Goal: Task Accomplishment & Management: Use online tool/utility

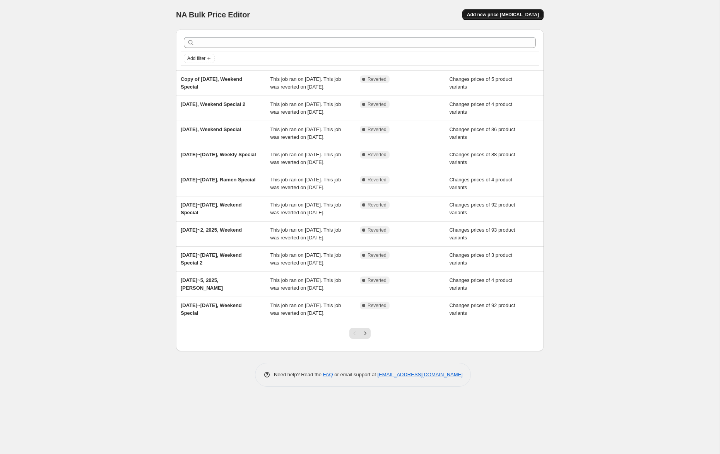
click at [504, 10] on button "Add new price [MEDICAL_DATA]" at bounding box center [503, 14] width 81 height 11
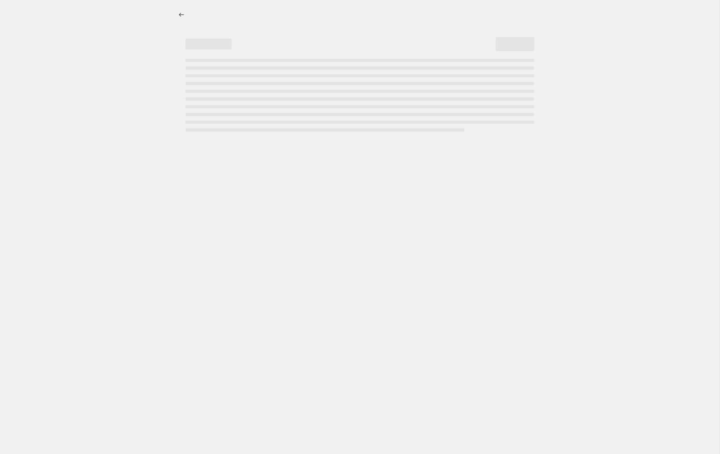
select select "percentage"
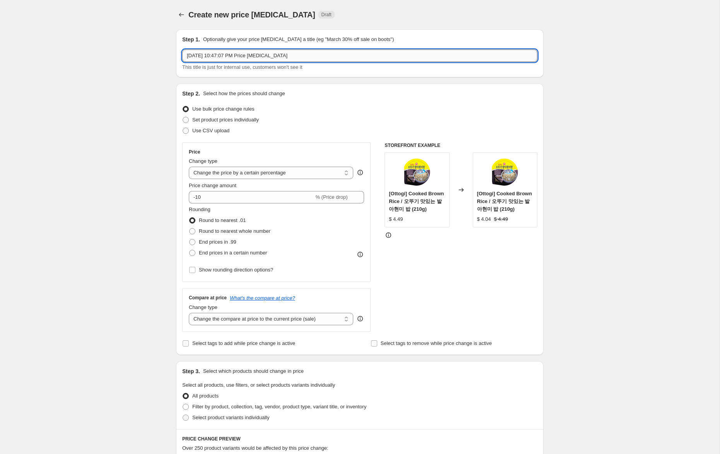
click at [201, 57] on input "[DATE] 10:47:07 PM Price [MEDICAL_DATA]" at bounding box center [359, 56] width 355 height 12
drag, startPoint x: 229, startPoint y: 55, endPoint x: 374, endPoint y: 69, distance: 145.4
click at [374, 69] on div "[DATE]~[DATE], 10:47:07 PM Price [MEDICAL_DATA] This title is just for internal…" at bounding box center [359, 61] width 355 height 22
type input "[DATE]~[DATE], Weekly Special"
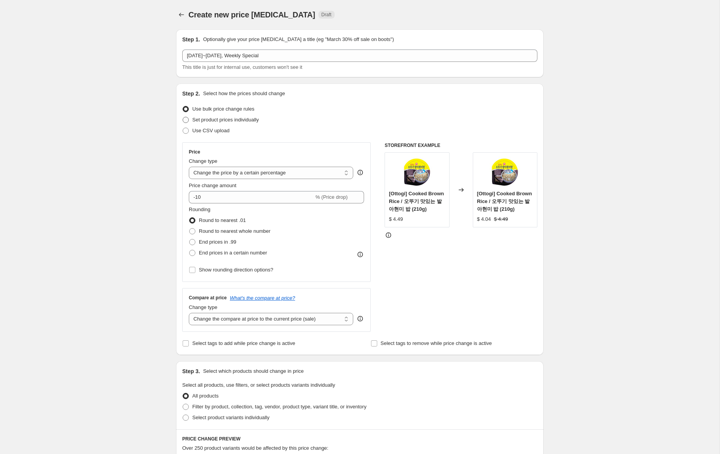
click at [244, 117] on span "Set product prices individually" at bounding box center [225, 120] width 67 height 6
click at [183, 117] on input "Set product prices individually" at bounding box center [183, 117] width 0 height 0
radio input "true"
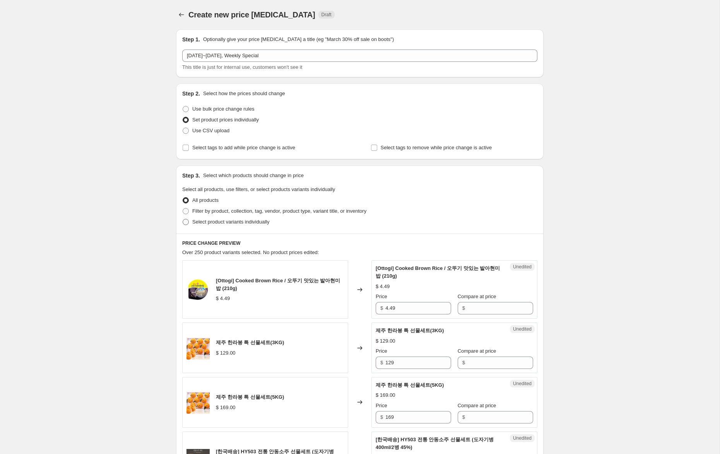
click at [261, 221] on span "Select product variants individually" at bounding box center [230, 222] width 77 height 6
click at [183, 220] on input "Select product variants individually" at bounding box center [183, 219] width 0 height 0
radio input "true"
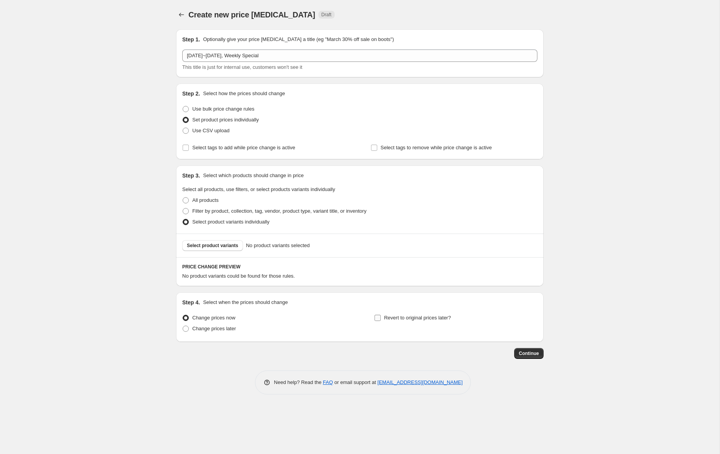
click at [400, 317] on span "Revert to original prices later?" at bounding box center [417, 318] width 67 height 6
click at [381, 317] on input "Revert to original prices later?" at bounding box center [378, 318] width 6 height 6
checkbox input "true"
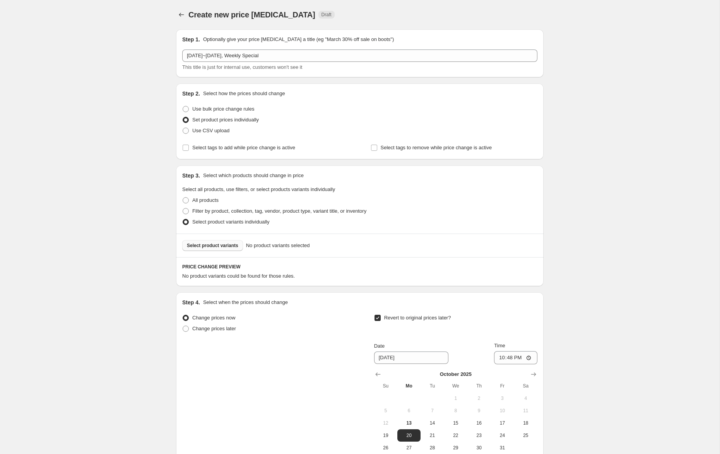
click at [226, 245] on span "Select product variants" at bounding box center [212, 246] width 51 height 6
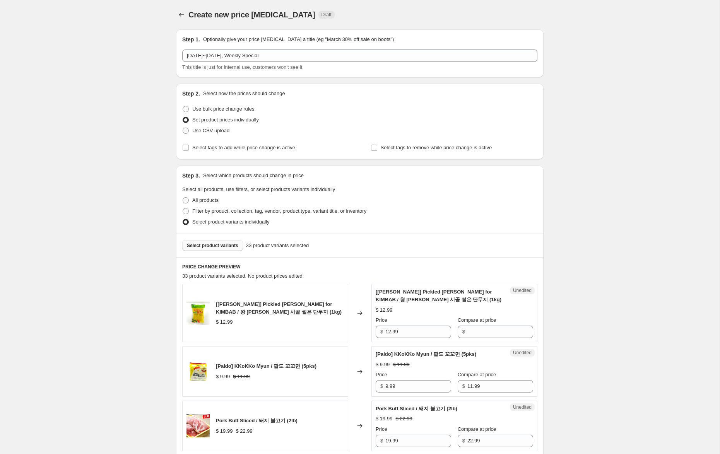
click at [224, 248] on span "Select product variants" at bounding box center [212, 246] width 51 height 6
click at [217, 242] on button "Select product variants" at bounding box center [212, 245] width 61 height 11
click at [229, 245] on span "Select product variants" at bounding box center [212, 246] width 51 height 6
click at [237, 245] on span "Select product variants" at bounding box center [212, 246] width 51 height 6
click at [209, 246] on span "Select product variants" at bounding box center [212, 246] width 51 height 6
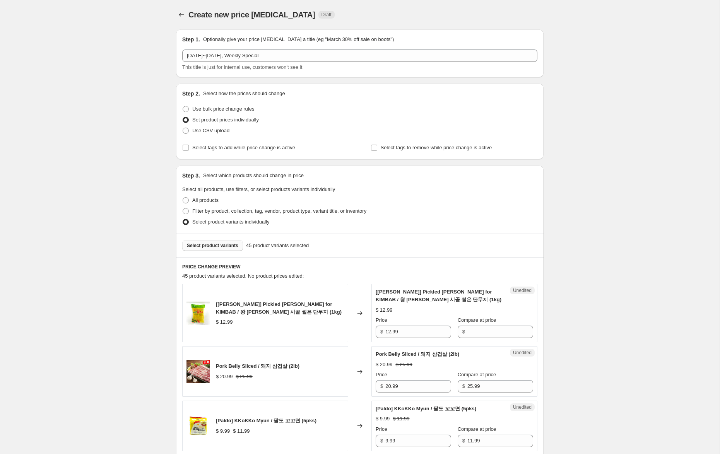
click at [230, 246] on span "Select product variants" at bounding box center [212, 246] width 51 height 6
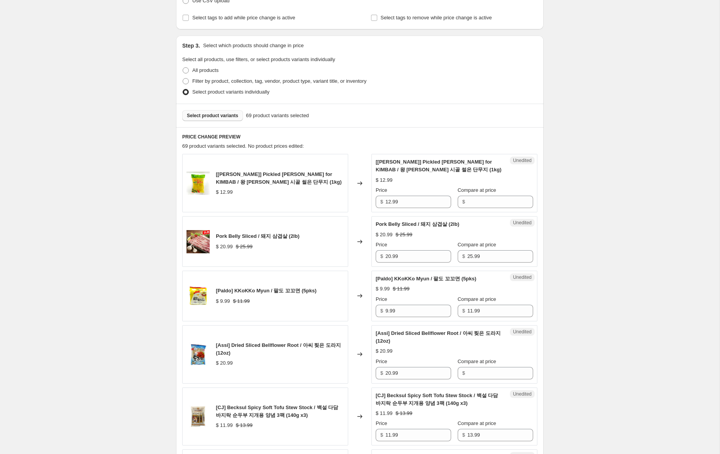
scroll to position [95, 0]
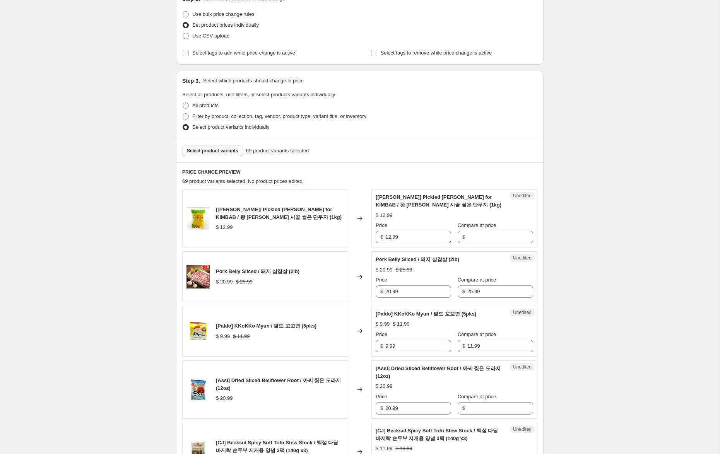
click at [222, 151] on span "Select product variants" at bounding box center [212, 151] width 51 height 6
drag, startPoint x: 409, startPoint y: 240, endPoint x: 333, endPoint y: 234, distance: 76.5
click at [331, 234] on div "[[PERSON_NAME]] Pickled Radish Sliced for KIMBAB / 왕 [PERSON_NAME] 시골 썰은 단무지 (1…" at bounding box center [359, 218] width 355 height 58
drag, startPoint x: 478, startPoint y: 233, endPoint x: 466, endPoint y: 233, distance: 12.4
click at [478, 233] on input "Compare at price" at bounding box center [501, 237] width 66 height 12
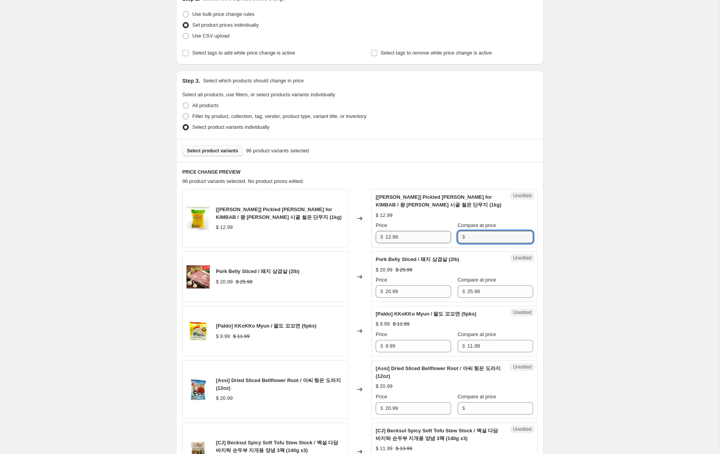
paste input "12.99"
type input "12.99"
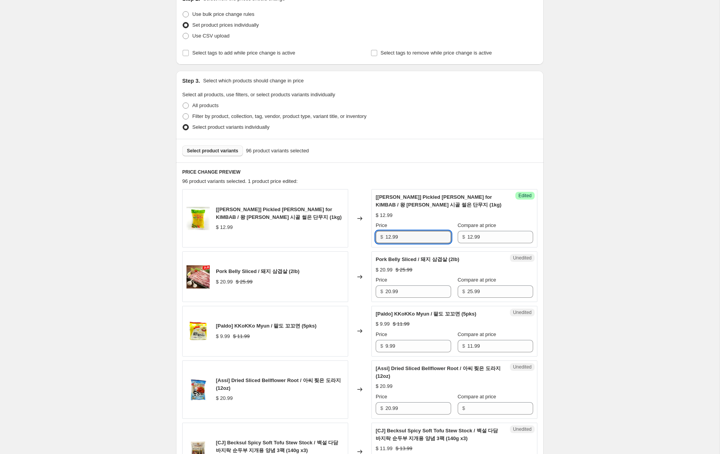
drag, startPoint x: 391, startPoint y: 237, endPoint x: 356, endPoint y: 235, distance: 35.3
click at [357, 235] on div "[[PERSON_NAME]] Pickled Radish Sliced for KIMBAB / 왕 [PERSON_NAME] 시골 썰은 단무지 (1…" at bounding box center [359, 218] width 355 height 58
type input "8.99"
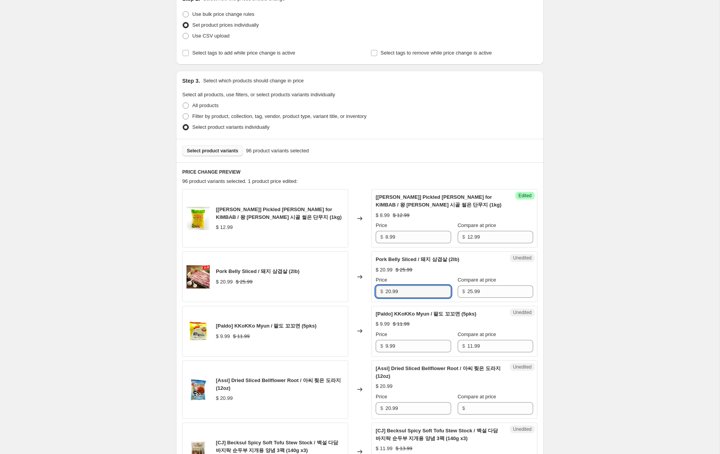
drag, startPoint x: 381, startPoint y: 289, endPoint x: 343, endPoint y: 283, distance: 38.0
click at [343, 283] on div "Pork Belly Sliced / 돼지 삼겹살 (2lb) $ 20.99 $ 25.99 Changed to Unedited Pork Belly…" at bounding box center [359, 277] width 355 height 51
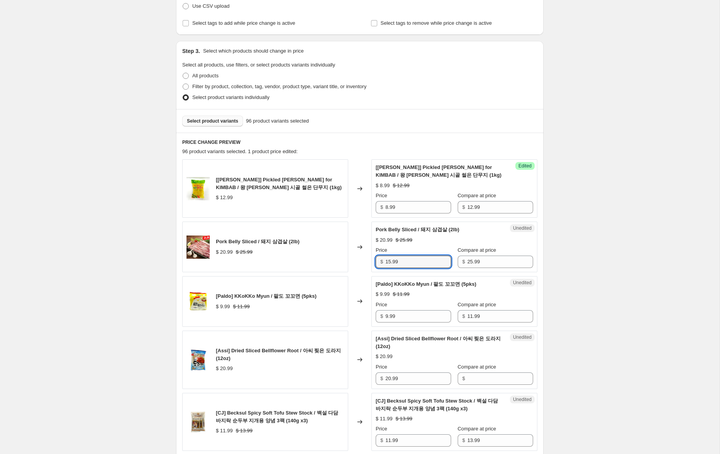
scroll to position [144, 0]
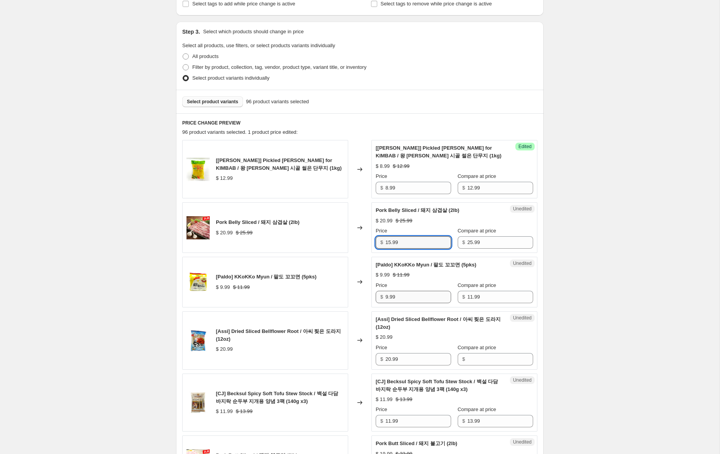
type input "15.99"
drag, startPoint x: 389, startPoint y: 297, endPoint x: 344, endPoint y: 289, distance: 46.3
click at [344, 289] on div "[Paldo] KKoKKo Myun / 팔도 꼬꼬면 (5pks) $ 9.99 $ 11.99 Changed to Unedited [Paldo] …" at bounding box center [359, 282] width 355 height 51
type input "6.99"
drag, startPoint x: 377, startPoint y: 357, endPoint x: 354, endPoint y: 357, distance: 22.5
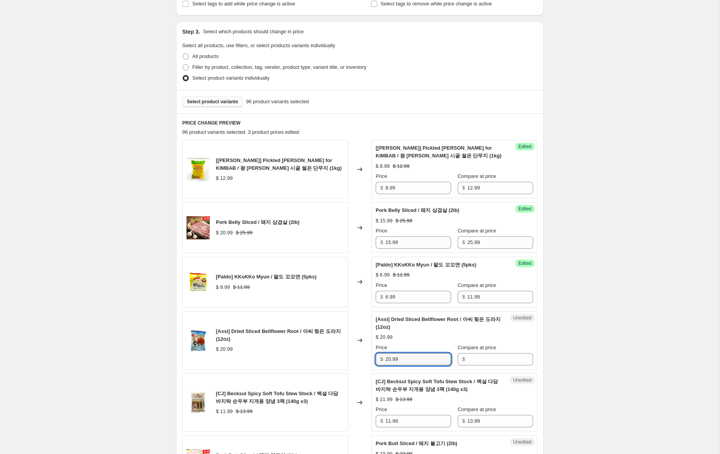
click at [354, 357] on div "[Assi] Dried Sliced Bellflower Root / 아씨 찢은 도라지(12oz) $ 20.99 Changed to Unedit…" at bounding box center [359, 341] width 355 height 58
click at [476, 358] on input "Compare at price" at bounding box center [501, 359] width 66 height 12
paste input "20.99"
type input "20.99"
drag, startPoint x: 391, startPoint y: 360, endPoint x: 369, endPoint y: 357, distance: 23.0
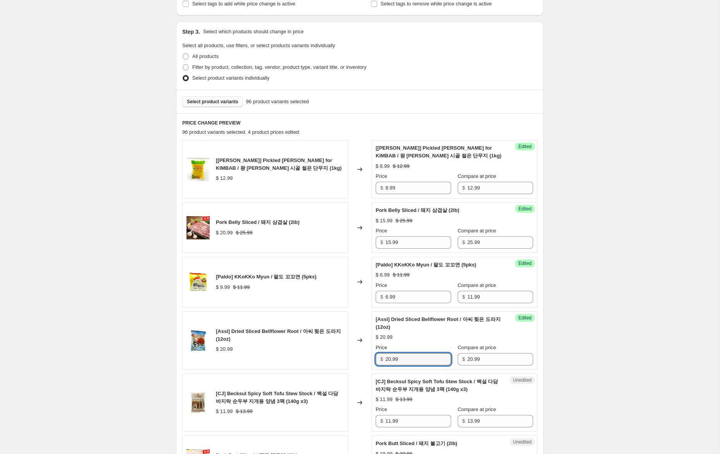
click at [369, 357] on div "[Assi] Dried Sliced Bellflower Root / 아씨 찢은 도라지(12oz) $ 20.99 Changed to Succes…" at bounding box center [359, 341] width 355 height 58
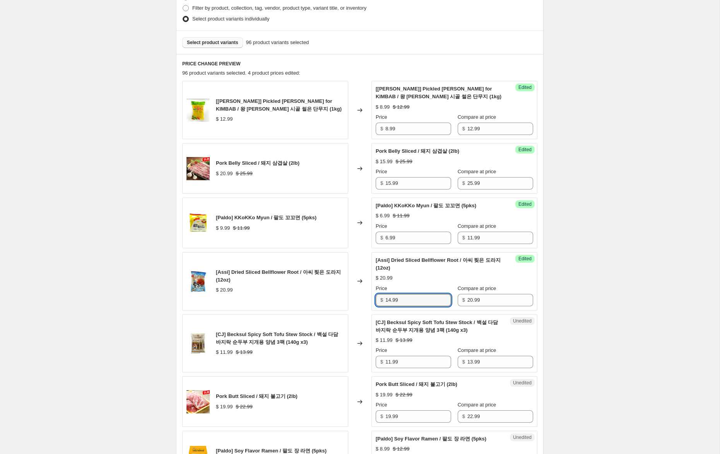
scroll to position [212, 0]
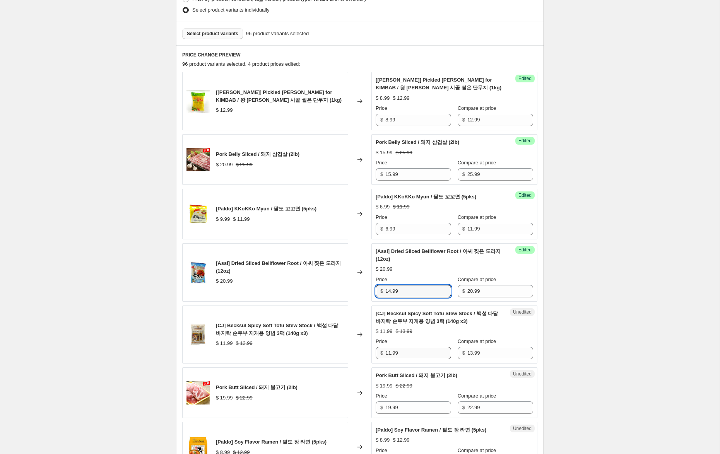
type input "14.99"
drag, startPoint x: 389, startPoint y: 354, endPoint x: 347, endPoint y: 348, distance: 42.2
click at [347, 348] on div "[CJ] Becksul Spicy Soft Tofu Stew Stock / 백설 다담 바지락 순두부 지개용 양념 3팩 (140g x3) $ 1…" at bounding box center [359, 335] width 355 height 58
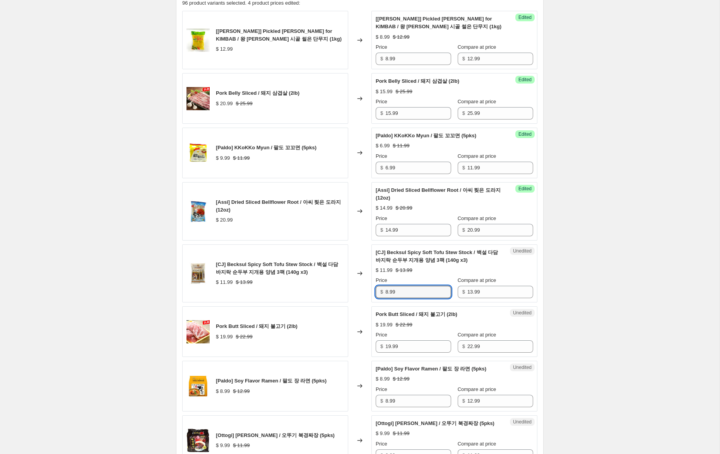
scroll to position [279, 0]
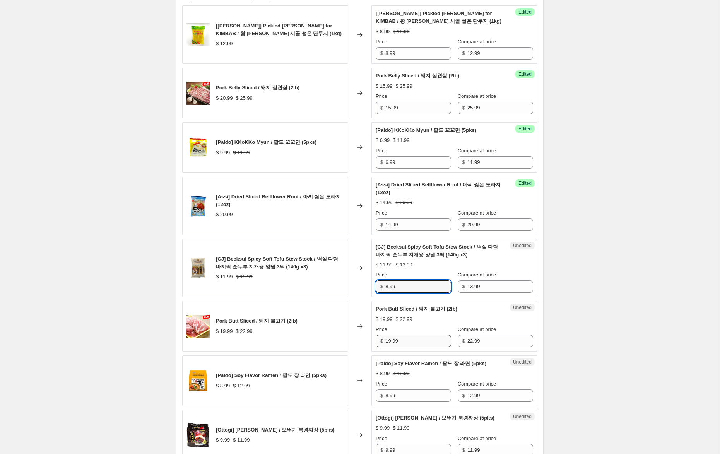
type input "8.99"
drag, startPoint x: 389, startPoint y: 342, endPoint x: 401, endPoint y: 374, distance: 33.9
click at [389, 341] on input "19.99" at bounding box center [419, 341] width 66 height 12
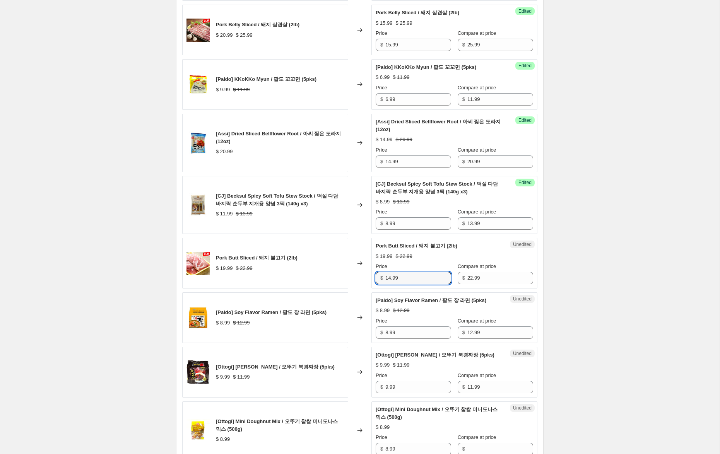
scroll to position [345, 0]
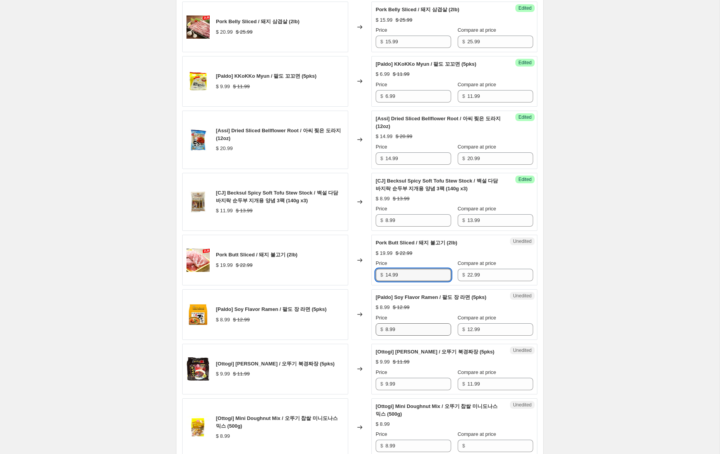
type input "14.99"
drag, startPoint x: 388, startPoint y: 331, endPoint x: 357, endPoint y: 331, distance: 31.0
click at [357, 331] on div "[Paldo] Soy Flavor Ramen / 팔도 장 라면 (5pks) $ 8.99 $ 12.99 Changed to Unedited [P…" at bounding box center [359, 315] width 355 height 51
type input "6.99"
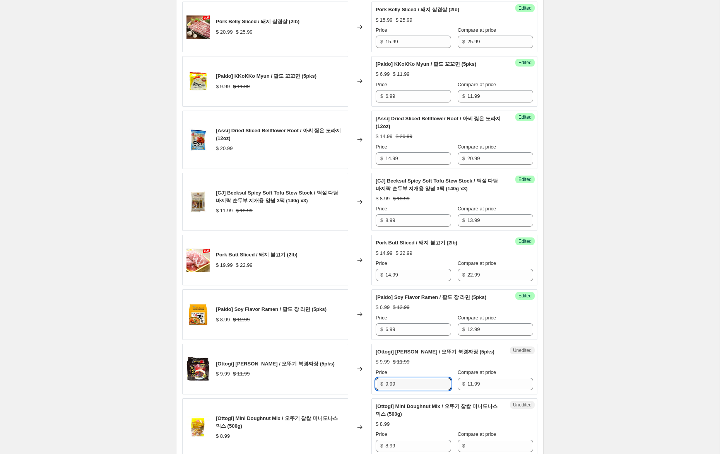
drag, startPoint x: 388, startPoint y: 386, endPoint x: 354, endPoint y: 383, distance: 33.4
click at [354, 383] on div "[Ottogi] [PERSON_NAME] / 오뚜기 북경짜장 (5pks) $ 9.99 $ 11.99 Changed to Unedited [Ot…" at bounding box center [359, 369] width 355 height 51
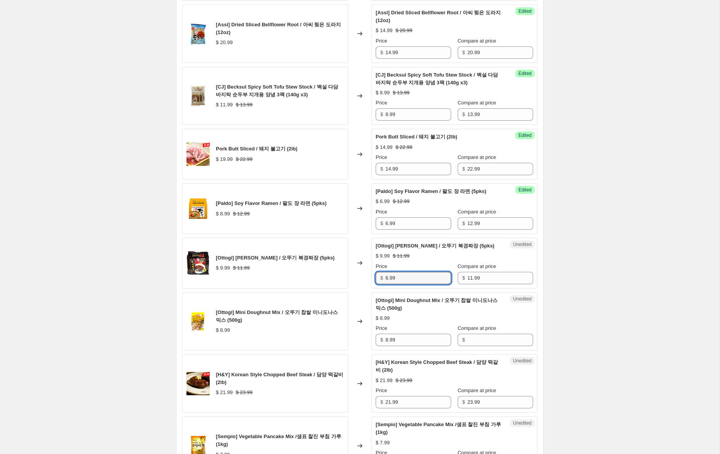
scroll to position [452, 0]
type input "6.99"
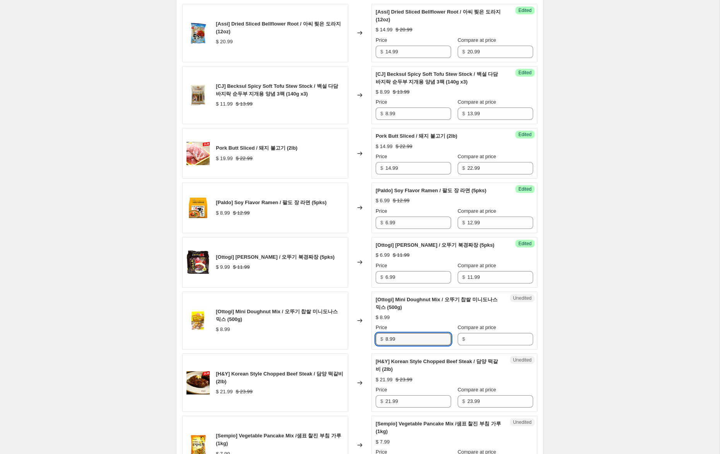
drag, startPoint x: 399, startPoint y: 341, endPoint x: 367, endPoint y: 336, distance: 32.5
click at [367, 336] on div "[Ottogi] Mini Doughnut Mix / 오뚜기 찹쌀 미니도나스 믹스 (500g) $ 8.99 Changed to Unedited …" at bounding box center [359, 321] width 355 height 58
drag, startPoint x: 475, startPoint y: 341, endPoint x: 420, endPoint y: 343, distance: 54.2
click at [474, 341] on input "Compare at price" at bounding box center [501, 339] width 66 height 12
paste input "8.99"
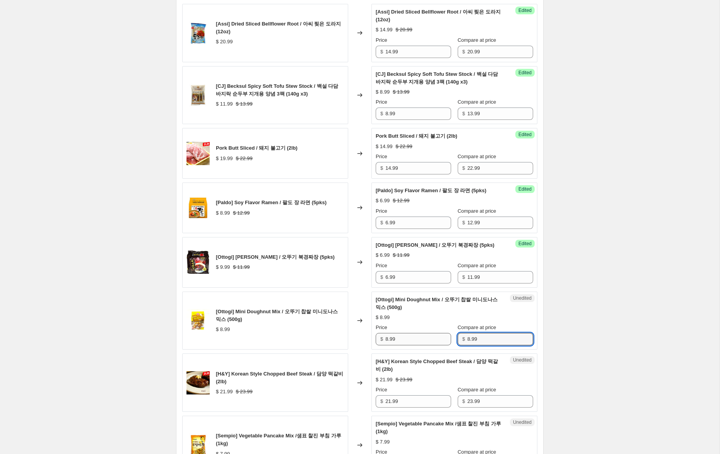
type input "8.99"
drag, startPoint x: 388, startPoint y: 340, endPoint x: 375, endPoint y: 339, distance: 12.4
click at [375, 338] on div "Success Edited [[PERSON_NAME]] Mini Doughnut Mix / 오뚜기 찹쌀 미니도나스 믹스 (500g) $ 8.9…" at bounding box center [455, 321] width 166 height 58
type input "5.99"
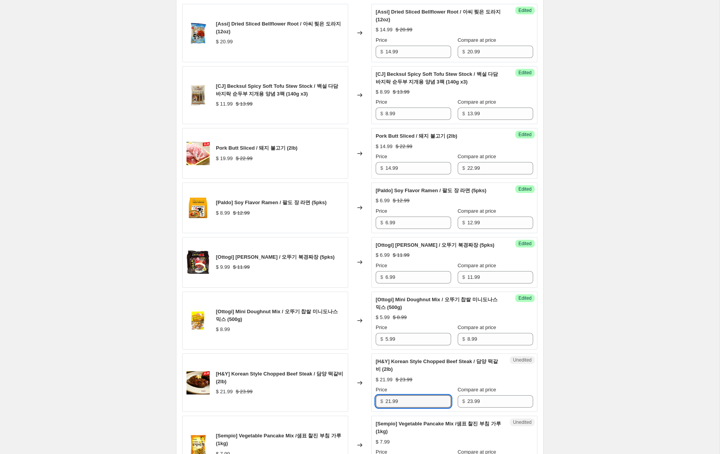
drag, startPoint x: 391, startPoint y: 402, endPoint x: 367, endPoint y: 400, distance: 23.3
click at [367, 400] on div "[H&Y] Korean Style Chopped Beef Steak / 담양 떡갈비 (2lb) $ 21.99 $ 23.99 Changed to…" at bounding box center [359, 383] width 355 height 58
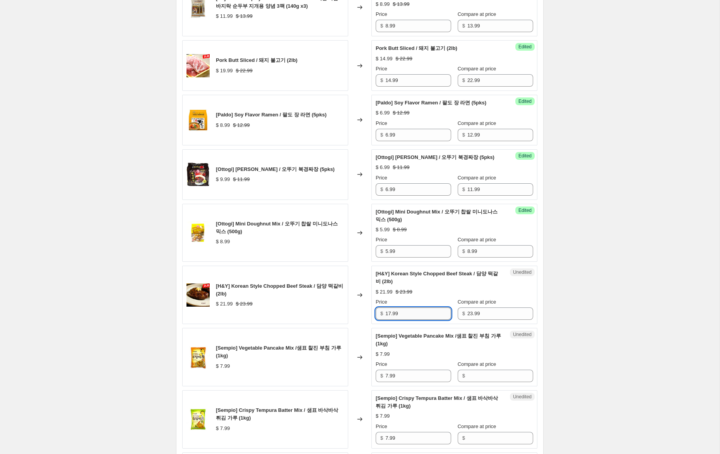
scroll to position [541, 0]
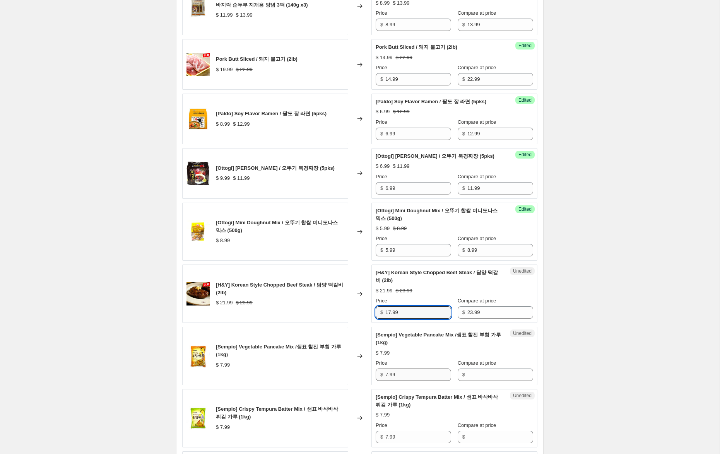
type input "17.99"
drag, startPoint x: 387, startPoint y: 375, endPoint x: 367, endPoint y: 372, distance: 20.7
click at [366, 372] on div "[Sempio] Vegetable Pancake Mix /샘표 찰진 부침 가루 (1kg) $ 7.99 Changed to Unedited [S…" at bounding box center [359, 356] width 355 height 58
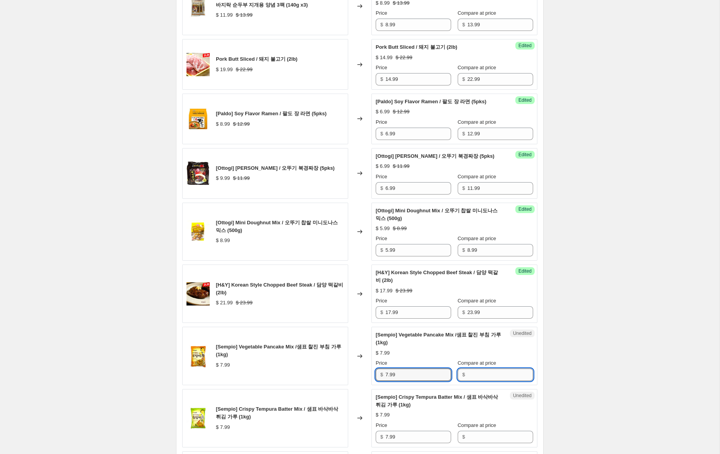
click at [477, 377] on input "Compare at price" at bounding box center [501, 375] width 66 height 12
paste input "7.99"
type input "7.99"
click at [479, 432] on input "Compare at price" at bounding box center [501, 437] width 66 height 12
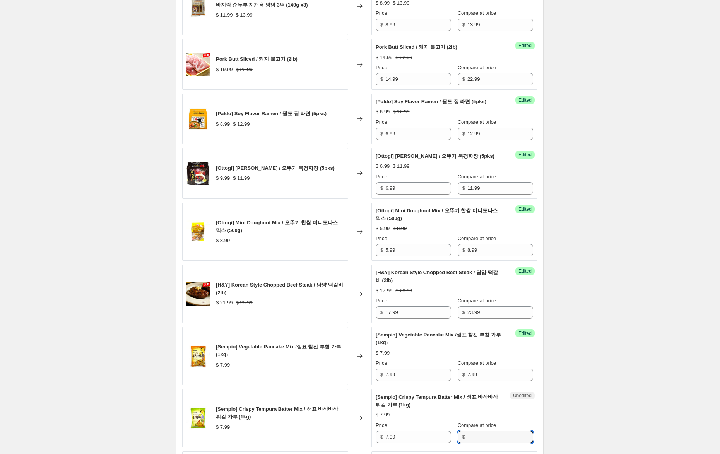
paste input "7.99"
type input "7.99"
drag, startPoint x: 388, startPoint y: 374, endPoint x: 369, endPoint y: 371, distance: 19.2
click at [369, 371] on div "[Sempio] Vegetable Pancake Mix /샘표 찰진 부침 가루 (1kg) $ 7.99 Changed to Success Edi…" at bounding box center [359, 356] width 355 height 58
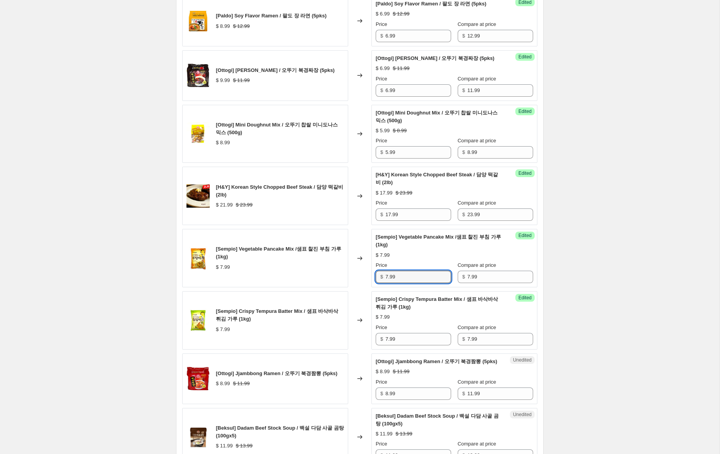
scroll to position [641, 0]
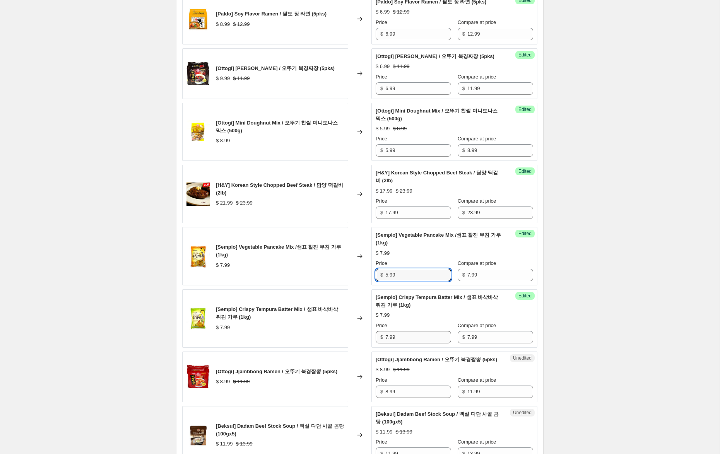
type input "5.99"
drag, startPoint x: 388, startPoint y: 338, endPoint x: 365, endPoint y: 338, distance: 23.6
click at [365, 338] on div "[Sempio] Crispy Tempura Batter Mix / 샘표 바삭바삭 튀김 가루 (1kg) $ 7.99 Changed to Succ…" at bounding box center [359, 319] width 355 height 58
type input "5.99"
drag, startPoint x: 388, startPoint y: 400, endPoint x: 356, endPoint y: 398, distance: 32.6
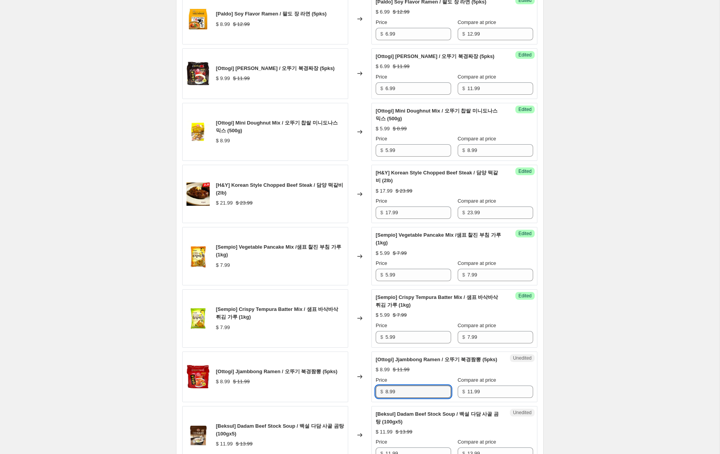
click at [356, 398] on div "[Ottogi] Jjambbong Ramen / 오뚜기 북경짬뽕 (5pks) $ 8.99 $ 11.99 Changed to Unedited […" at bounding box center [359, 377] width 355 height 51
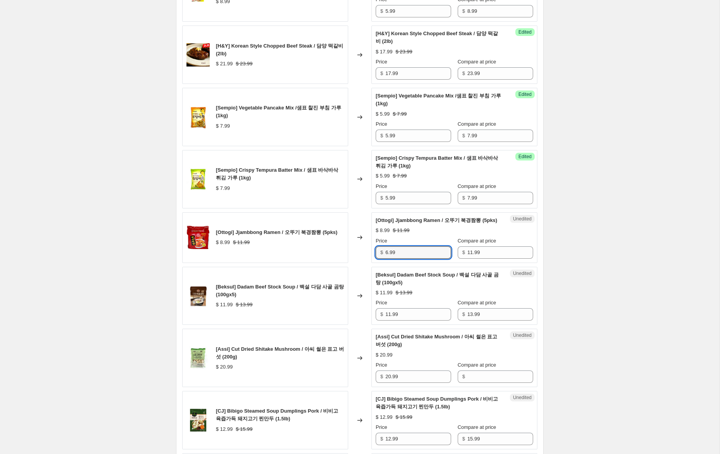
scroll to position [788, 0]
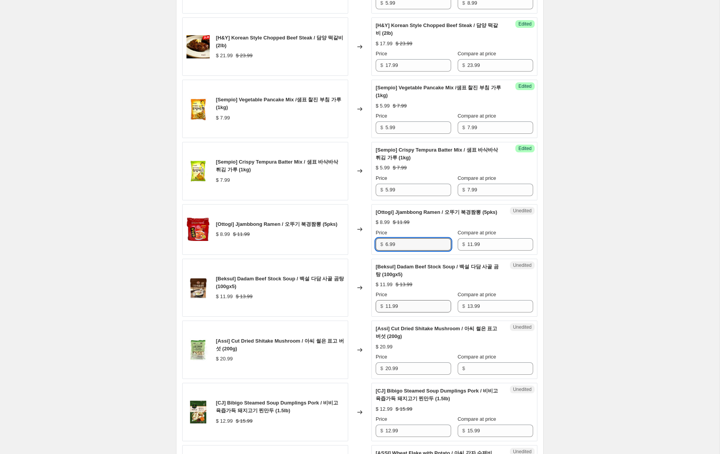
type input "6.99"
drag, startPoint x: 391, startPoint y: 314, endPoint x: 361, endPoint y: 311, distance: 30.0
click at [361, 311] on div "[Beksul] Dadam Beef Stock Soup / 백설 다담 사골 곰탕 (100gx5) $ 11.99 $ 13.99 Changed t…" at bounding box center [359, 288] width 355 height 58
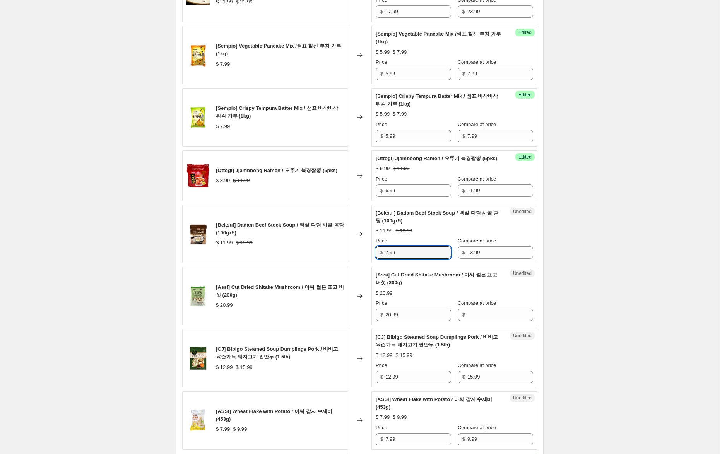
scroll to position [846, 0]
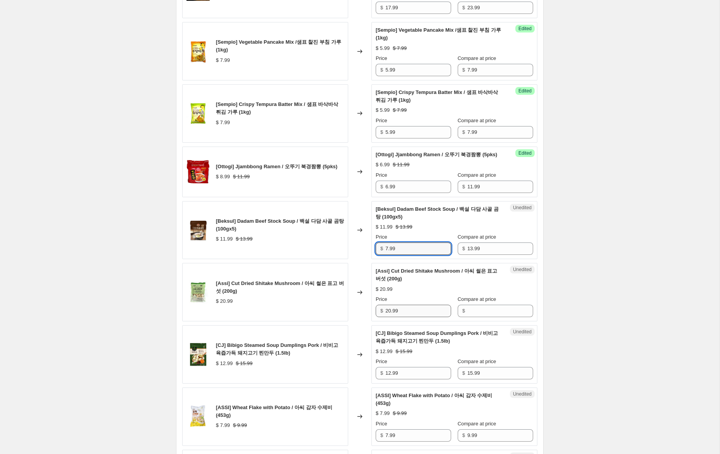
type input "7.99"
drag, startPoint x: 392, startPoint y: 318, endPoint x: 371, endPoint y: 314, distance: 20.8
click at [370, 314] on div "[Assi] Cut Dried Shitake Mushroom / 아씨 썰은 표고 버섯 (200g) $ 20.99 Changed to Unedi…" at bounding box center [359, 292] width 355 height 58
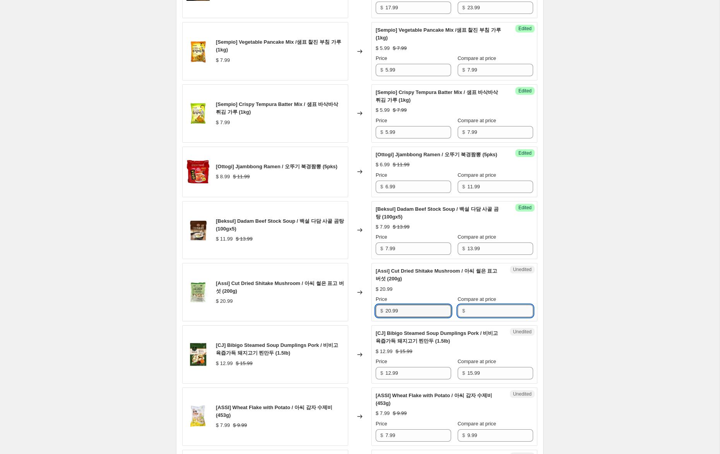
click at [489, 317] on input "Compare at price" at bounding box center [501, 311] width 66 height 12
paste input "20.99"
type input "20.99"
drag, startPoint x: 393, startPoint y: 318, endPoint x: 364, endPoint y: 315, distance: 28.5
click at [364, 315] on div "[Assi] Cut Dried Shitake Mushroom / 아씨 썰은 표고 버섯 (200g) $ 20.99 Changed to Succe…" at bounding box center [359, 292] width 355 height 58
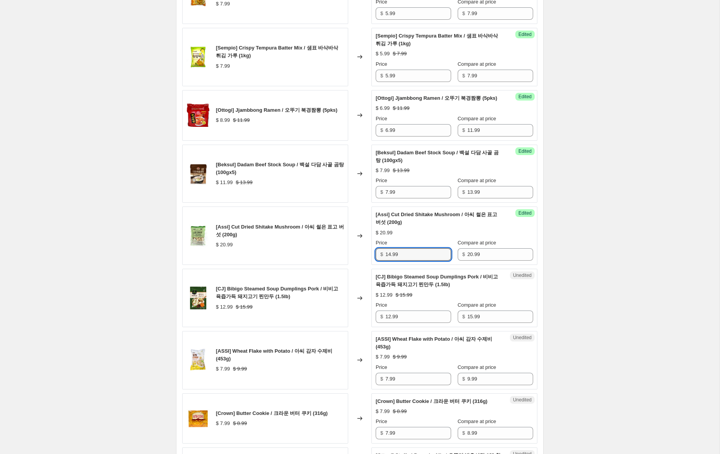
scroll to position [903, 0]
type input "14.99"
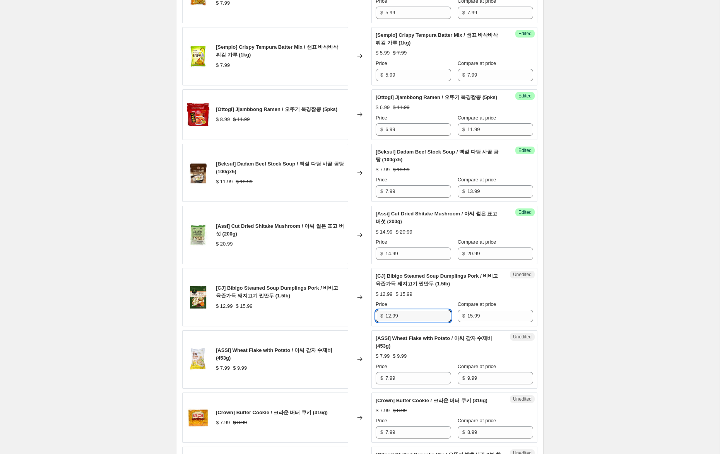
drag, startPoint x: 391, startPoint y: 325, endPoint x: 349, endPoint y: 320, distance: 42.5
click at [349, 320] on div "[CJ] Bibigo Steamed Soup Dumplings Pork / 비비고 육즙가득 돼지고기 찐만두 (1.5lb) $ 12.99 $ 1…" at bounding box center [359, 297] width 355 height 58
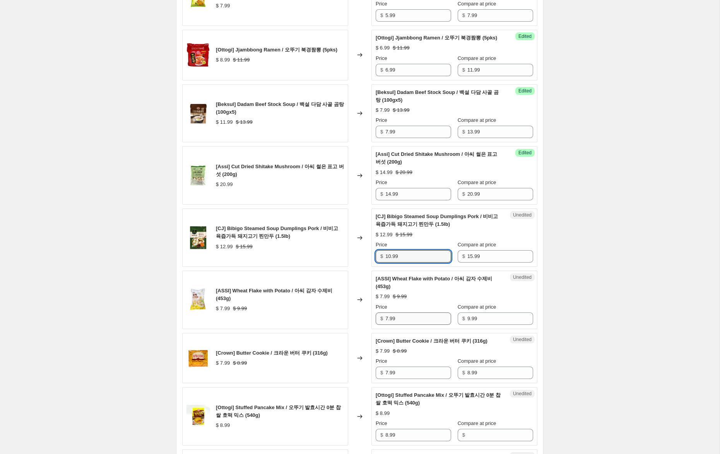
scroll to position [971, 0]
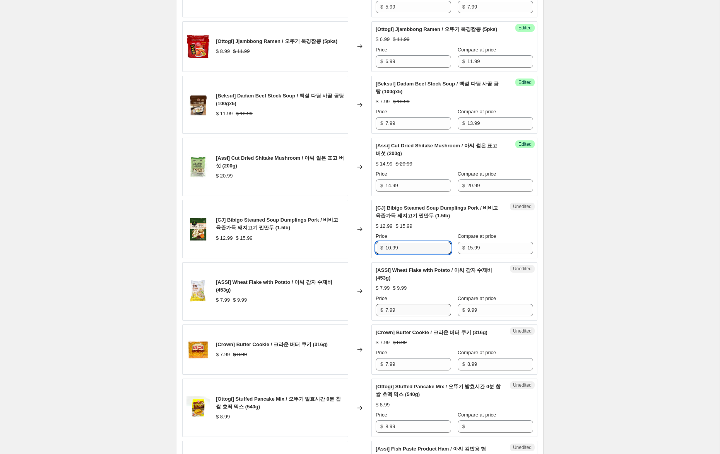
type input "10.99"
drag, startPoint x: 388, startPoint y: 317, endPoint x: 354, endPoint y: 313, distance: 34.3
click at [354, 313] on div "[ASSI] Wheat Flake with Potato / 아씨 감자 수제비 (453g) $ 7.99 $ 9.99 Changed to Uned…" at bounding box center [359, 291] width 355 height 58
click at [388, 317] on input "7.99" at bounding box center [419, 310] width 66 height 12
type input "6.99"
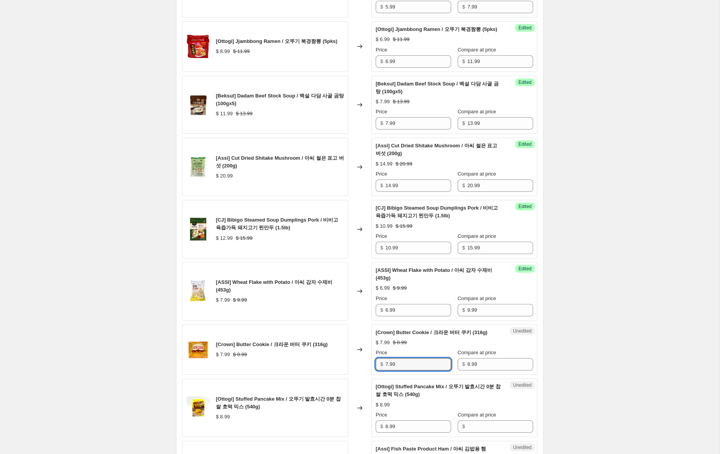
drag, startPoint x: 388, startPoint y: 372, endPoint x: 353, endPoint y: 366, distance: 35.5
click at [354, 366] on div "[Crown] Butter Cookie / 크라운 버터 쿠키 (316g) $ 7.99 $ 8.99 Changed to Unedited [Cro…" at bounding box center [359, 350] width 355 height 51
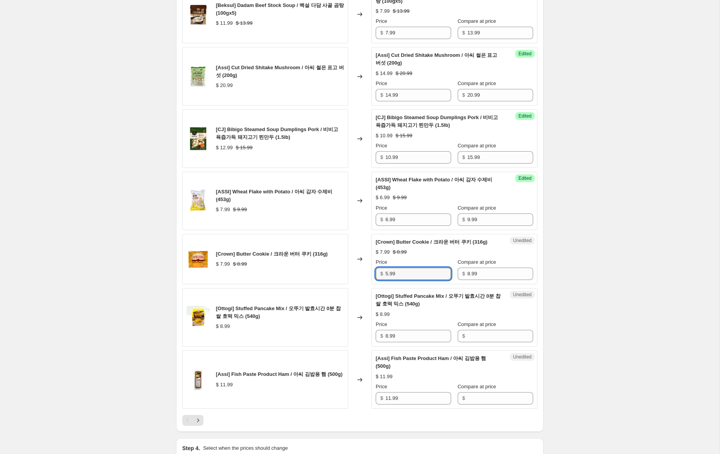
scroll to position [1065, 0]
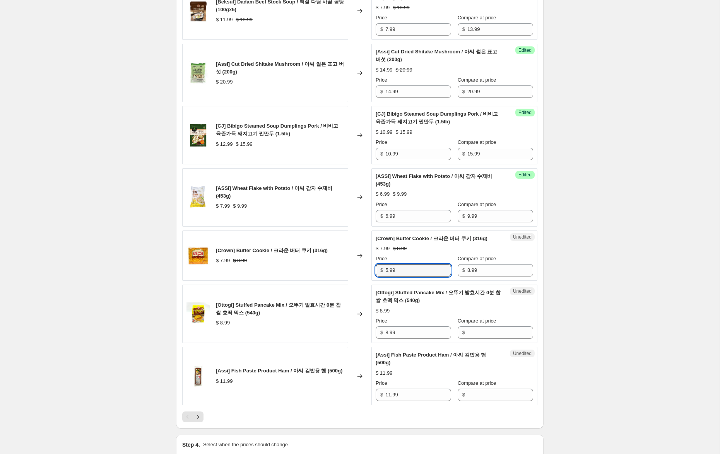
type input "5.99"
click at [360, 339] on div "[Ottogi] Stuffed Pancake Mix / 오뚜기 발효시간 0분 찹쌀 호떡 믹스 (540g) $ 8.99 Changed to Un…" at bounding box center [359, 314] width 355 height 58
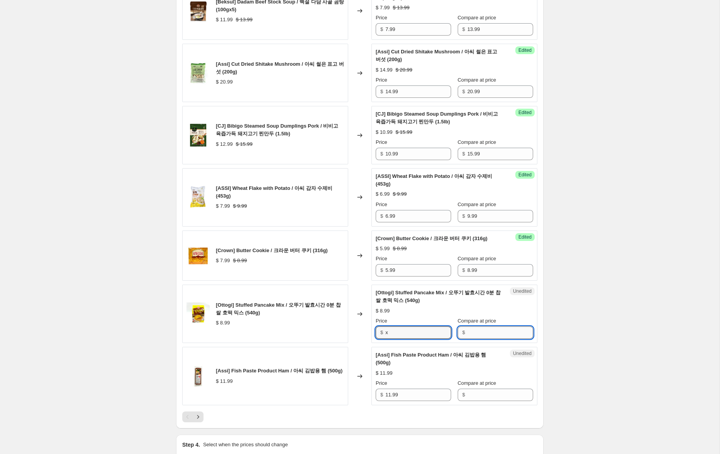
type input "8.99"
drag, startPoint x: 486, startPoint y: 342, endPoint x: 431, endPoint y: 344, distance: 54.6
click at [485, 339] on input "Compare at price" at bounding box center [501, 333] width 66 height 12
paste input "20.99"
drag, startPoint x: 473, startPoint y: 343, endPoint x: 442, endPoint y: 341, distance: 30.6
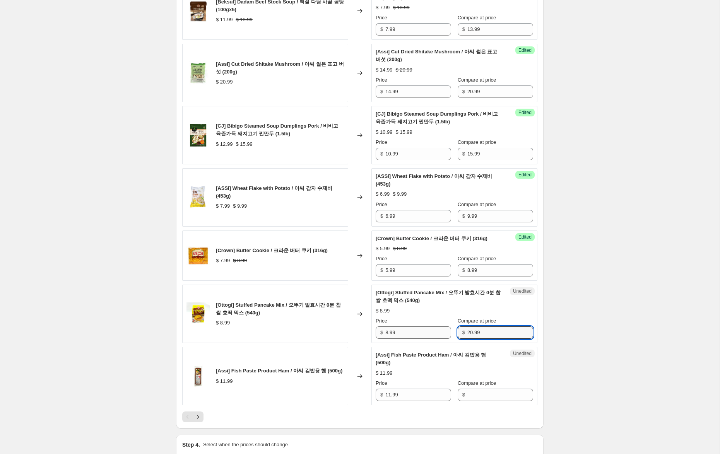
click at [443, 339] on div "Price $ 8.99 Compare at price $ 20.99" at bounding box center [455, 328] width 158 height 22
type input "8.99"
drag, startPoint x: 388, startPoint y: 341, endPoint x: 362, endPoint y: 333, distance: 27.7
click at [362, 333] on div "[Ottogi] Stuffed Pancake Mix / 오뚜기 발효시간 0분 찹쌀 호떡 믹스 (540g) $ 8.99 Changed to Su…" at bounding box center [359, 314] width 355 height 58
type input "5.99"
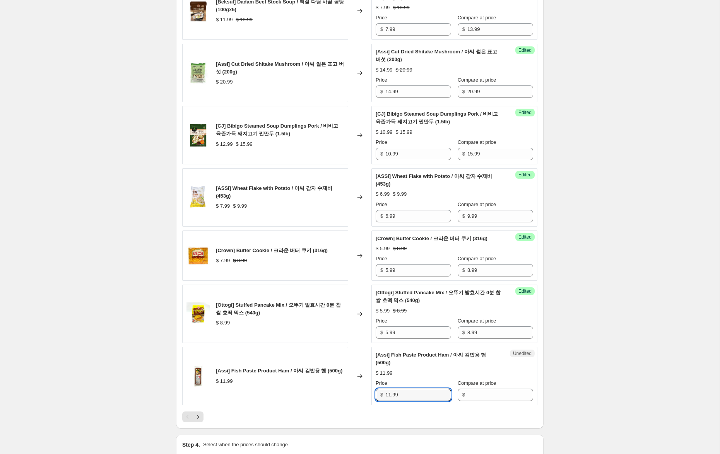
drag, startPoint x: 411, startPoint y: 406, endPoint x: 378, endPoint y: 400, distance: 33.5
click at [343, 399] on div "[Assi] Fish Paste Product Ham / 아씨 김밥용 햄 (500g) $ 11.99 Changed to Unedited [As…" at bounding box center [359, 376] width 355 height 58
drag, startPoint x: 489, startPoint y: 404, endPoint x: 454, endPoint y: 404, distance: 34.5
click at [487, 401] on input "Compare at price" at bounding box center [501, 395] width 66 height 12
paste input "11.99"
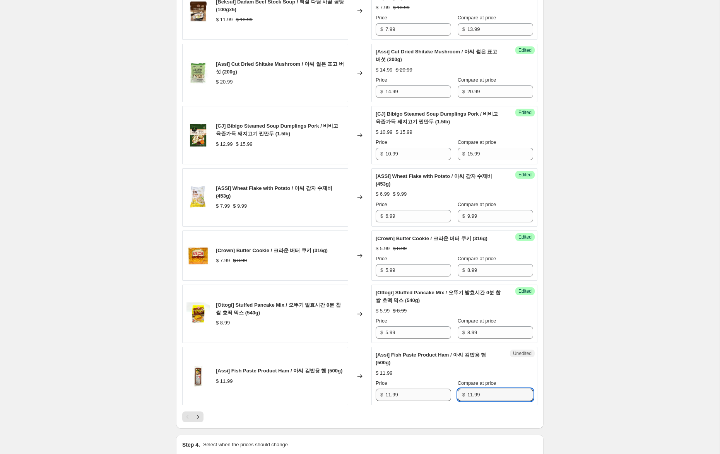
type input "11.99"
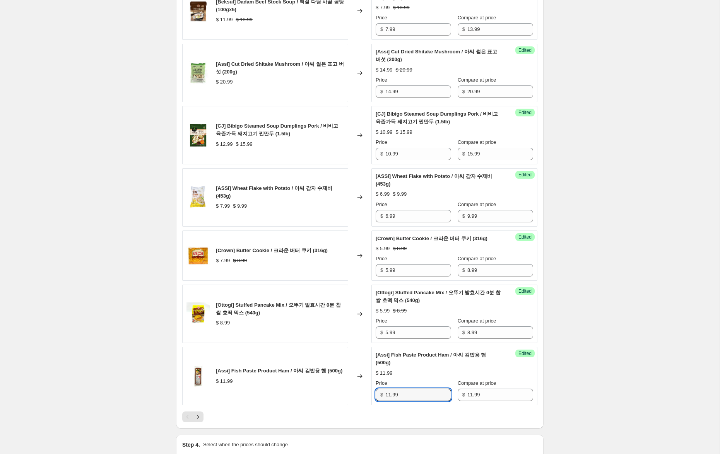
drag, startPoint x: 391, startPoint y: 404, endPoint x: 334, endPoint y: 401, distance: 56.6
click at [336, 401] on div "[Assi] Fish Paste Product Ham / 아씨 김밥용 햄 (500g) $ 11.99 Changed to Success Edit…" at bounding box center [359, 376] width 355 height 58
type input "7.99"
click at [200, 421] on icon "Next" at bounding box center [198, 417] width 8 height 8
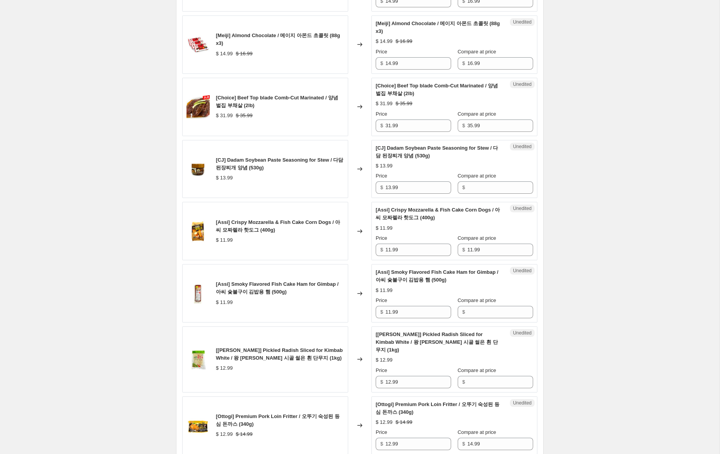
scroll to position [981, 0]
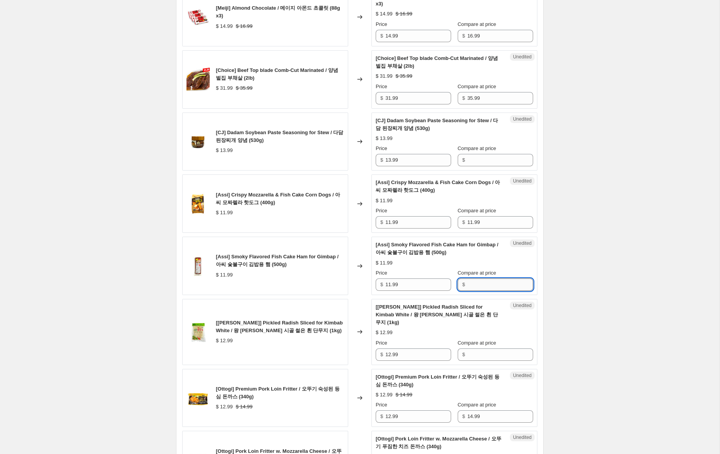
click at [479, 282] on input "Compare at price" at bounding box center [501, 285] width 66 height 12
paste input "11.99"
type input "11.99"
drag, startPoint x: 390, startPoint y: 285, endPoint x: 351, endPoint y: 280, distance: 39.8
click at [352, 280] on div "[Assi] Smoky Flavored Fish Cake Ham for Gimbap / 아씨 숯불구이 김밥용 햄 (500g) $ 11.99 C…" at bounding box center [359, 266] width 355 height 58
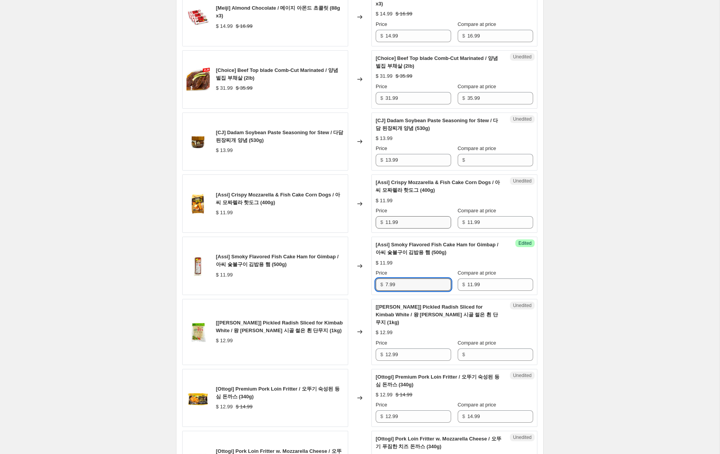
type input "7.99"
drag, startPoint x: 390, startPoint y: 222, endPoint x: 350, endPoint y: 215, distance: 40.9
click at [350, 215] on div "[Assi] Crispy Mozzarella & Fish Cake Corn Dogs / 아씨 모짜렐라 핫도그 (400g) $ 11.99 Cha…" at bounding box center [359, 204] width 355 height 58
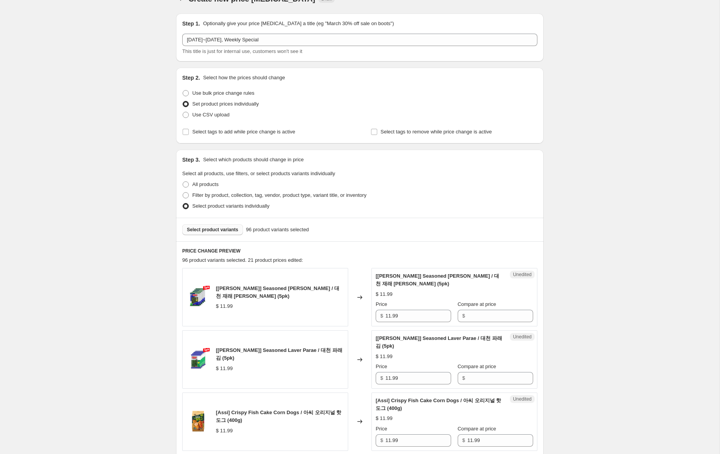
scroll to position [0, 0]
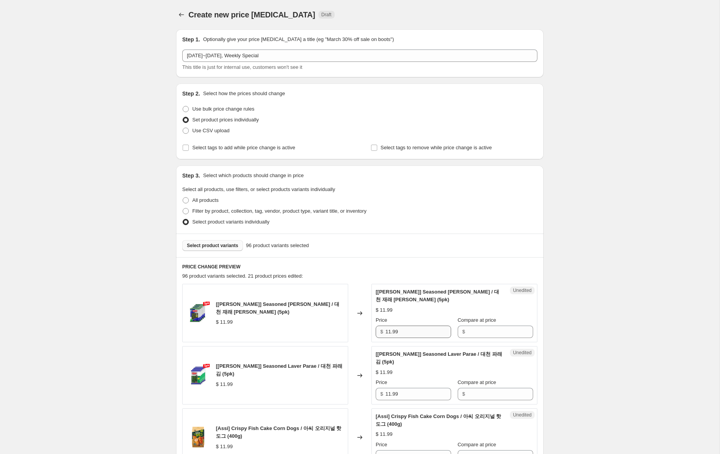
type input "8.99"
drag, startPoint x: 396, startPoint y: 331, endPoint x: 420, endPoint y: 327, distance: 24.3
click at [345, 325] on div "[[PERSON_NAME]] Seasoned [PERSON_NAME] / 대천 재래 [PERSON_NAME] (5pk) $ 11.99 Chan…" at bounding box center [359, 313] width 355 height 58
click at [494, 330] on input "Compare at price" at bounding box center [501, 332] width 66 height 12
paste input "11.99"
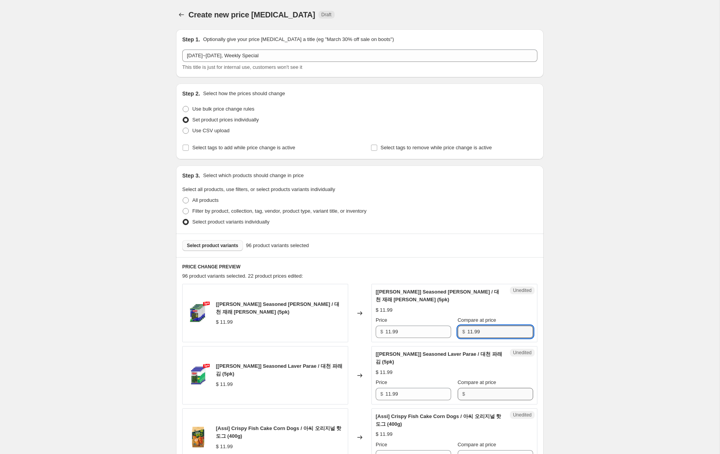
type input "11.99"
click at [474, 395] on input "Compare at price" at bounding box center [501, 394] width 66 height 12
paste input "11.99"
type input "11.99"
drag, startPoint x: 390, startPoint y: 333, endPoint x: 338, endPoint y: 326, distance: 52.8
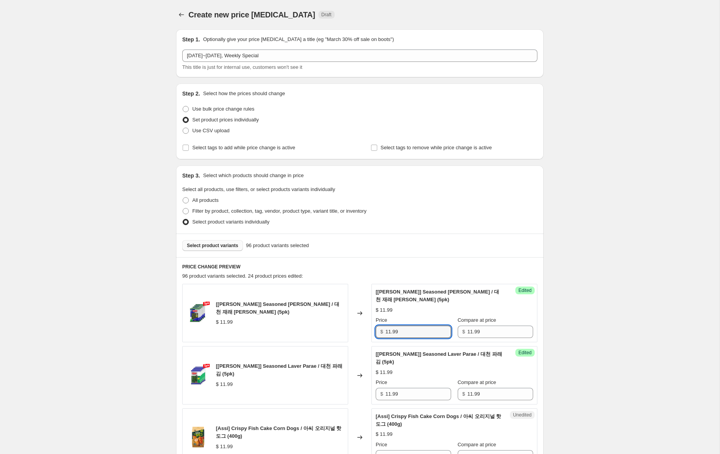
click at [338, 326] on div "[[PERSON_NAME]] Seasoned [PERSON_NAME] / 대천 재래 [PERSON_NAME] (5pk) $ 11.99 Chan…" at bounding box center [359, 313] width 355 height 58
type input "8.99"
drag, startPoint x: 391, startPoint y: 394, endPoint x: 372, endPoint y: 393, distance: 18.2
click at [372, 393] on div "Success Edited [[PERSON_NAME]] Seasoned Laver Parae / 대천 파래 [PERSON_NAME] (5pk)…" at bounding box center [455, 375] width 166 height 58
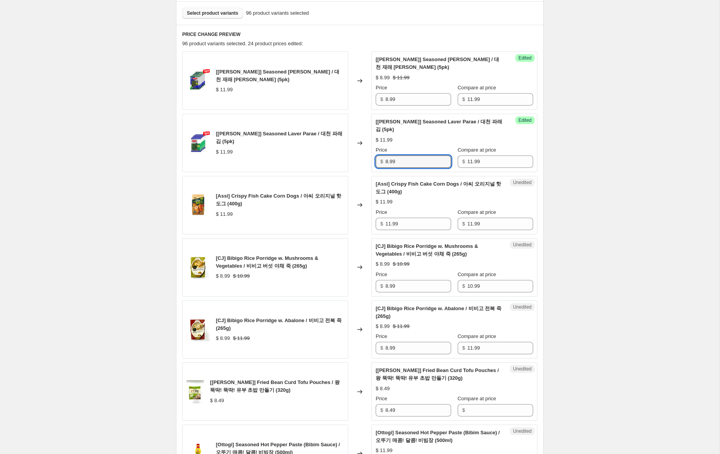
scroll to position [233, 0]
type input "8.99"
drag, startPoint x: 391, startPoint y: 225, endPoint x: 366, endPoint y: 222, distance: 24.6
click at [366, 222] on div "[Assi] Crispy Fish Cake Corn Dogs / 아씨 오리지널 핫도그 (400g) $ 11.99 Changed to Unedi…" at bounding box center [359, 205] width 355 height 58
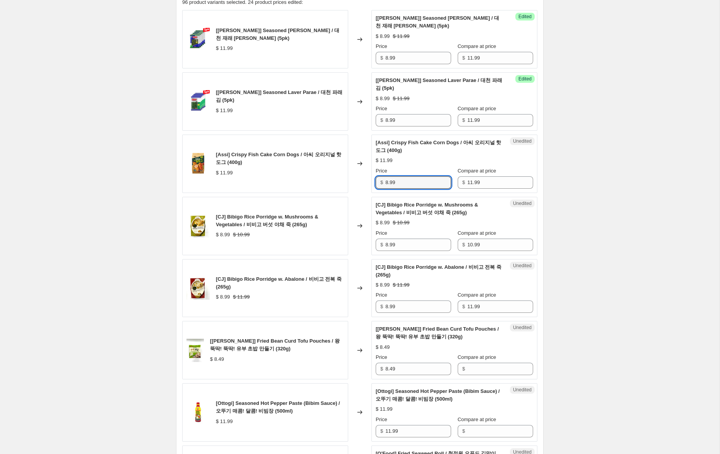
scroll to position [280, 0]
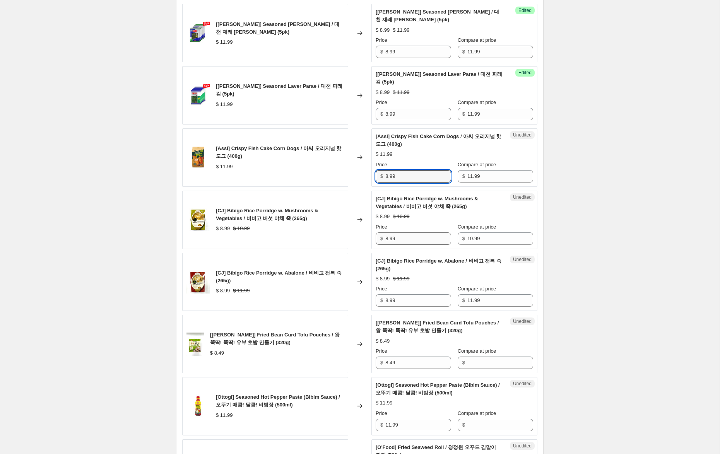
type input "8.99"
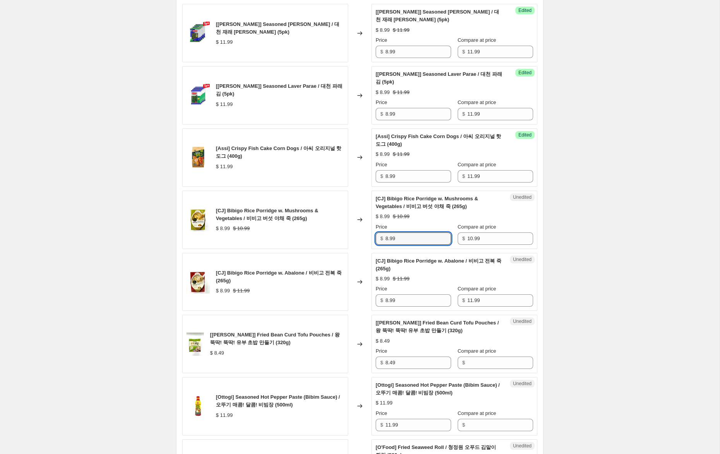
drag, startPoint x: 388, startPoint y: 240, endPoint x: 372, endPoint y: 237, distance: 15.8
click at [372, 237] on div "Unedited [CJ] Bibigo Rice Porridge w. Mushrooms & Vegetables / 비비고 버섯 야채 죽 (265…" at bounding box center [455, 220] width 166 height 58
type input "6.99"
drag, startPoint x: 384, startPoint y: 302, endPoint x: 364, endPoint y: 299, distance: 20.4
click at [364, 299] on div "[CJ] Bibigo Rice Porridge w. Abalone / 비비고 전복 죽 (265g) $ 8.99 $ 11.99 Changed t…" at bounding box center [359, 282] width 355 height 58
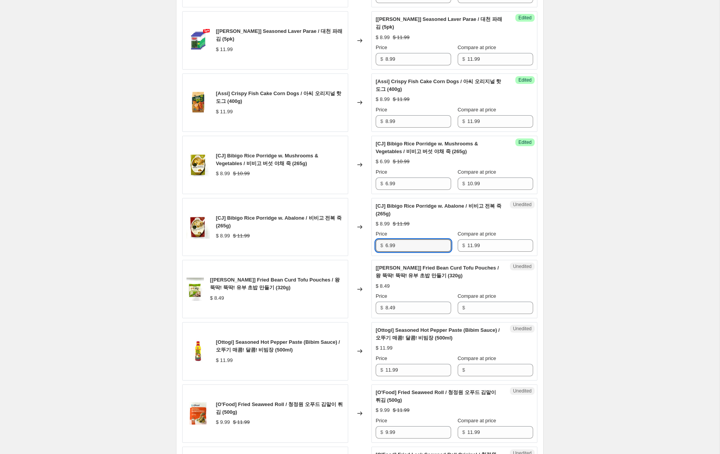
scroll to position [336, 0]
type input "6.99"
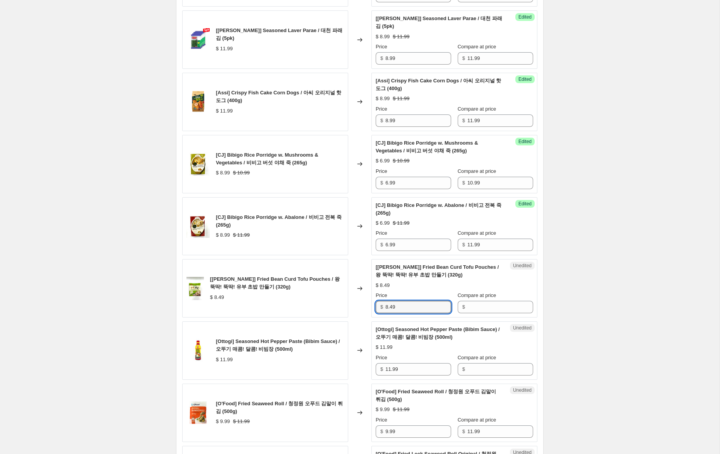
drag, startPoint x: 388, startPoint y: 304, endPoint x: 360, endPoint y: 300, distance: 28.6
click at [360, 300] on div "[[PERSON_NAME]] Fried Bean Curd Tofu Pouches / 왕 뚝딱! 뚝딱! 유부 초밥 만들기 (320g) $ 8.4…" at bounding box center [359, 288] width 355 height 58
click at [475, 306] on input "Compare at price" at bounding box center [501, 307] width 66 height 12
paste input "8.49"
type input "8.49"
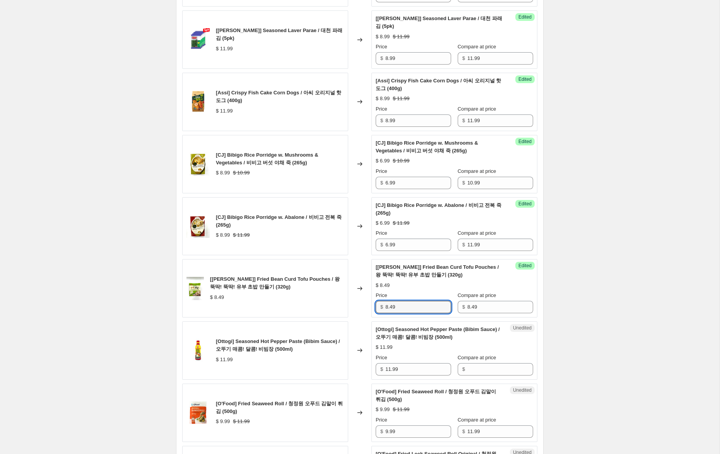
drag, startPoint x: 385, startPoint y: 307, endPoint x: 351, endPoint y: 304, distance: 34.2
click at [351, 304] on div "[[PERSON_NAME]] Fried Bean Curd Tofu Pouches / 왕 뚝딱! 뚝딱! 유부 초밥 만들기 (320g) $ 8.4…" at bounding box center [359, 288] width 355 height 58
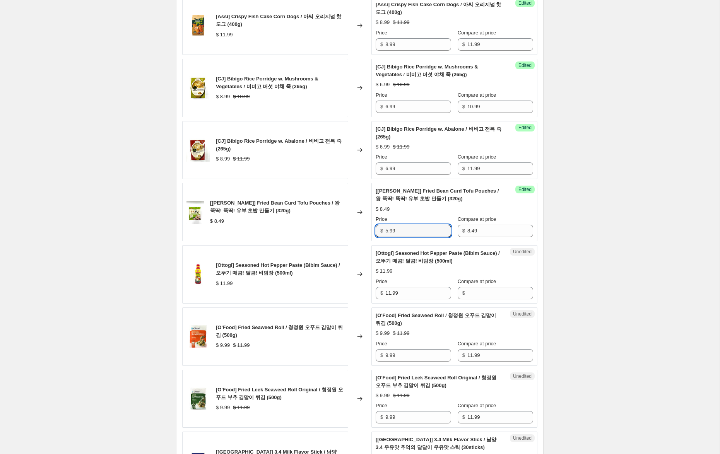
scroll to position [414, 0]
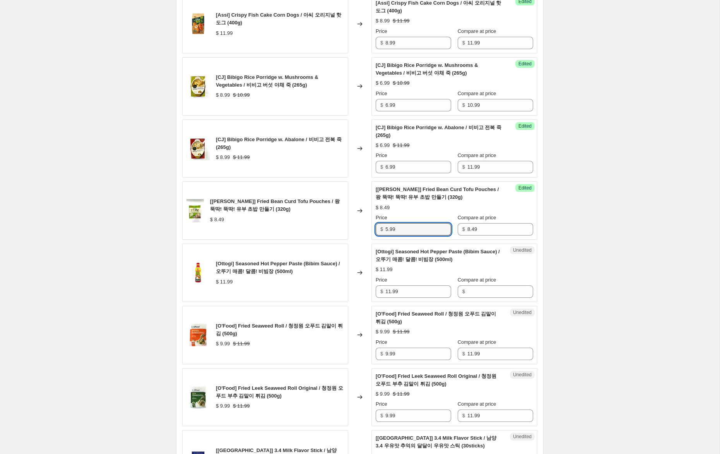
type input "5.99"
drag, startPoint x: 473, startPoint y: 228, endPoint x: 490, endPoint y: 228, distance: 16.3
click at [490, 228] on input "8.49" at bounding box center [501, 229] width 66 height 12
type input "8.99"
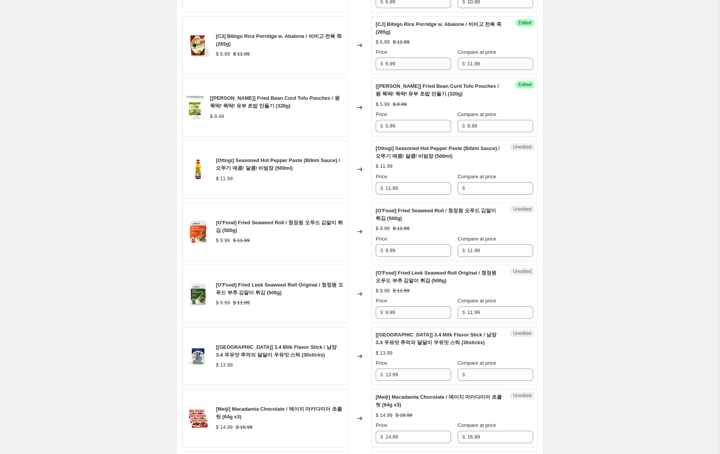
scroll to position [519, 0]
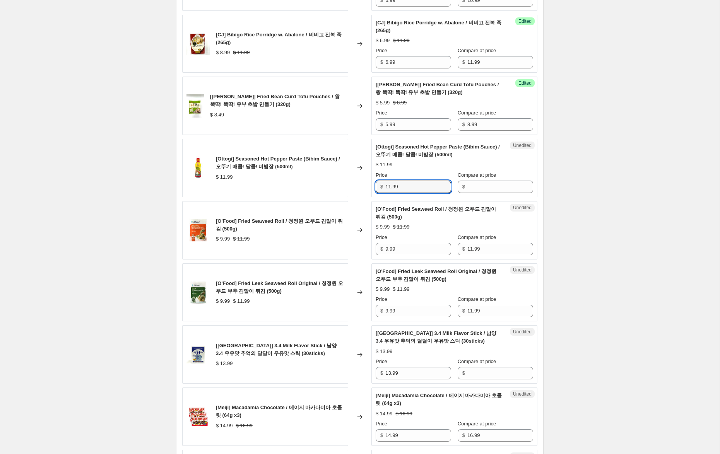
drag, startPoint x: 396, startPoint y: 189, endPoint x: 350, endPoint y: 188, distance: 46.1
click at [350, 188] on div "[Ottogi] Seasoned Hot Pepper Paste (Bibim Sauce) / 오뚜기 매콤! 달콤! 비빔장 (500ml) $ 11…" at bounding box center [359, 168] width 355 height 58
click at [501, 189] on input "Compare at price" at bounding box center [501, 187] width 66 height 12
paste input "11.99"
type input "11.99"
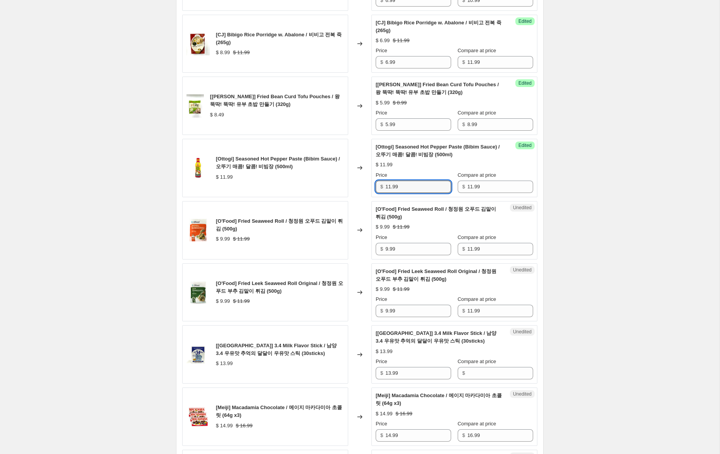
drag, startPoint x: 390, startPoint y: 188, endPoint x: 340, endPoint y: 182, distance: 50.3
click at [340, 182] on div "[Ottogi] Seasoned Hot Pepper Paste (Bibim Sauce) / 오뚜기 매콤! 달콤! 비빔장 (500ml) $ 11…" at bounding box center [359, 168] width 355 height 58
type input "7.99"
drag, startPoint x: 388, startPoint y: 250, endPoint x: 361, endPoint y: 249, distance: 27.1
click at [362, 249] on div "[O'Food] Fried Seaweed Roll / 청정원 오푸드 김말이 튀김 (500g) $ 9.99 $ 11.99 Changed to U…" at bounding box center [359, 230] width 355 height 58
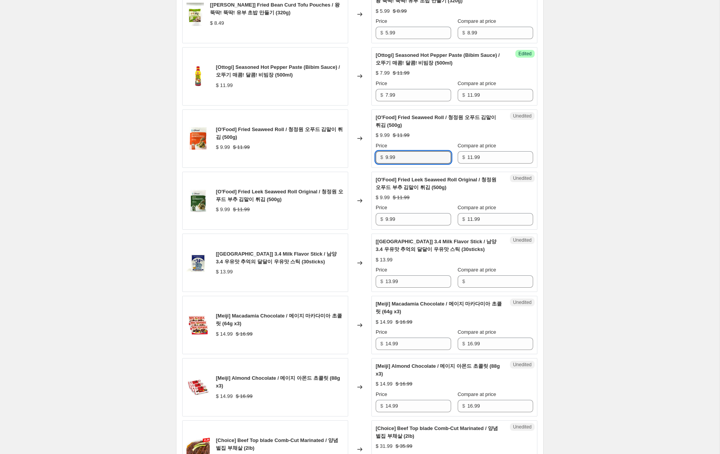
scroll to position [613, 0]
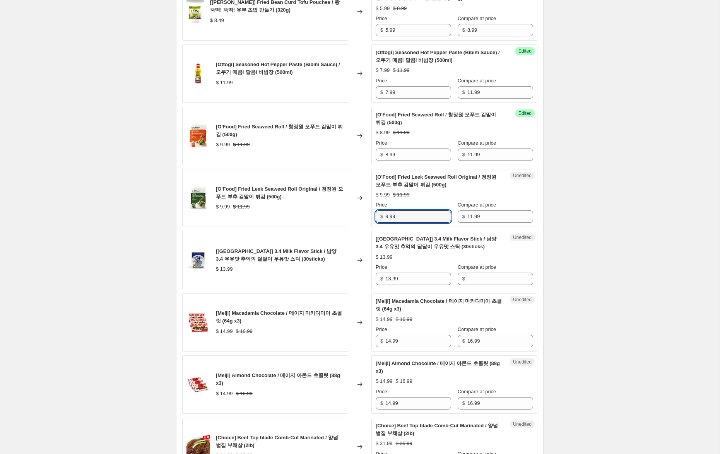
drag, startPoint x: 387, startPoint y: 217, endPoint x: 361, endPoint y: 217, distance: 25.9
click at [361, 217] on div "[O'Food] Fried Leek Seaweed Roll Original / 청정원 오푸드 부추 김말이 튀김 (500g) $ 9.99 $ 1…" at bounding box center [359, 198] width 355 height 58
drag, startPoint x: 389, startPoint y: 216, endPoint x: 357, endPoint y: 214, distance: 32.5
click at [357, 214] on div "[O'Food] Fried Leek Seaweed Roll Original / 청정원 오푸드 부추 김말이 튀김 (500g) $ 9.99 $ 1…" at bounding box center [359, 198] width 355 height 58
drag, startPoint x: 389, startPoint y: 155, endPoint x: 375, endPoint y: 153, distance: 13.7
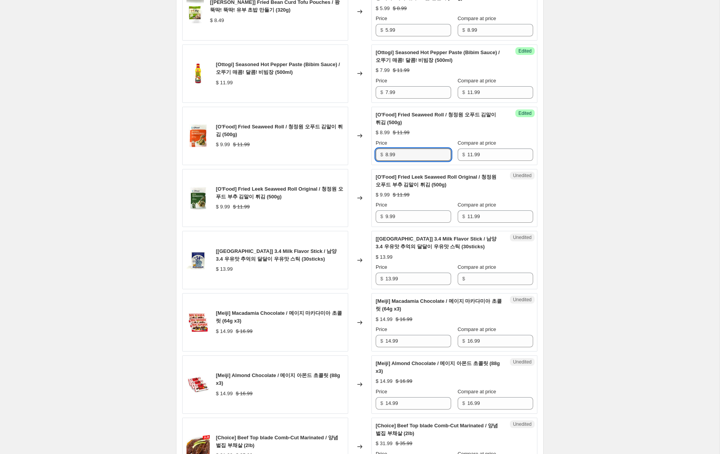
click at [375, 152] on div "Success Edited [O'Food] Fried Seaweed Roll / 청정원 오푸드 김말이 튀김 (500g) $ 8.99 $ 11.…" at bounding box center [455, 136] width 166 height 58
type input "7.99"
drag, startPoint x: 388, startPoint y: 217, endPoint x: 322, endPoint y: 208, distance: 66.8
click at [322, 207] on div "[O'Food] Fried Leek Seaweed Roll Original / 청정원 오푸드 부추 김말이 튀김 (500g) $ 9.99 $ 1…" at bounding box center [359, 198] width 355 height 58
type input "7.99"
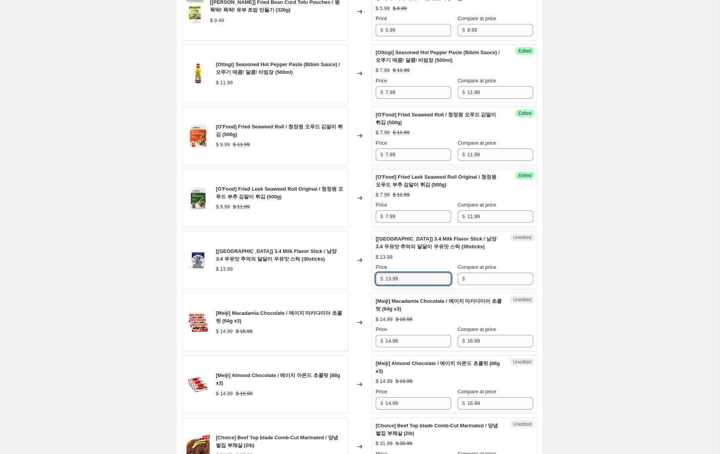
drag, startPoint x: 388, startPoint y: 277, endPoint x: 323, endPoint y: 273, distance: 64.8
click at [323, 273] on div "[[GEOGRAPHIC_DATA]] 3.4 Milk Flavor Stick / 남양 3.4 우유맛 추억의 달달이 우유맛 스틱 (30sticks…" at bounding box center [359, 260] width 355 height 58
click at [481, 278] on input "Compare at price" at bounding box center [501, 279] width 66 height 12
paste input "13.99"
type input "13.99"
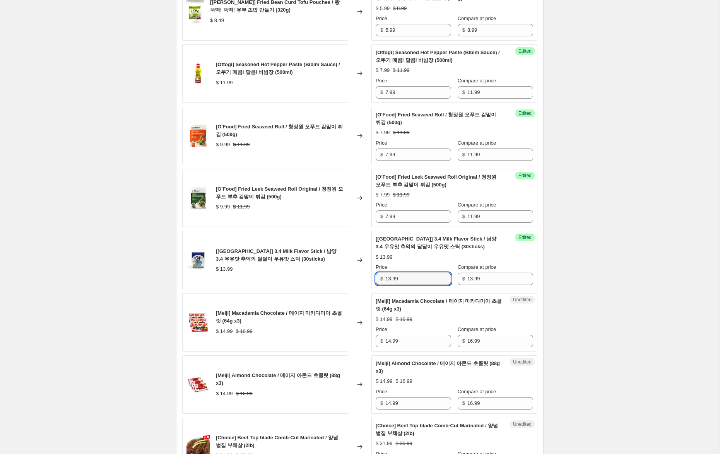
drag, startPoint x: 390, startPoint y: 279, endPoint x: 364, endPoint y: 275, distance: 26.6
click at [364, 275] on div "[[GEOGRAPHIC_DATA]] 3.4 Milk Flavor Stick / 남양 3.4 우유맛 추억의 달달이 우유맛 스틱 (30sticks…" at bounding box center [359, 260] width 355 height 58
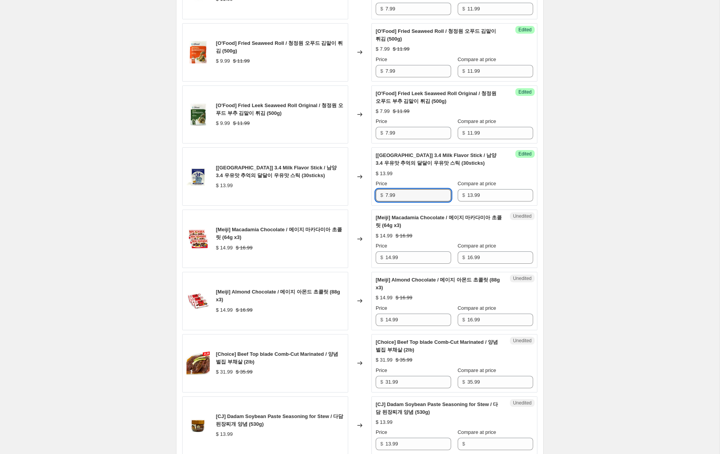
scroll to position [701, 0]
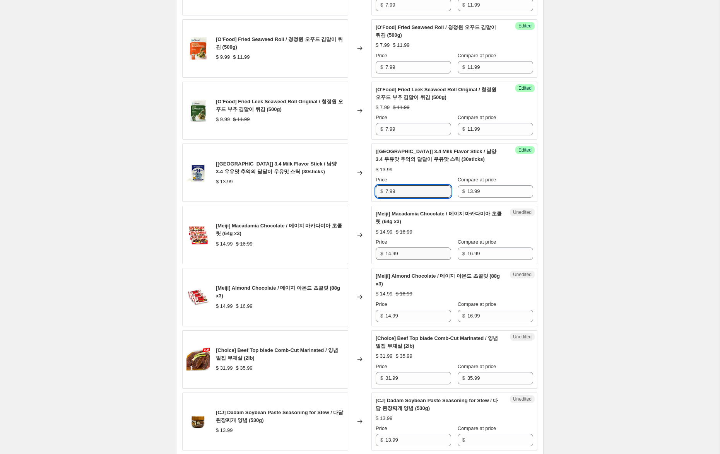
type input "7.99"
drag, startPoint x: 389, startPoint y: 254, endPoint x: 393, endPoint y: 261, distance: 7.3
click at [389, 254] on input "14.99" at bounding box center [419, 254] width 66 height 12
type input "11.99"
drag, startPoint x: 391, startPoint y: 317, endPoint x: 413, endPoint y: 329, distance: 26.2
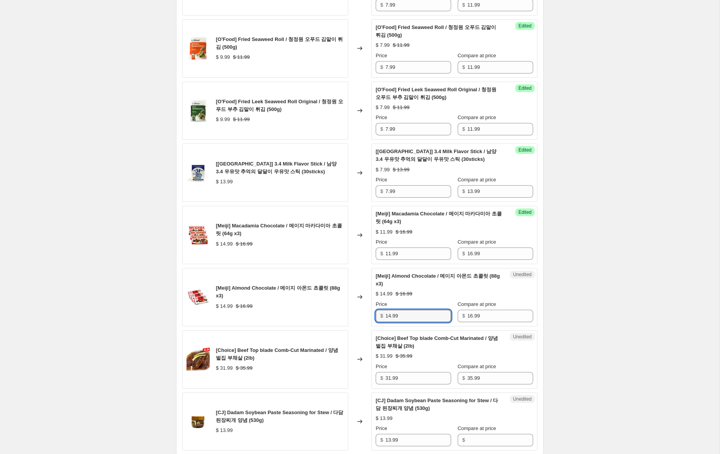
click at [389, 316] on input "14.99" at bounding box center [419, 316] width 66 height 12
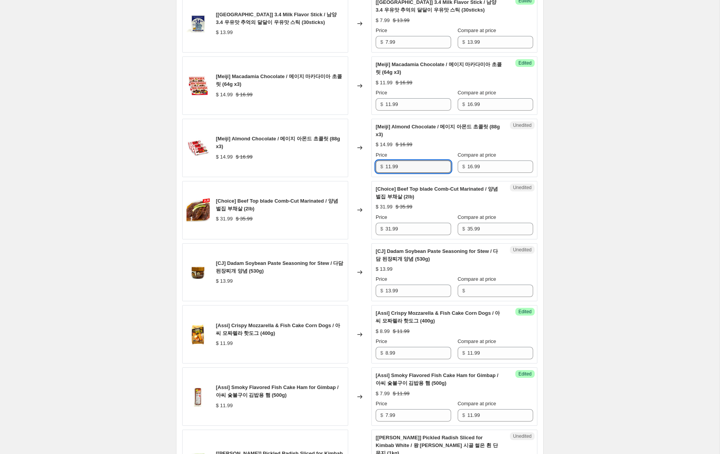
scroll to position [852, 0]
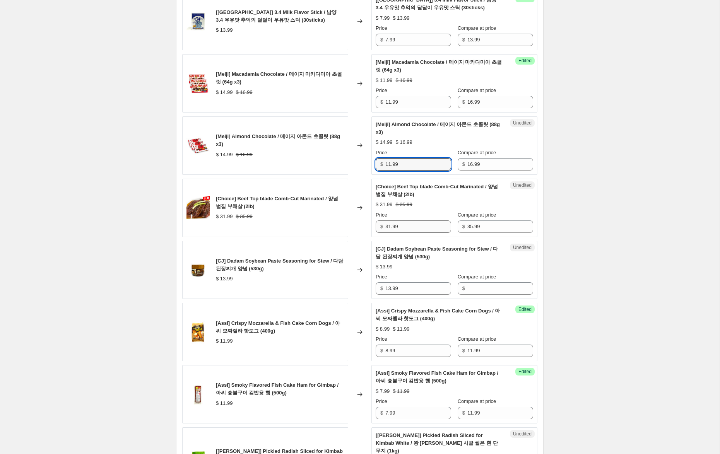
type input "11.99"
drag, startPoint x: 390, startPoint y: 228, endPoint x: 367, endPoint y: 224, distance: 23.2
click at [368, 224] on div "[Choice] Beef Top blade Comb-Cut Marinated / 양념 벌집 부채살 (2lb) $ 31.99 $ 35.99 Ch…" at bounding box center [359, 208] width 355 height 58
click at [610, 276] on div "Create new price [MEDICAL_DATA]. This page is ready Create new price [MEDICAL_D…" at bounding box center [360, 52] width 720 height 1809
click at [391, 227] on input "24.99" at bounding box center [419, 227] width 66 height 12
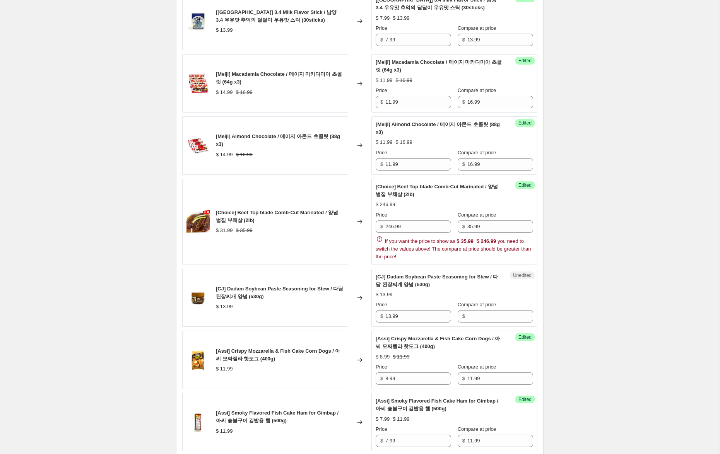
click at [583, 288] on div "Create new price [MEDICAL_DATA]. This page is ready Create new price [MEDICAL_D…" at bounding box center [360, 66] width 720 height 1837
click at [393, 228] on input "246.99" at bounding box center [419, 227] width 66 height 12
type input "26.99"
click at [662, 228] on div "Create new price [MEDICAL_DATA]. This page is ready Create new price [MEDICAL_D…" at bounding box center [360, 66] width 720 height 1837
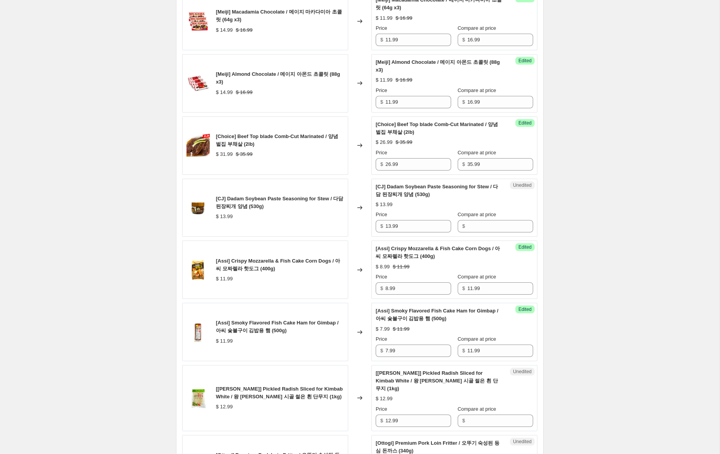
scroll to position [918, 0]
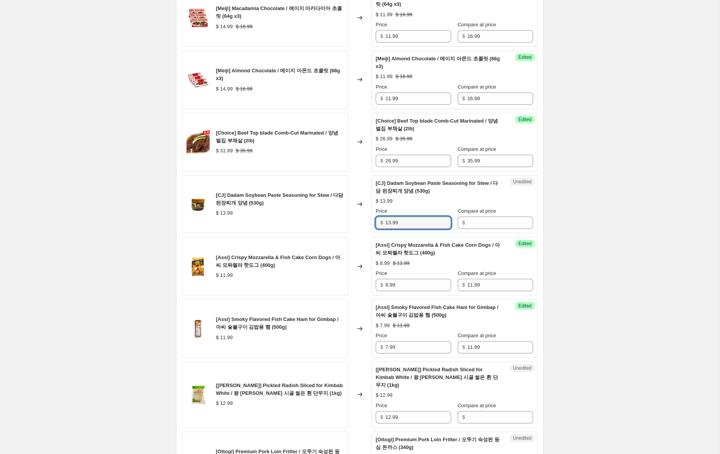
drag, startPoint x: 410, startPoint y: 223, endPoint x: 337, endPoint y: 210, distance: 74.3
click at [337, 210] on div "[CJ] Dadam Soybean Paste Seasoning for Stew / 다담 된장찌개 양념 (530g) $ 13.99 Changed…" at bounding box center [359, 204] width 355 height 58
click at [502, 223] on input "Compare at price" at bounding box center [501, 223] width 66 height 12
paste input "13.99"
type input "13.99"
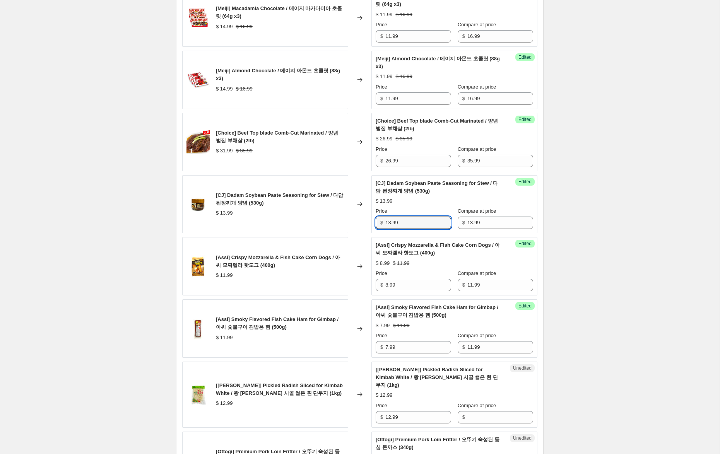
drag, startPoint x: 390, startPoint y: 223, endPoint x: 352, endPoint y: 213, distance: 39.4
click at [352, 213] on div "[CJ] Dadam Soybean Paste Seasoning for Stew / 다담 된장찌개 양념 (530g) $ 13.99 Changed…" at bounding box center [359, 204] width 355 height 58
type input "8.99"
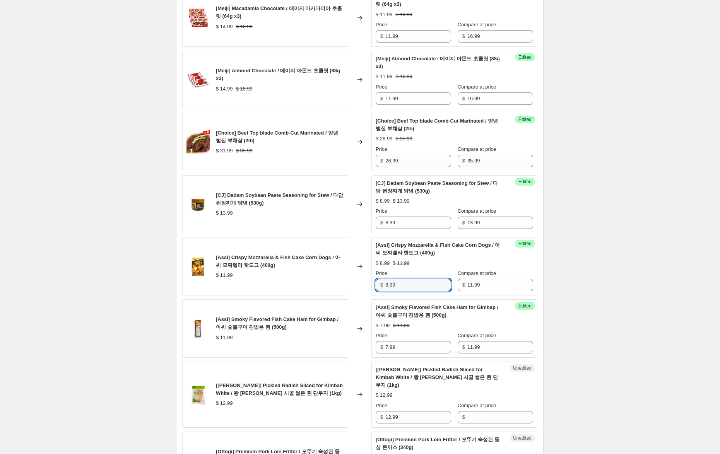
drag, startPoint x: 388, startPoint y: 286, endPoint x: 360, endPoint y: 282, distance: 28.1
click at [360, 282] on div "[Assi] Crispy Mozzarella & Fish Cake Corn Dogs / 아씨 모짜렐라 핫도그 (400g) $ 11.99 Cha…" at bounding box center [359, 266] width 355 height 58
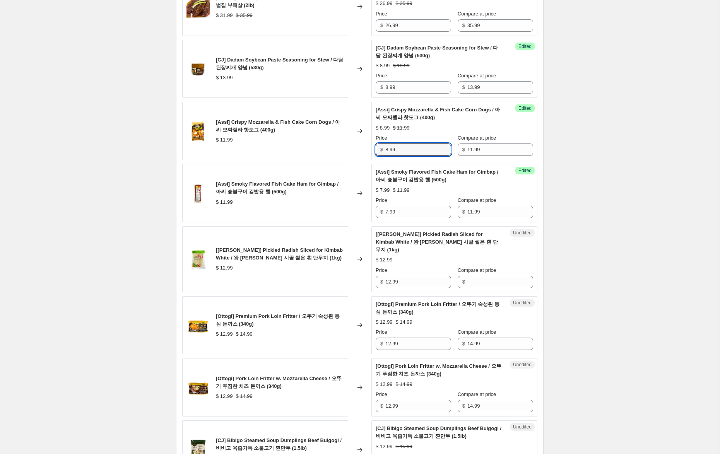
scroll to position [1055, 0]
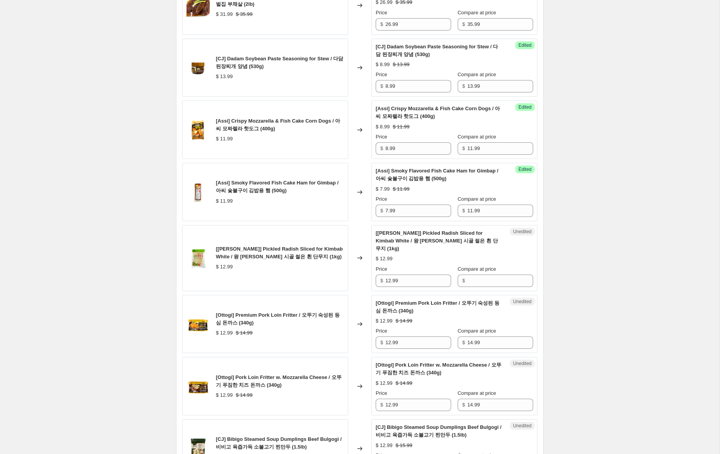
drag, startPoint x: 661, startPoint y: 234, endPoint x: 615, endPoint y: 261, distance: 53.4
drag, startPoint x: 405, startPoint y: 274, endPoint x: 354, endPoint y: 269, distance: 51.8
click at [351, 269] on div "[[PERSON_NAME]] Pickled Radish Sliced for Kimbab White / 왕 [PERSON_NAME] 시골 썰은 …" at bounding box center [359, 258] width 355 height 66
drag, startPoint x: 470, startPoint y: 274, endPoint x: 465, endPoint y: 274, distance: 4.3
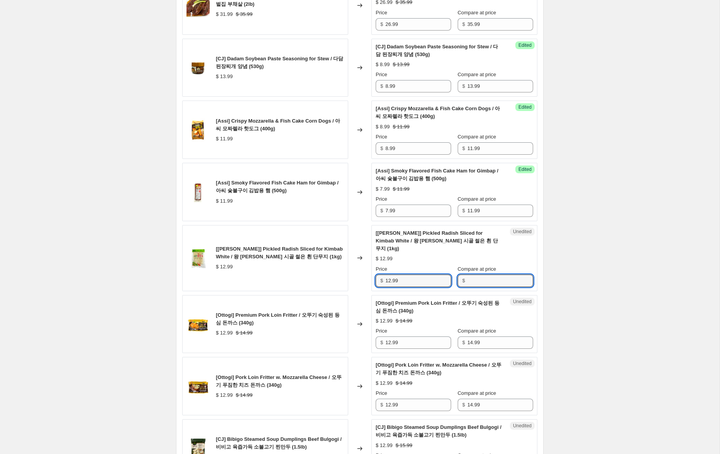
click at [470, 275] on input "Compare at price" at bounding box center [501, 281] width 66 height 12
paste input "12.99"
type input "12.99"
drag, startPoint x: 390, startPoint y: 274, endPoint x: 337, endPoint y: 261, distance: 54.2
click at [337, 261] on div "[[PERSON_NAME]] Pickled Radish Sliced for Kimbab White / 왕 [PERSON_NAME] 시골 썰은 …" at bounding box center [359, 258] width 355 height 66
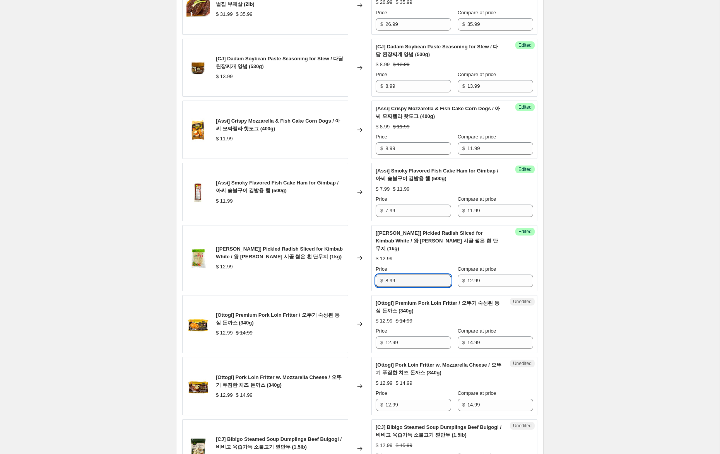
type input "8.99"
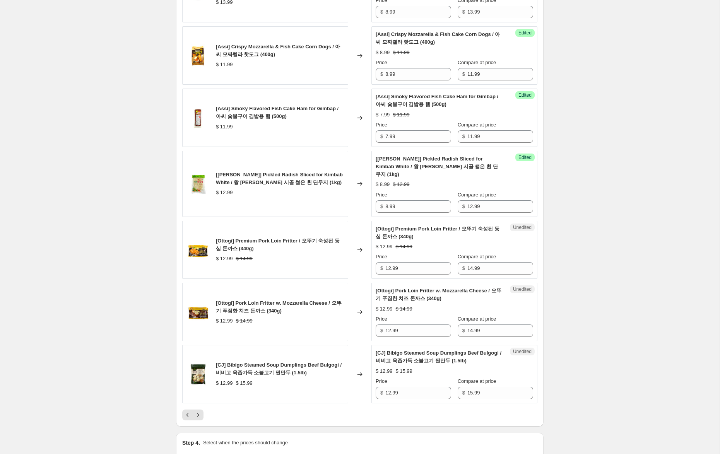
scroll to position [1131, 0]
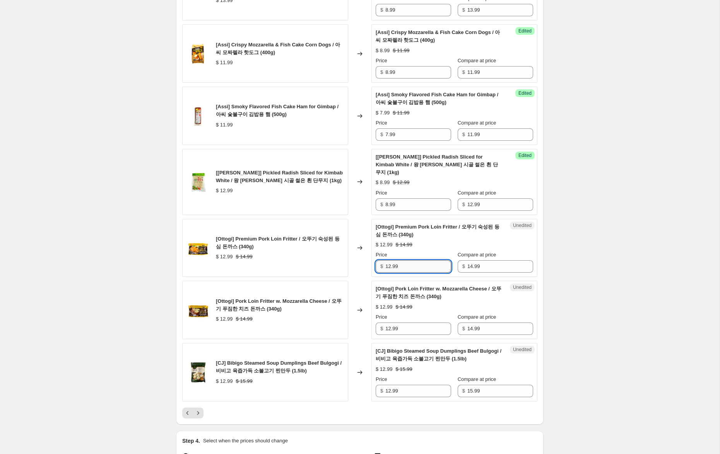
click at [389, 261] on input "12.99" at bounding box center [419, 267] width 66 height 12
type input "10.99"
click at [391, 323] on input "12.99" at bounding box center [419, 329] width 66 height 12
type input "10.99"
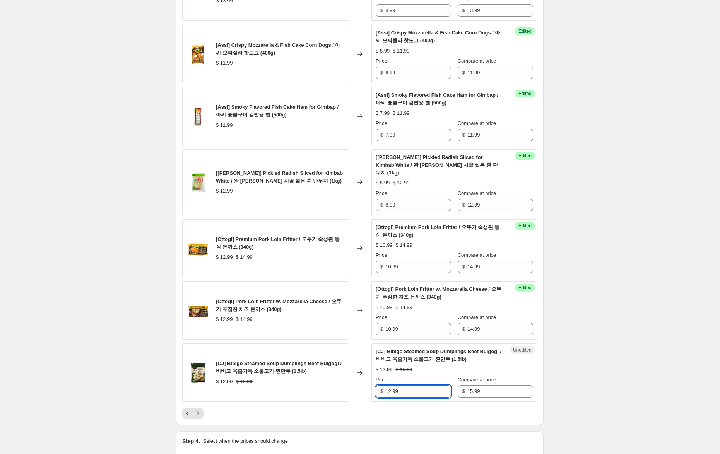
click at [390, 386] on input "12.99" at bounding box center [419, 392] width 66 height 12
type input "10.99"
click at [388, 199] on input "8.99" at bounding box center [419, 205] width 66 height 12
click at [186, 410] on icon "Previous" at bounding box center [188, 414] width 8 height 8
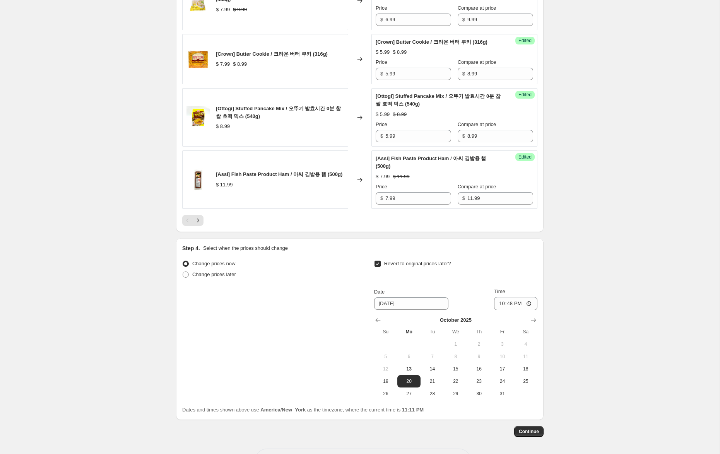
scroll to position [1265, 0]
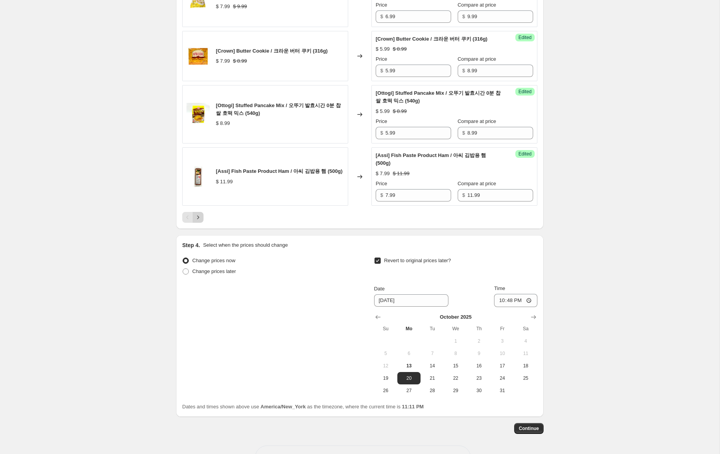
click at [198, 221] on icon "Next" at bounding box center [198, 218] width 8 height 8
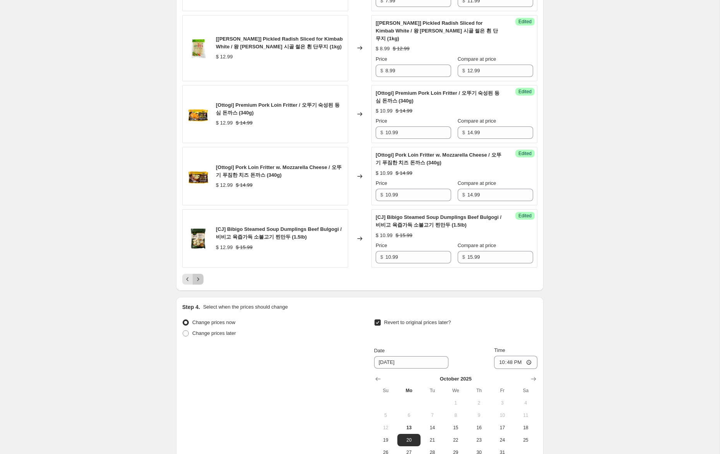
click at [200, 276] on icon "Next" at bounding box center [198, 280] width 8 height 8
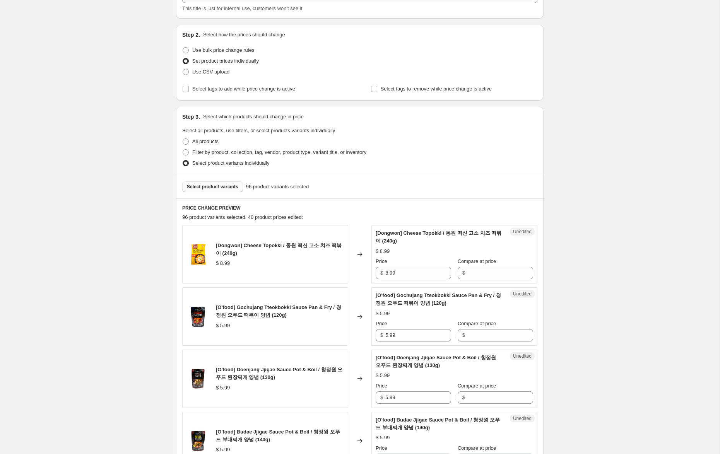
scroll to position [60, 0]
drag, startPoint x: 412, startPoint y: 276, endPoint x: 349, endPoint y: 271, distance: 63.3
click at [349, 271] on div "[Dongwon] Cheese Topokki / 동원 떡신 고소 치즈 떡볶이 (240g) $ 8.99 Changed to Unedited [D…" at bounding box center [359, 253] width 355 height 58
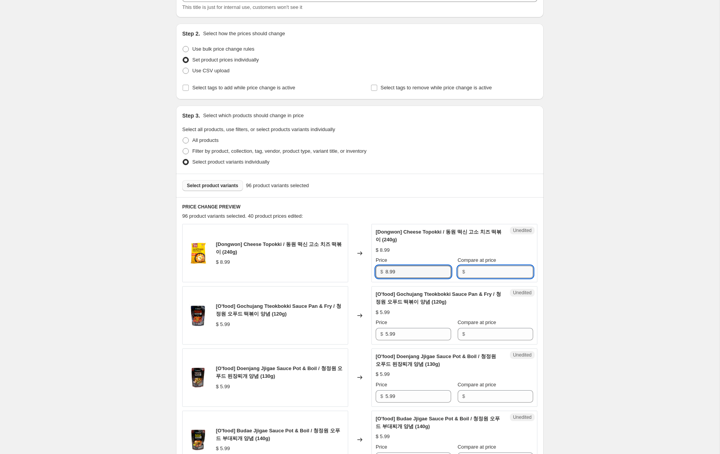
click at [484, 273] on input "Compare at price" at bounding box center [501, 272] width 66 height 12
paste input "8.99"
type input "8.99"
drag, startPoint x: 388, startPoint y: 271, endPoint x: 348, endPoint y: 267, distance: 39.8
click at [349, 266] on div "[Dongwon] Cheese Topokki / 동원 떡신 고소 치즈 떡볶이 (240g) $ 8.99 Changed to Success Edi…" at bounding box center [359, 253] width 355 height 58
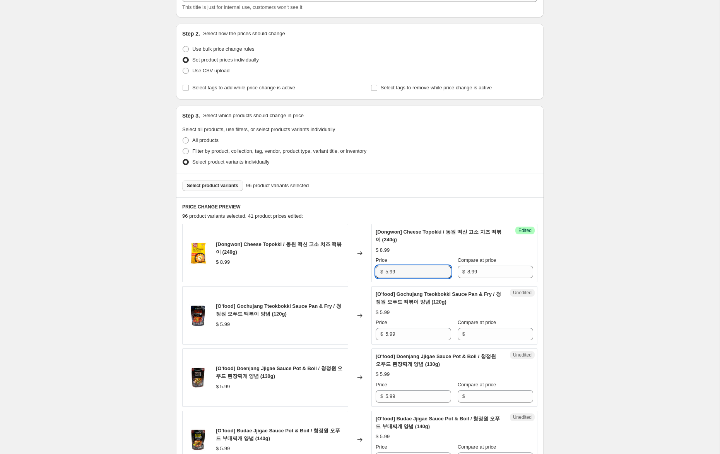
type input "5.99"
drag, startPoint x: 385, startPoint y: 333, endPoint x: 362, endPoint y: 329, distance: 22.8
click at [360, 330] on div "[O'food] Gochujang Tteokbokki Sauce Pan & Fry / 청정원 오푸드 떡볶이 양념 (120g) $ 5.99 Ch…" at bounding box center [359, 315] width 355 height 58
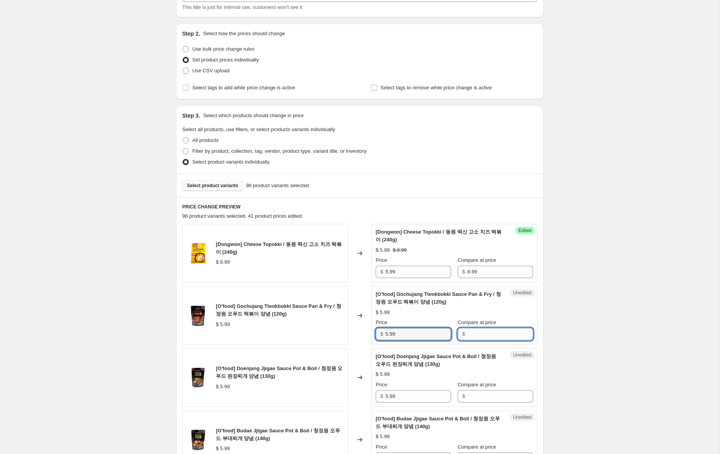
click at [495, 339] on input "Compare at price" at bounding box center [501, 334] width 66 height 12
paste input "5.99"
type input "5.99"
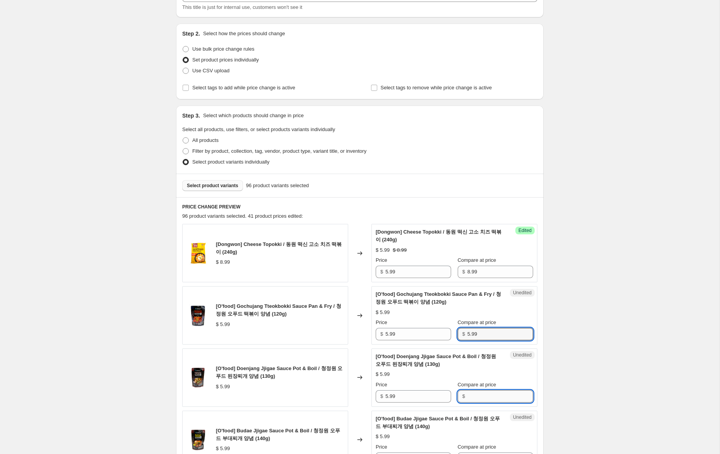
click at [494, 400] on input "Compare at price" at bounding box center [501, 397] width 66 height 12
paste input "5.99"
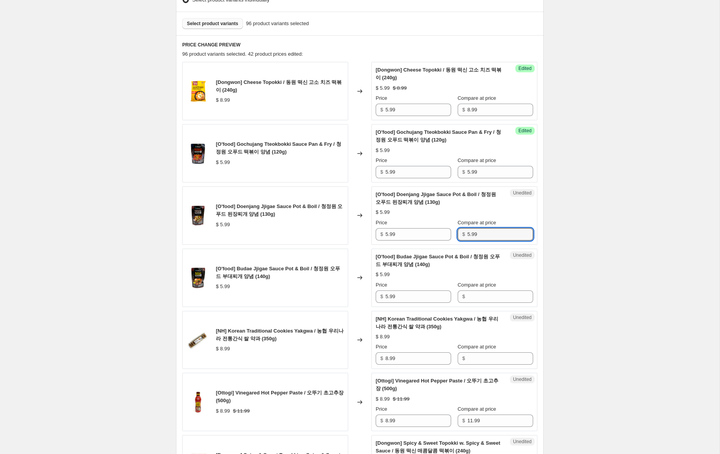
scroll to position [223, 0]
type input "5.99"
drag, startPoint x: 475, startPoint y: 299, endPoint x: 470, endPoint y: 296, distance: 5.6
click at [475, 299] on input "Compare at price" at bounding box center [501, 296] width 66 height 12
paste input "5.99"
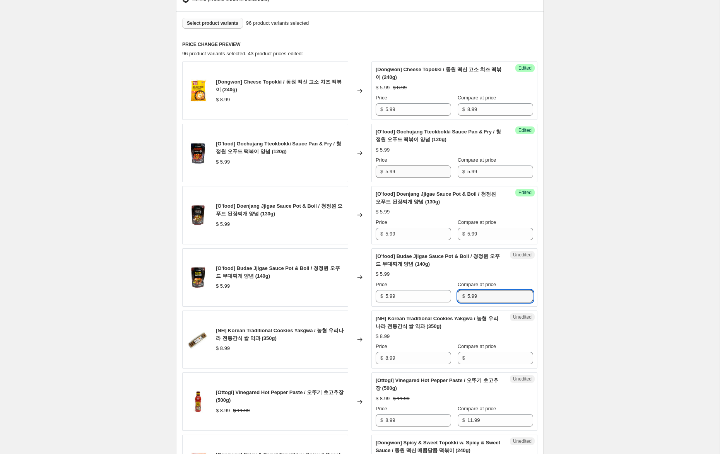
type input "5.99"
drag, startPoint x: 388, startPoint y: 171, endPoint x: 371, endPoint y: 170, distance: 17.5
click at [371, 170] on div "[O'food] Gochujang Tteokbokki Sauce Pan & Fry / 청정원 오푸드 떡볶이 양념 (120g) $ 5.99 Ch…" at bounding box center [359, 153] width 355 height 58
type input "3.99"
drag, startPoint x: 388, startPoint y: 235, endPoint x: 356, endPoint y: 229, distance: 32.4
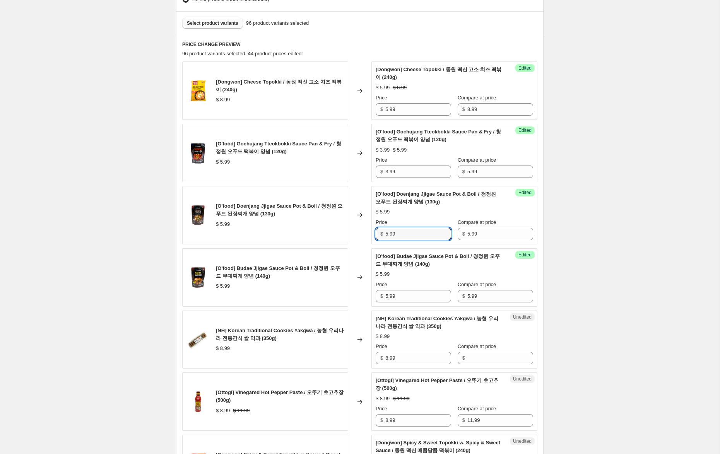
click at [356, 229] on div "[O'food] Doenjang Jjigae Sauce Pot & Boil / 청정원 오푸드 된장찌개 양념 (130g) $ 5.99 Chang…" at bounding box center [359, 215] width 355 height 58
type input "3.99"
drag, startPoint x: 388, startPoint y: 298, endPoint x: 332, endPoint y: 293, distance: 55.9
click at [332, 293] on div "[O'food] Budae Jjigae Sauce Pot & Boil / 청정원 오푸드 부대찌개 양념 (140g) $ 5.99 Changed …" at bounding box center [359, 278] width 355 height 58
type input "3.99"
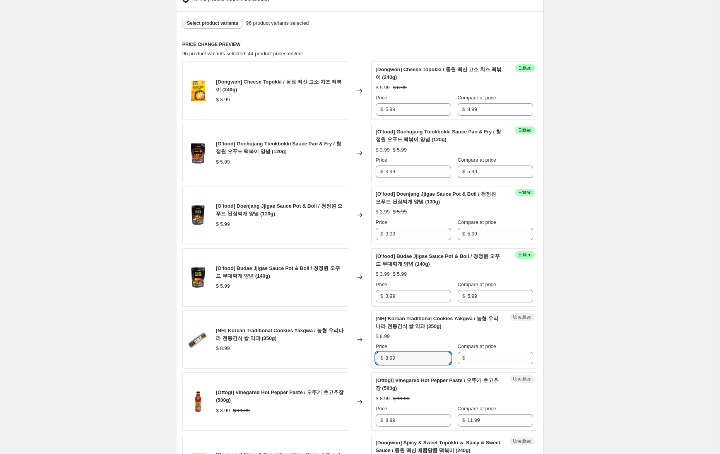
drag, startPoint x: 401, startPoint y: 359, endPoint x: 334, endPoint y: 349, distance: 68.1
click at [330, 350] on div "[NH] Korean Traditional Cookies Yakgwa / 농협 우리나라 전통간식 쌀 약과 (350g) $ 8.99 Change…" at bounding box center [359, 340] width 355 height 58
click at [485, 361] on input "Compare at price" at bounding box center [501, 358] width 66 height 12
paste input "8.99"
type input "8.99"
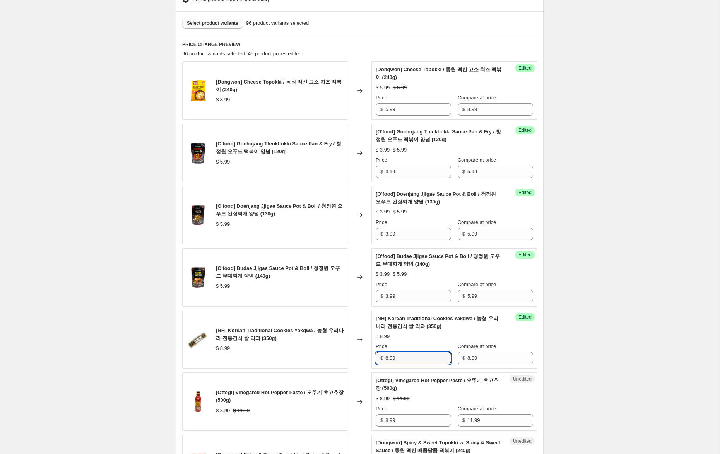
drag, startPoint x: 388, startPoint y: 359, endPoint x: 359, endPoint y: 354, distance: 28.6
click at [359, 354] on div "[NH] Korean Traditional Cookies Yakgwa / 농협 우리나라 전통간식 쌀 약과 (350g) $ 8.99 Change…" at bounding box center [359, 340] width 355 height 58
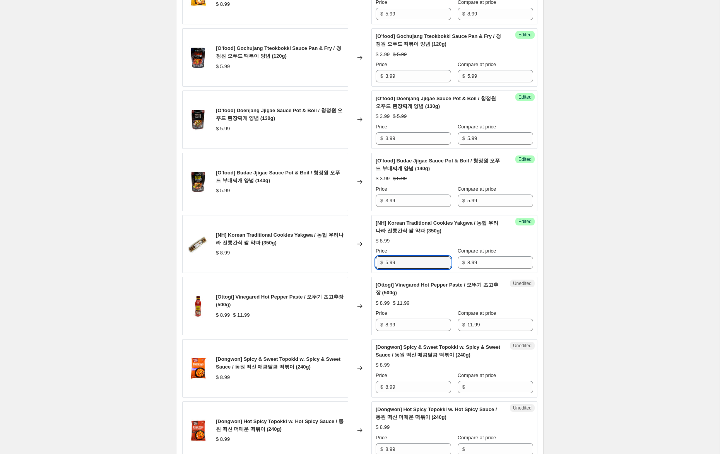
scroll to position [321, 0]
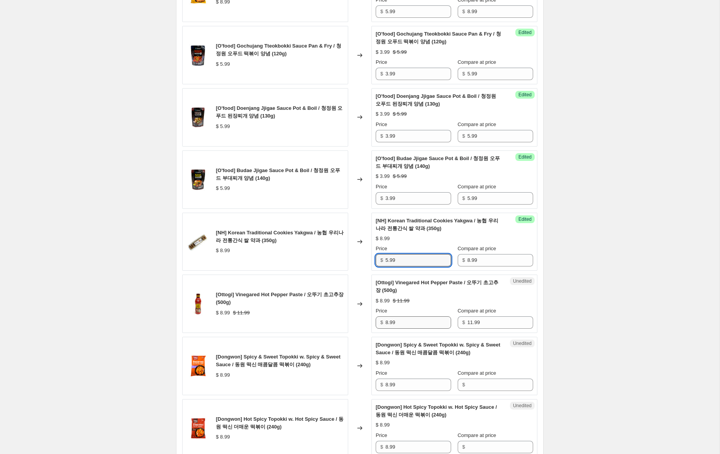
type input "5.99"
drag, startPoint x: 389, startPoint y: 322, endPoint x: 329, endPoint y: 311, distance: 60.7
click at [329, 311] on div "[Ottogi] Vinegared Hot Pepper Paste / 오뚜기 초고추장 (500g) $ 8.99 $ 11.99 Changed to…" at bounding box center [359, 304] width 355 height 58
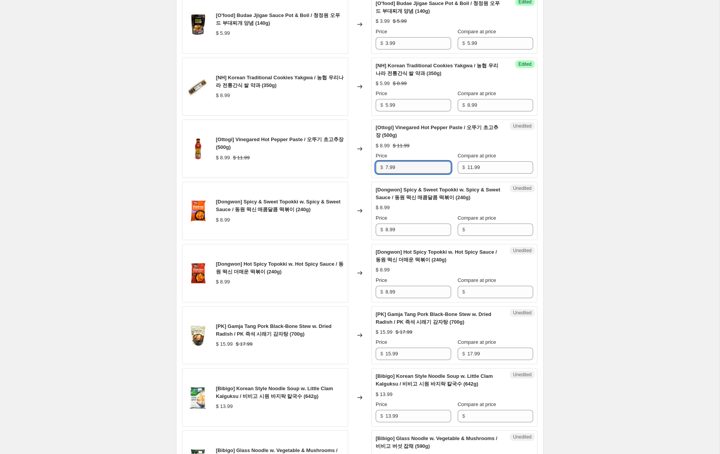
scroll to position [487, 0]
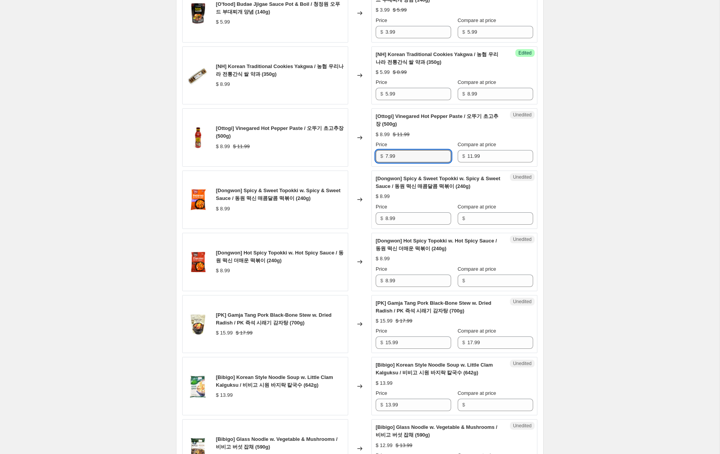
type input "7.99"
click at [328, 210] on div "[Dongwon] Spicy & Sweet Topokki w. Spicy & Sweet Sauce / 동원 떡신 매콤달콤 떡볶이 (240g) …" at bounding box center [359, 200] width 355 height 58
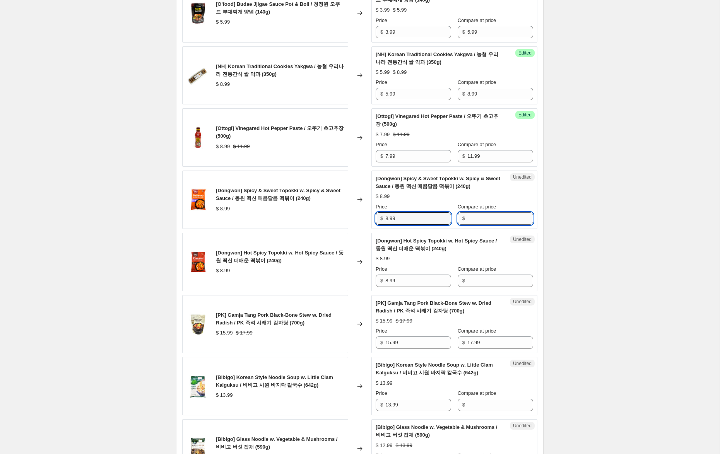
click at [497, 220] on input "Compare at price" at bounding box center [501, 219] width 66 height 12
paste input "8.99"
type input "8.99"
click at [493, 280] on input "Compare at price" at bounding box center [501, 281] width 66 height 12
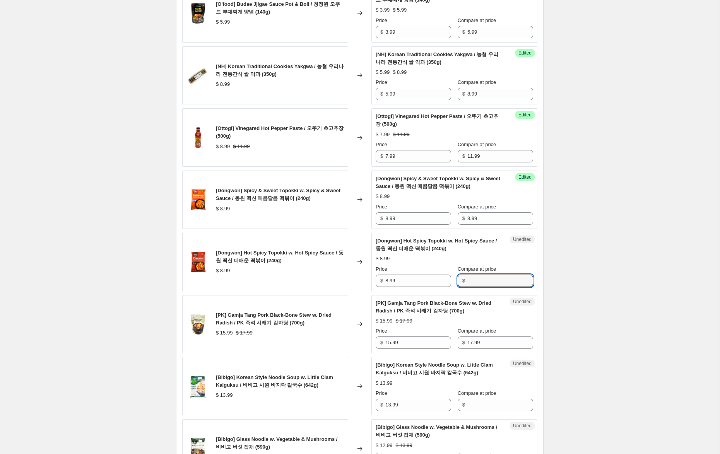
paste input "8.99"
type input "8.99"
drag, startPoint x: 388, startPoint y: 219, endPoint x: 372, endPoint y: 218, distance: 15.5
click at [372, 218] on div "Success Edited [[PERSON_NAME]] Spicy & Sweet Topokki w. Spicy & Sweet Sauce / 동…" at bounding box center [455, 200] width 166 height 58
type input "5.99"
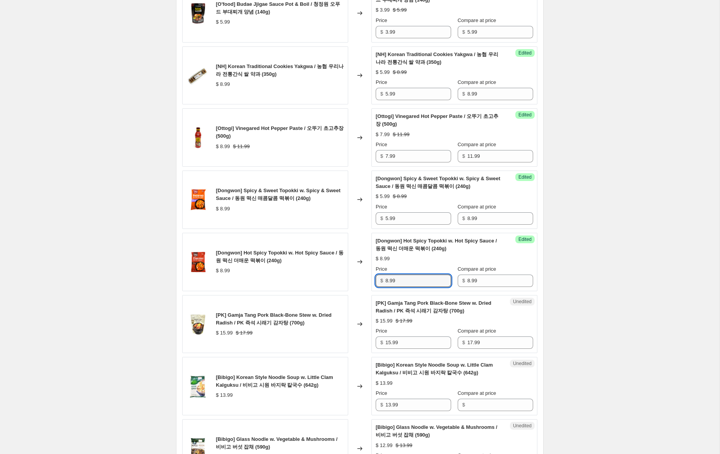
drag, startPoint x: 388, startPoint y: 282, endPoint x: 349, endPoint y: 274, distance: 39.9
click at [347, 272] on div "[Dongwon] Hot Spicy Topokki w. Hot Spicy Sauce / 동원 떡신 더매운 떡볶이 (240g) $ 8.99 Ch…" at bounding box center [359, 262] width 355 height 58
type input "5.99"
click at [390, 345] on input "15.99" at bounding box center [419, 343] width 66 height 12
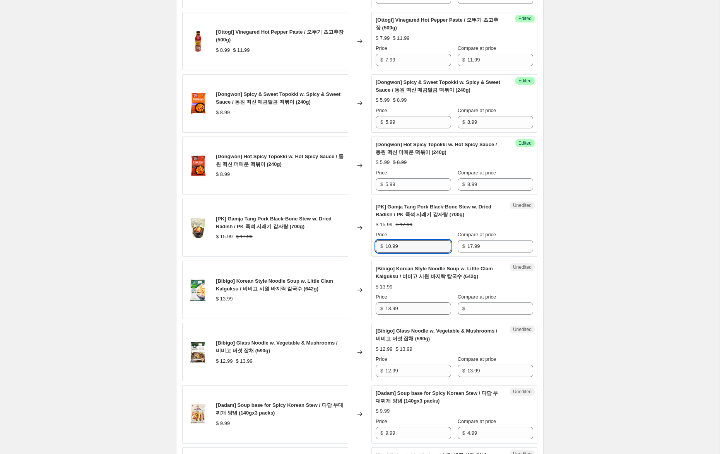
scroll to position [586, 0]
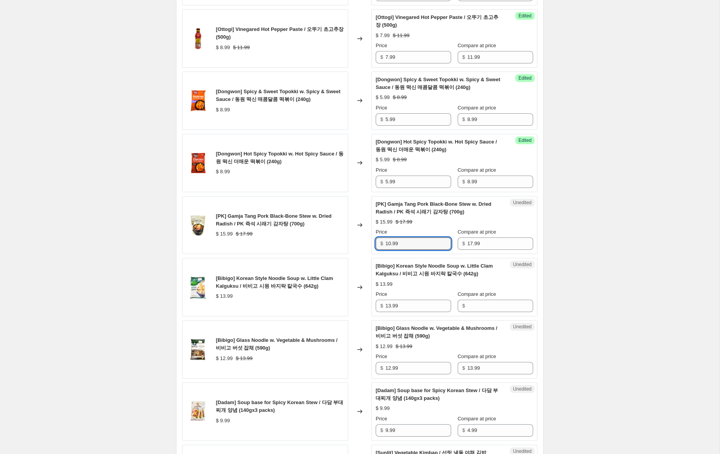
type input "10.99"
drag, startPoint x: 369, startPoint y: 301, endPoint x: 343, endPoint y: 299, distance: 26.8
click at [343, 299] on div "[Bibigo] Korean Style Noodle Soup w. Little Clam Kalguksu / 비비고 시원 바지락 칼국수 (642…" at bounding box center [359, 287] width 355 height 58
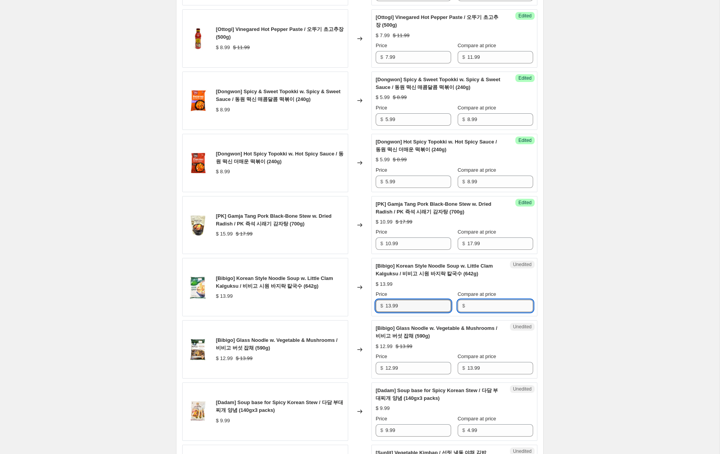
click at [485, 306] on input "Compare at price" at bounding box center [501, 306] width 66 height 12
paste input "13.99"
type input "13.99"
drag, startPoint x: 384, startPoint y: 306, endPoint x: 347, endPoint y: 303, distance: 37.3
click at [348, 303] on div "[Bibigo] Korean Style Noodle Soup w. Little Clam Kalguksu / 비비고 시원 바지락 칼국수 (642…" at bounding box center [359, 287] width 355 height 58
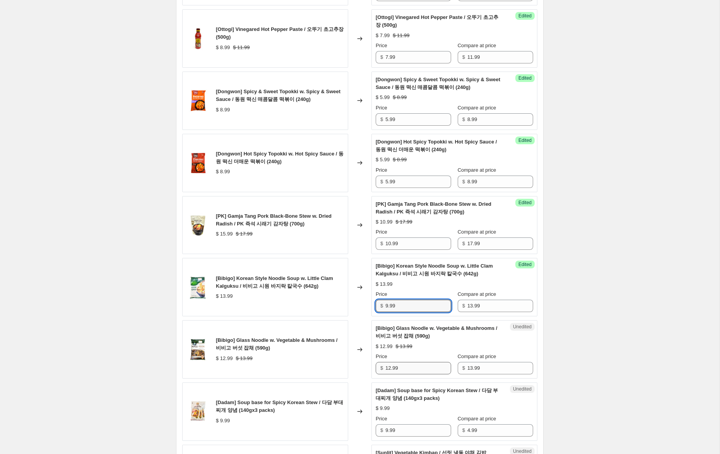
type input "9.99"
drag, startPoint x: 390, startPoint y: 369, endPoint x: 342, endPoint y: 363, distance: 48.4
click at [341, 363] on div "[Bibigo] Glass Noodle w. Vegetable & Mushrooms / 비비고 버섯 잡채 (590g) $ 12.99 $ 13.…" at bounding box center [359, 350] width 355 height 58
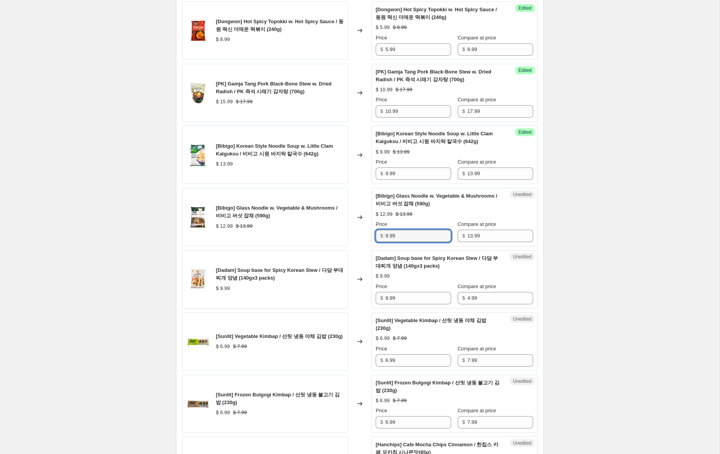
scroll to position [720, 0]
type input "9.99"
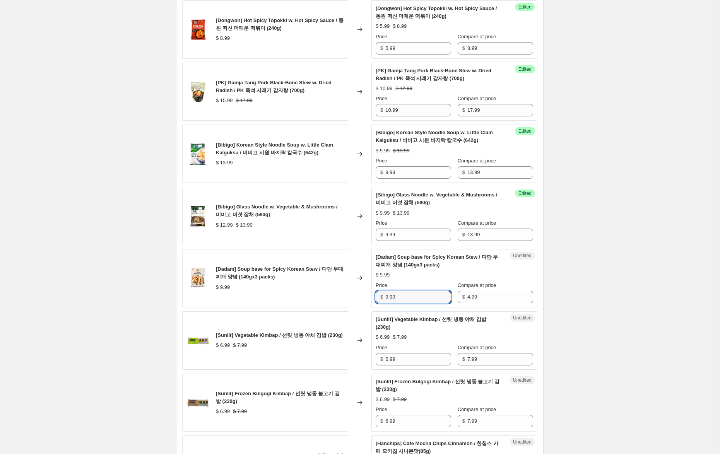
drag, startPoint x: 388, startPoint y: 296, endPoint x: 353, endPoint y: 297, distance: 34.5
click at [353, 297] on div "[Dadam] Soup base for Spicy Korean Stew / 다담 부대찌개 양념 (140gx3 packs) $ 9.99 Chan…" at bounding box center [359, 278] width 355 height 58
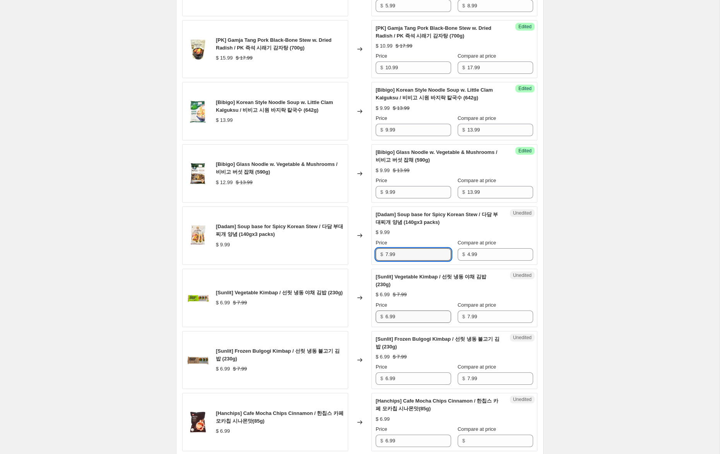
scroll to position [763, 0]
type input "7.99"
click at [469, 255] on input "4.99" at bounding box center [501, 254] width 66 height 12
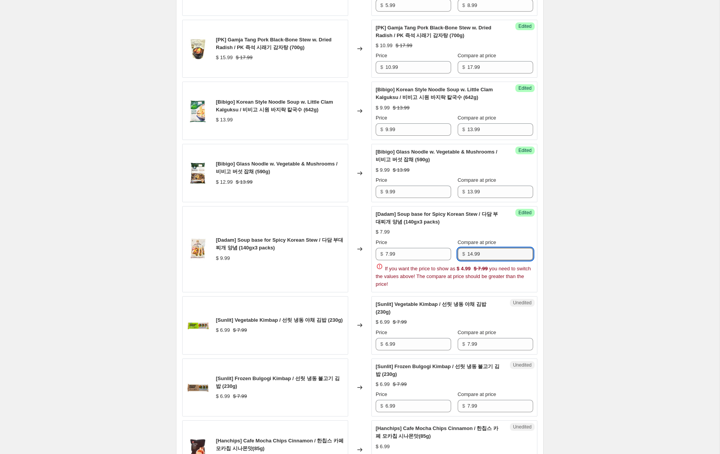
drag, startPoint x: 594, startPoint y: 297, endPoint x: 597, endPoint y: 301, distance: 4.9
click at [594, 298] on div "Create new price [MEDICAL_DATA]. This page is ready Create new price [MEDICAL_D…" at bounding box center [360, 147] width 720 height 1821
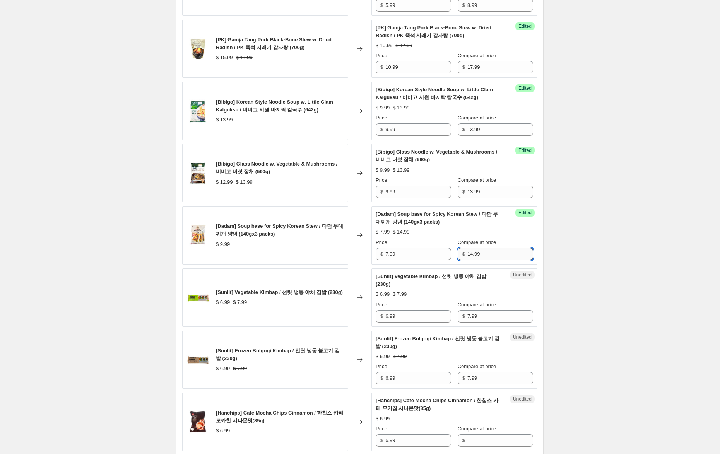
click at [473, 256] on input "14.99" at bounding box center [501, 254] width 66 height 12
type input "13.99"
click at [569, 265] on div "Create new price [MEDICAL_DATA]. This page is ready Create new price [MEDICAL_D…" at bounding box center [360, 133] width 720 height 1793
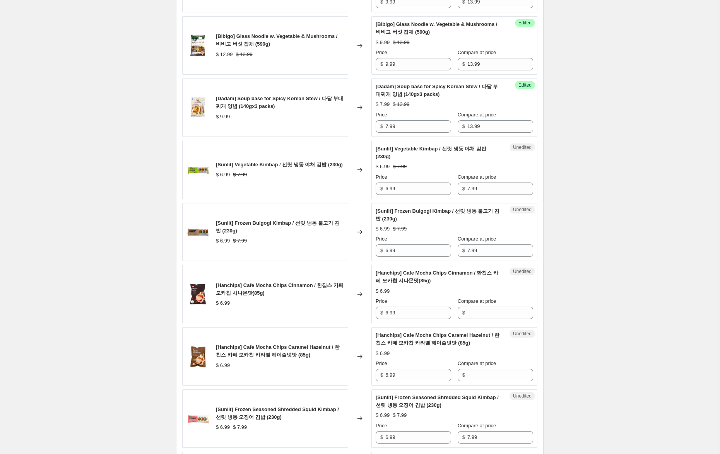
scroll to position [892, 0]
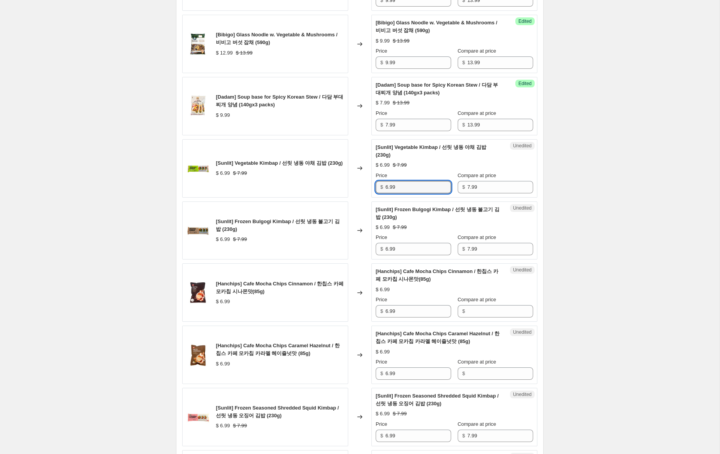
drag, startPoint x: 388, startPoint y: 187, endPoint x: 367, endPoint y: 189, distance: 21.7
click at [367, 189] on div "[Sunlit] Vegetable Kimbap / 선릿 냉동 야채 김밥 (230g) $ 6.99 $ 7.99 Changed to Unedite…" at bounding box center [359, 168] width 355 height 58
type input "5.99"
drag, startPoint x: 388, startPoint y: 249, endPoint x: 366, endPoint y: 245, distance: 22.5
click at [366, 245] on div "[Sunlit] Frozen Bulgogi Kimbap / 선릿 냉동 불고기 김밥 (230g) $ 6.99 $ 7.99 Changed to U…" at bounding box center [359, 231] width 355 height 58
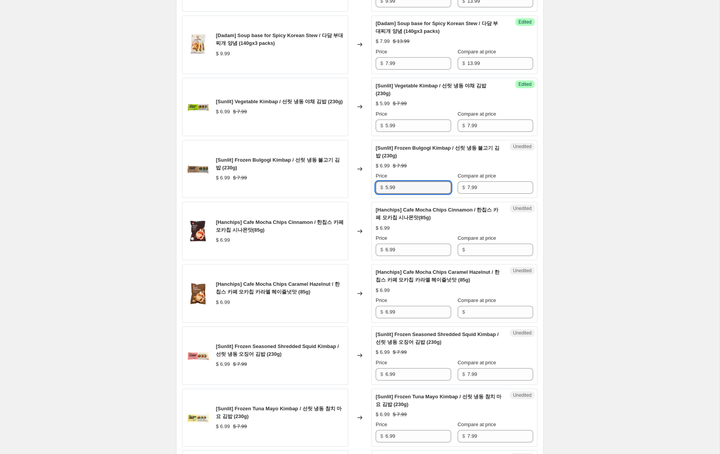
scroll to position [954, 0]
type input "5.99"
drag, startPoint x: 394, startPoint y: 249, endPoint x: 370, endPoint y: 248, distance: 24.4
click at [370, 248] on div "[Hanchips] Cafe Mocha Chips Cinnamon / 한칩스 카페 모카칩 시나몬맛(85g) $ 6.99 Changed to U…" at bounding box center [359, 231] width 355 height 58
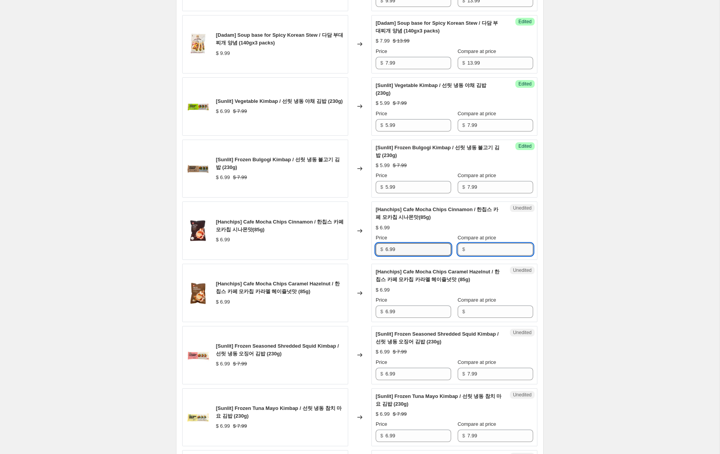
click at [489, 248] on input "Compare at price" at bounding box center [501, 250] width 66 height 12
paste input "6.99"
type input "6.99"
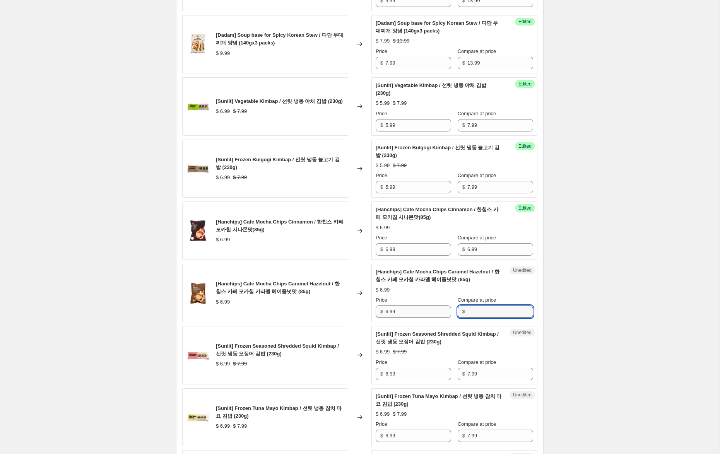
drag, startPoint x: 476, startPoint y: 309, endPoint x: 446, endPoint y: 308, distance: 29.8
click at [475, 309] on input "Compare at price" at bounding box center [501, 312] width 66 height 12
paste input "6.99"
type input "6.99"
drag, startPoint x: 388, startPoint y: 249, endPoint x: 376, endPoint y: 271, distance: 24.6
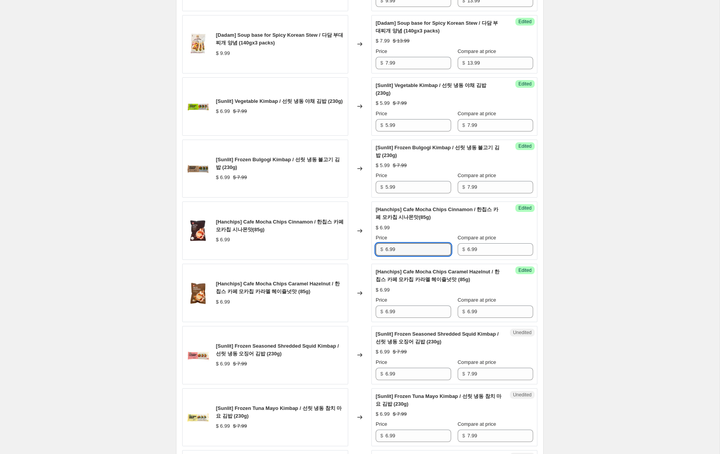
click at [370, 247] on div "[Hanchips] Cafe Mocha Chips Cinnamon / 한칩스 카페 모카칩 시나몬맛(85g) $ 6.99 Changed to S…" at bounding box center [359, 231] width 355 height 58
type input "3.99"
drag, startPoint x: 384, startPoint y: 312, endPoint x: 379, endPoint y: 314, distance: 5.2
click at [378, 312] on div "$ 6.99" at bounding box center [413, 312] width 75 height 12
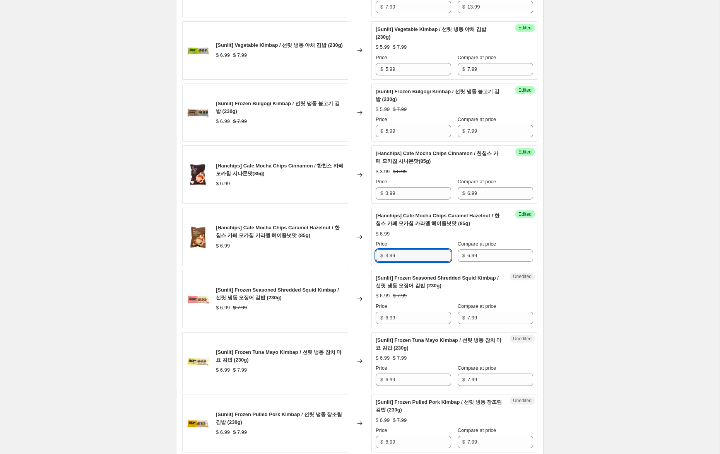
scroll to position [1018, 0]
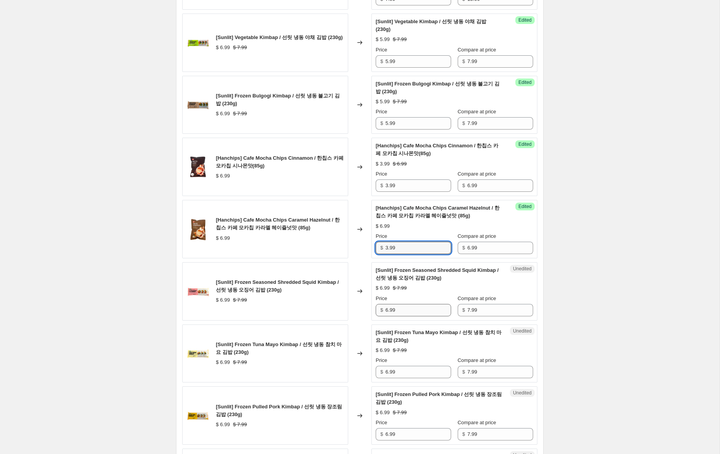
type input "3.99"
drag, startPoint x: 389, startPoint y: 312, endPoint x: 371, endPoint y: 308, distance: 18.2
click at [374, 309] on div "Unedited [Sunlit] Frozen Seasoned Shredded Squid Kimbap / 선릿 냉동 오징어 김밥 (230g) $…" at bounding box center [455, 291] width 166 height 58
type input "4.99"
drag, startPoint x: 388, startPoint y: 63, endPoint x: 364, endPoint y: 61, distance: 24.9
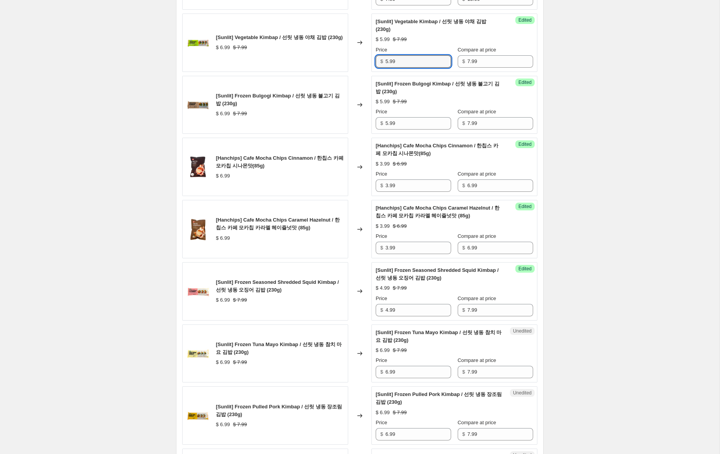
click at [364, 61] on div "[Sunlit] Vegetable Kimbap / 선릿 냉동 야채 김밥 (230g) $ 6.99 $ 7.99 Changed to Success…" at bounding box center [359, 43] width 355 height 58
type input "4.99"
drag, startPoint x: 388, startPoint y: 126, endPoint x: 368, endPoint y: 120, distance: 21.2
click at [367, 120] on div "[Sunlit] Frozen Bulgogi Kimbap / 선릿 냉동 불고기 김밥 (230g) $ 6.99 $ 7.99 Changed to S…" at bounding box center [359, 105] width 355 height 58
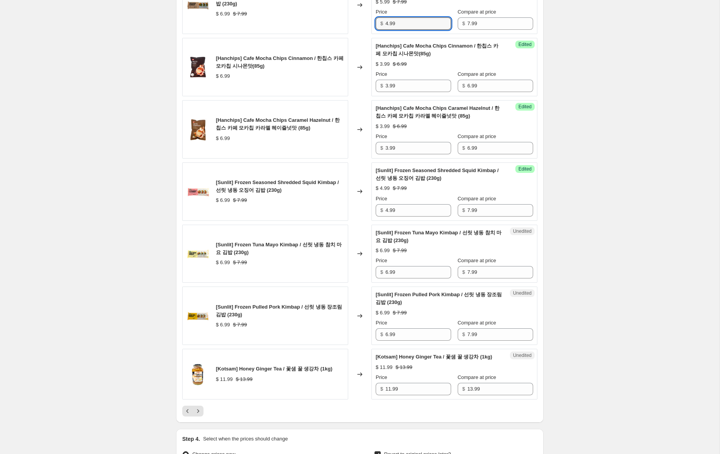
scroll to position [1120, 0]
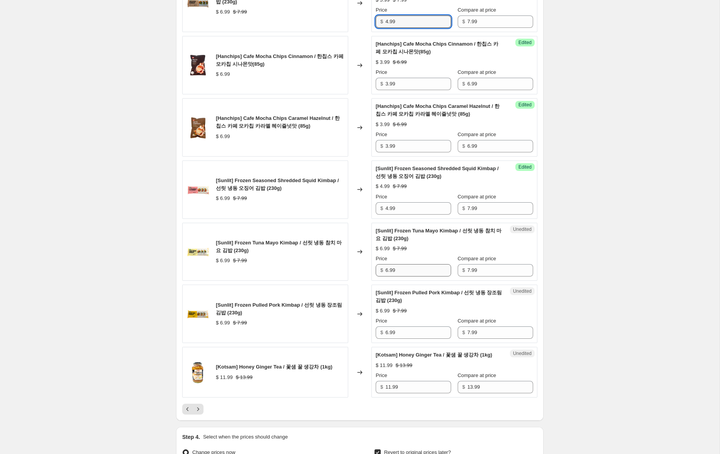
type input "4.99"
drag, startPoint x: 388, startPoint y: 272, endPoint x: 366, endPoint y: 269, distance: 21.8
click at [366, 269] on div "[Sunlit] Frozen Tuna Mayo Kimbap / 선릿 냉동 참치 마요 김밥 (230g) $ 6.99 $ 7.99 Changed …" at bounding box center [359, 252] width 355 height 58
type input "4.99"
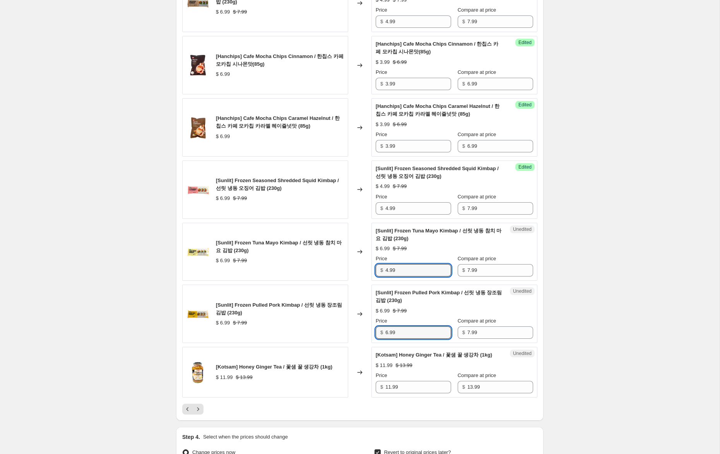
drag, startPoint x: 388, startPoint y: 333, endPoint x: 365, endPoint y: 329, distance: 23.3
click at [365, 329] on div "[Sunlit] Frozen Pulled Pork Kimbap / 선릿 냉동 장조림 김밥 (230g) $ 6.99 $ 7.99 Changed …" at bounding box center [359, 314] width 355 height 58
type input "4.99"
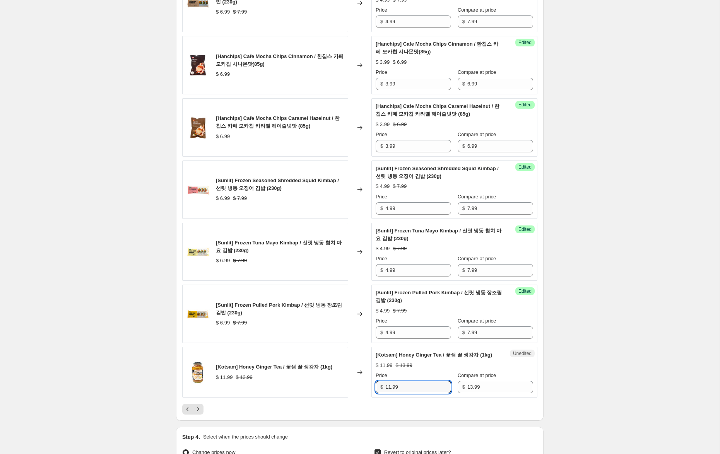
drag, startPoint x: 390, startPoint y: 396, endPoint x: 364, endPoint y: 394, distance: 26.0
click at [365, 394] on div "[Kotsam] Honey Ginger Tea / 꽃샘 꿀 생강차 (1kg) $ 11.99 $ 13.99 Changed to Unedited …" at bounding box center [359, 372] width 355 height 51
type input "9.99"
click at [199, 413] on icon "Next" at bounding box center [198, 410] width 8 height 8
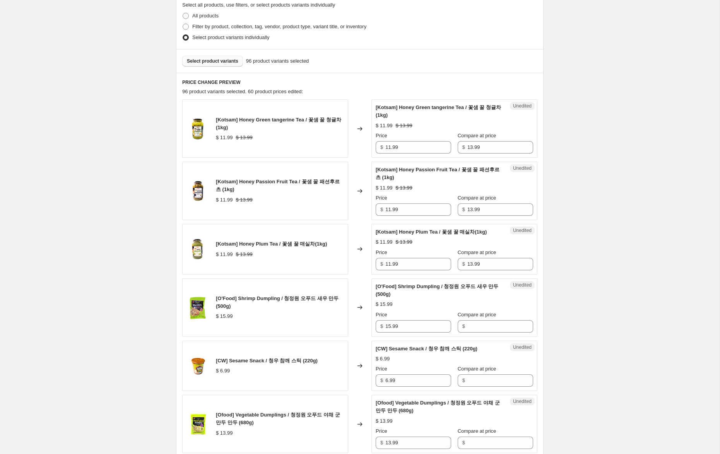
scroll to position [0, 0]
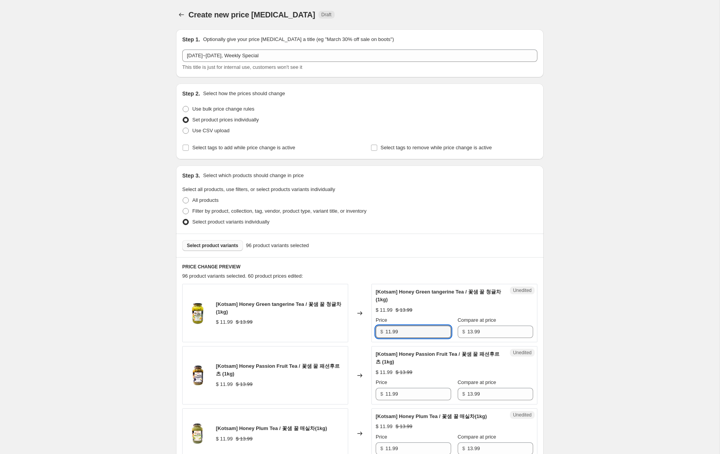
drag, startPoint x: 390, startPoint y: 333, endPoint x: 365, endPoint y: 329, distance: 25.1
click at [365, 329] on div "[Kotsam] Honey Green tangerine Tea / 꽃샘 꿀 청귤차 (1kg) $ 11.99 $ 13.99 Changed to …" at bounding box center [359, 313] width 355 height 58
type input "9.99"
drag, startPoint x: 391, startPoint y: 395, endPoint x: 334, endPoint y: 390, distance: 56.7
click at [334, 390] on div "[Kotsam] Honey Passion Fruit Tea / 꽃샘 꿀 패션후르츠 (1kg) $ 11.99 $ 13.99 Changed to …" at bounding box center [359, 375] width 355 height 58
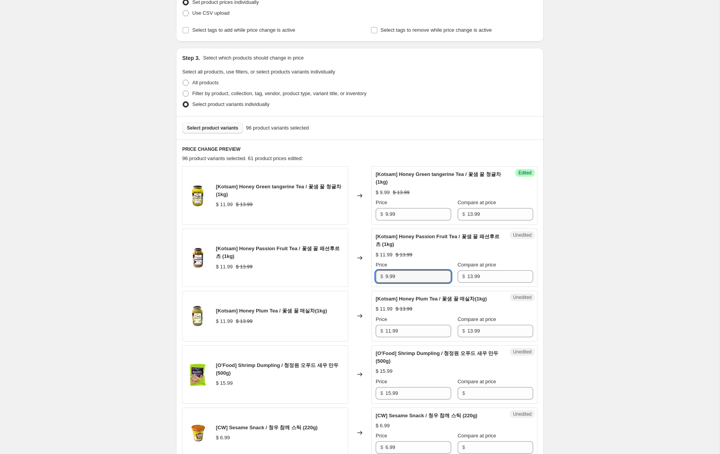
scroll to position [129, 0]
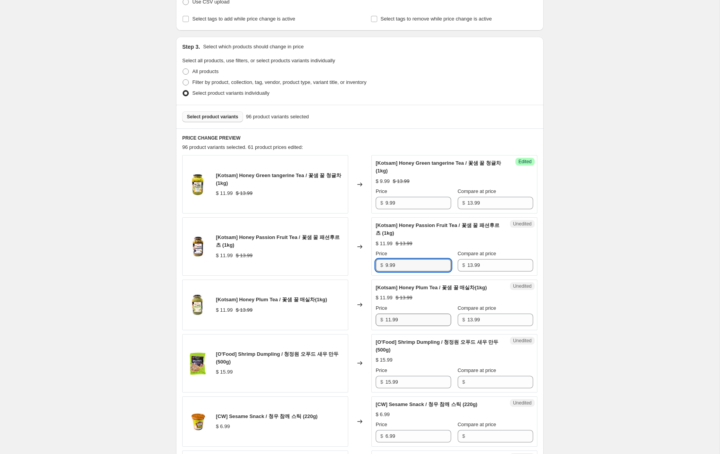
type input "9.99"
drag, startPoint x: 390, startPoint y: 321, endPoint x: 338, endPoint y: 316, distance: 52.5
click at [338, 316] on div "[Kotsam] Honey Plum Tea / 꽃샘 꿀 매실차(1kg) $ 11.99 $ 13.99 Changed to Unedited [Ko…" at bounding box center [359, 305] width 355 height 51
type input "9.99"
drag, startPoint x: 401, startPoint y: 383, endPoint x: 361, endPoint y: 376, distance: 40.2
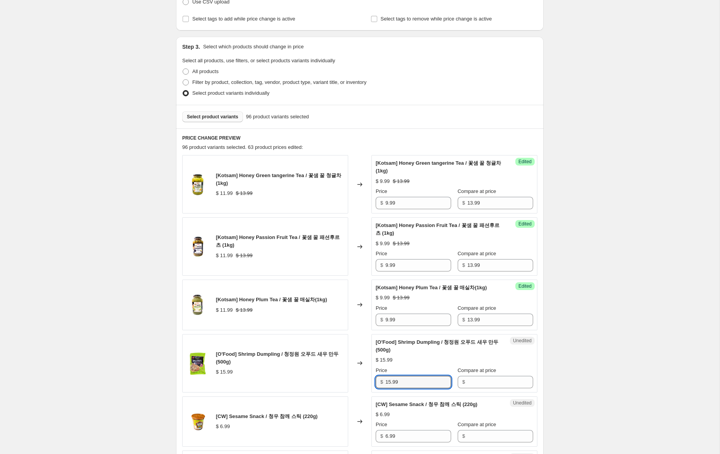
click at [361, 376] on div "[O'Food] Shrimp Dumpling / 청정원 오푸드 새우 만두 (500g) $ 15.99 Changed to Unedited [O'…" at bounding box center [359, 363] width 355 height 58
drag, startPoint x: 470, startPoint y: 381, endPoint x: 459, endPoint y: 382, distance: 11.7
click at [470, 381] on input "Compare at price" at bounding box center [501, 382] width 66 height 12
paste input "15.99"
type input "15.99"
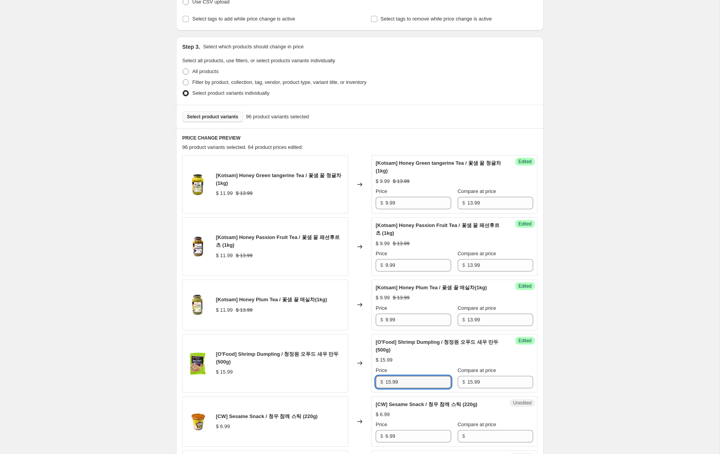
drag, startPoint x: 391, startPoint y: 383, endPoint x: 405, endPoint y: 415, distance: 34.3
click at [389, 383] on input "15.99" at bounding box center [419, 382] width 66 height 12
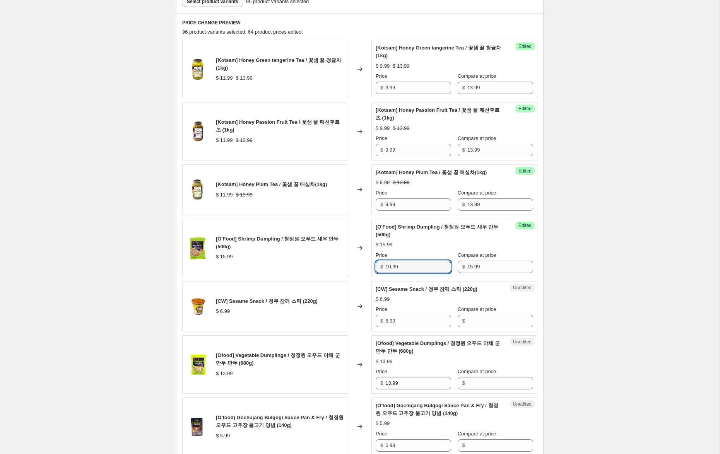
scroll to position [246, 0]
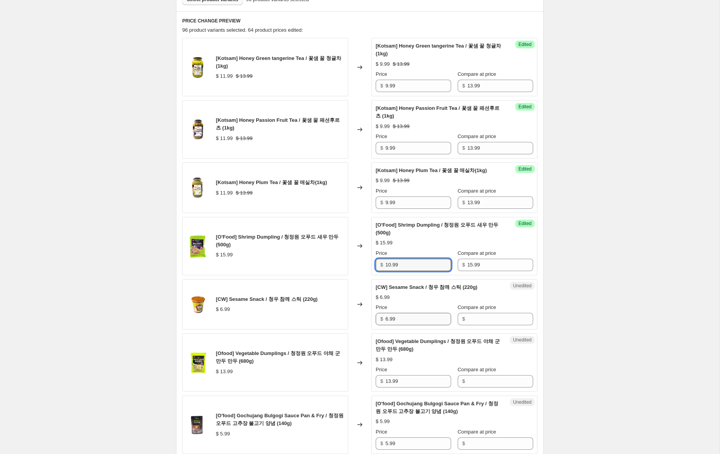
type input "10.99"
drag, startPoint x: 400, startPoint y: 321, endPoint x: 355, endPoint y: 314, distance: 45.4
click at [355, 314] on div "[CW] Sesame Snack / 청우 참깨 스틱 (220g) $ 6.99 Changed to Unedited [CW] Sesame Snac…" at bounding box center [359, 305] width 355 height 51
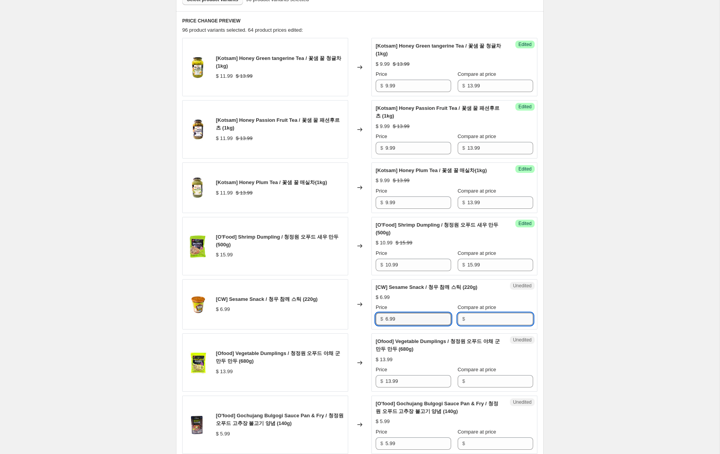
click at [475, 318] on input "Compare at price" at bounding box center [501, 319] width 66 height 12
paste input "6.99"
type input "6.99"
drag, startPoint x: 386, startPoint y: 319, endPoint x: 360, endPoint y: 316, distance: 25.5
click at [362, 316] on div "[CW] Sesame Snack / 청우 참깨 스틱 (220g) $ 6.99 Changed to Success Edited [CW] Sesam…" at bounding box center [359, 305] width 355 height 51
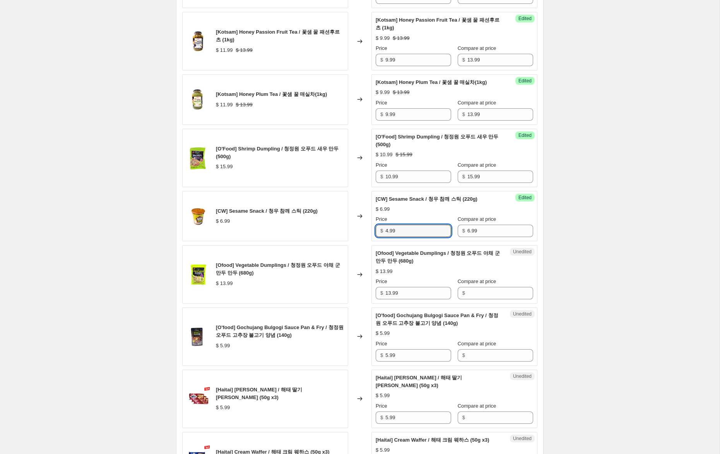
scroll to position [338, 0]
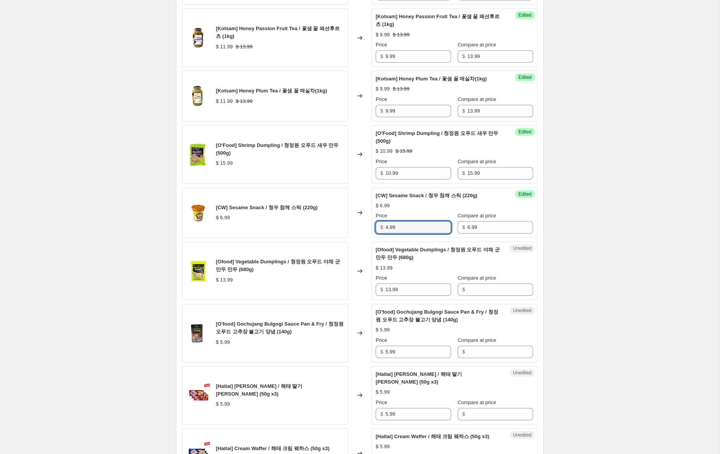
type input "4.99"
drag, startPoint x: 371, startPoint y: 286, endPoint x: 356, endPoint y: 285, distance: 15.6
click at [356, 285] on div "[Ofood] Vegetable Dumplings / 청정원 오푸드 야채 군만두 만두 (680g) $ 13.99 Changed to Unedi…" at bounding box center [359, 271] width 355 height 58
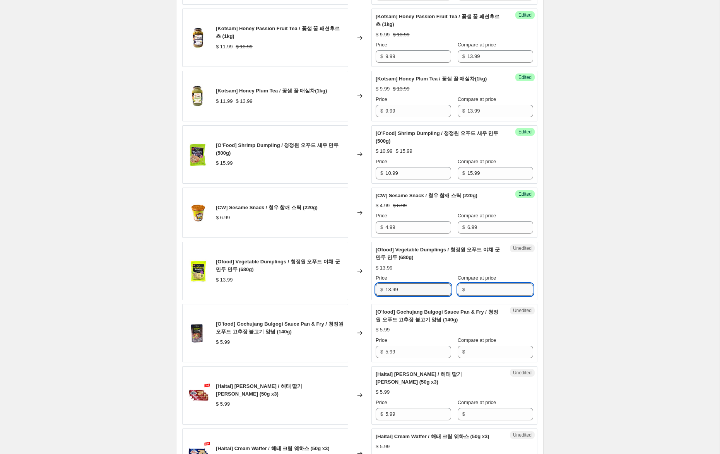
click at [492, 287] on input "Compare at price" at bounding box center [501, 290] width 66 height 12
paste input "13.99"
type input "13.99"
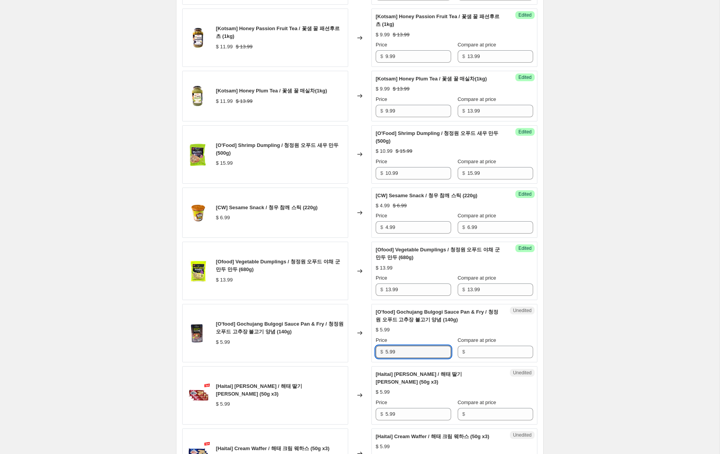
click at [356, 347] on div "[O'food] Gochujang Bulgogi Sauce Pan & Fry / 청정원 오푸드 고추장 불고기 양념 (140g) $ 5.99 C…" at bounding box center [359, 333] width 355 height 58
drag, startPoint x: 510, startPoint y: 353, endPoint x: 493, endPoint y: 353, distance: 16.7
click at [508, 353] on input "Compare at price" at bounding box center [501, 352] width 66 height 12
paste input "5.99"
type input "5.99"
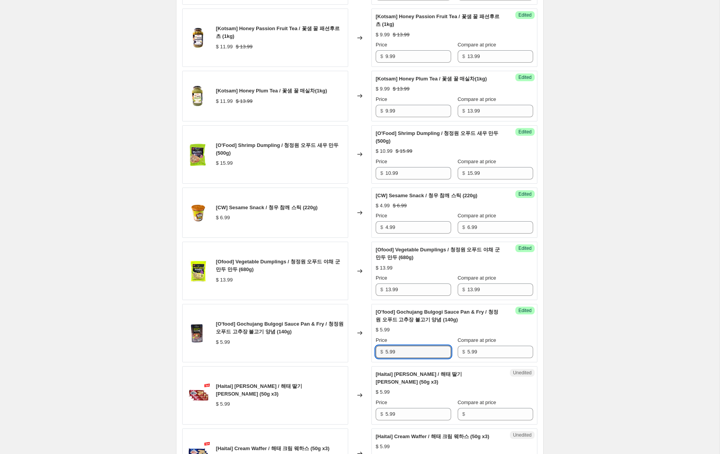
drag, startPoint x: 382, startPoint y: 351, endPoint x: 358, endPoint y: 347, distance: 24.3
click at [359, 347] on div "[O'food] Gochujang Bulgogi Sauce Pan & Fry / 청정원 오푸드 고추장 불고기 양념 (140g) $ 5.99 C…" at bounding box center [359, 333] width 355 height 58
type input "3.99"
drag, startPoint x: 390, startPoint y: 290, endPoint x: 384, endPoint y: 290, distance: 6.6
click at [384, 290] on div "$ 13.99" at bounding box center [413, 290] width 75 height 12
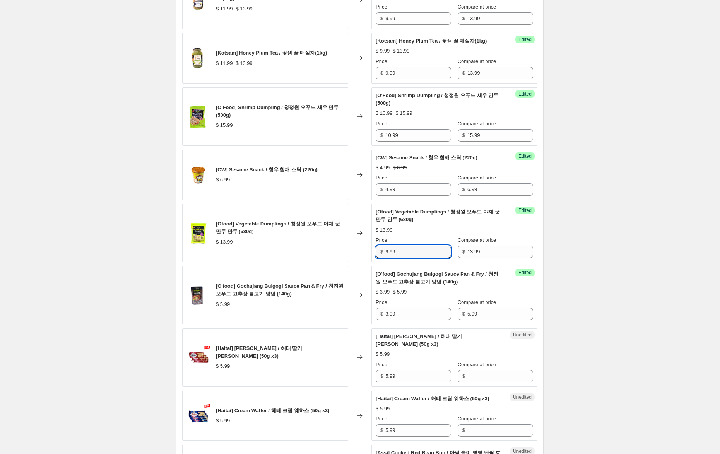
scroll to position [376, 0]
type input "9.99"
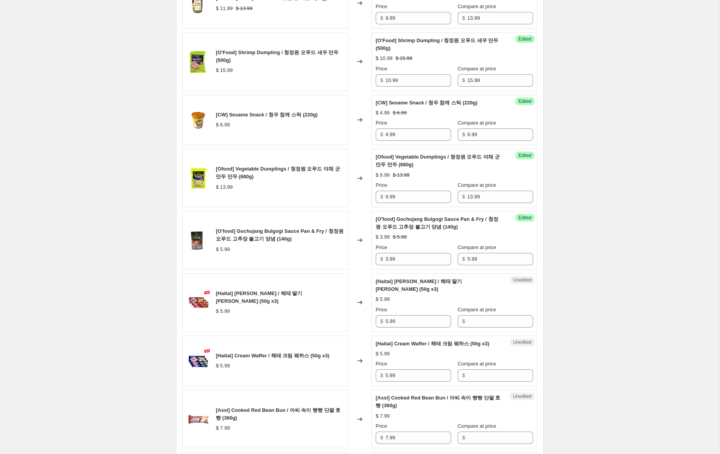
scroll to position [434, 0]
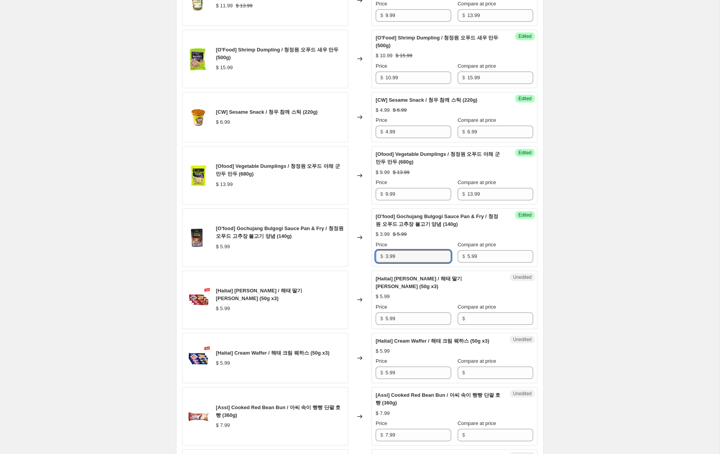
drag, startPoint x: 388, startPoint y: 257, endPoint x: 362, endPoint y: 259, distance: 26.0
click at [360, 257] on div "[O'food] Gochujang Bulgogi Sauce Pan & Fry / 청정원 오푸드 고추장 불고기 양념 (140g) $ 5.99 C…" at bounding box center [359, 238] width 355 height 58
click at [614, 288] on div "Create new price [MEDICAL_DATA]. This page is ready Create new price [MEDICAL_D…" at bounding box center [360, 451] width 720 height 1770
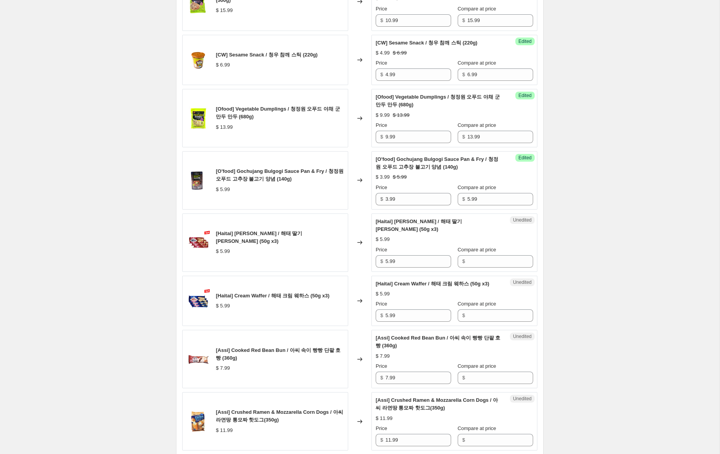
scroll to position [569, 0]
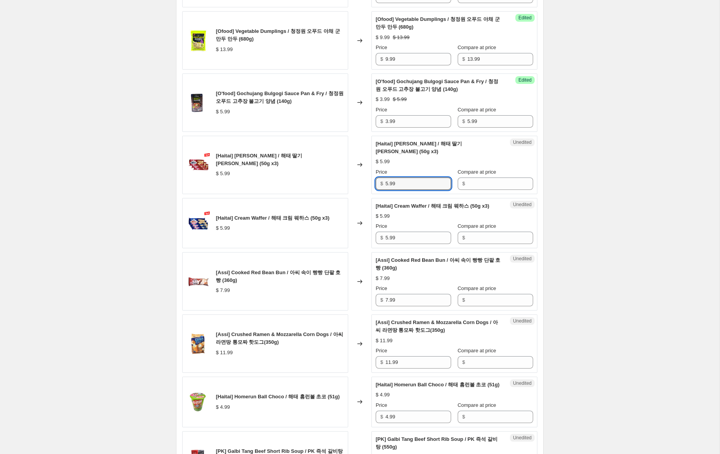
drag, startPoint x: 373, startPoint y: 183, endPoint x: 351, endPoint y: 183, distance: 22.1
click at [351, 183] on div "[Haitai] Strawberry Waffer / 해태 딸기 [PERSON_NAME] (50g x3) $ 5.99 Changed to Une…" at bounding box center [359, 165] width 355 height 58
click at [468, 181] on input "Compare at price" at bounding box center [501, 184] width 66 height 12
paste input "5.99"
type input "5.99"
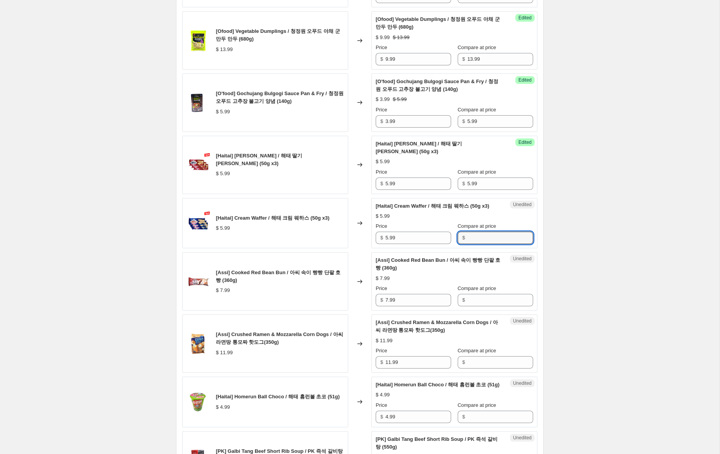
drag, startPoint x: 473, startPoint y: 248, endPoint x: 456, endPoint y: 237, distance: 19.8
click at [472, 244] on input "Compare at price" at bounding box center [501, 238] width 66 height 12
paste input "5.99"
type input "5.99"
drag, startPoint x: 388, startPoint y: 186, endPoint x: 366, endPoint y: 183, distance: 21.8
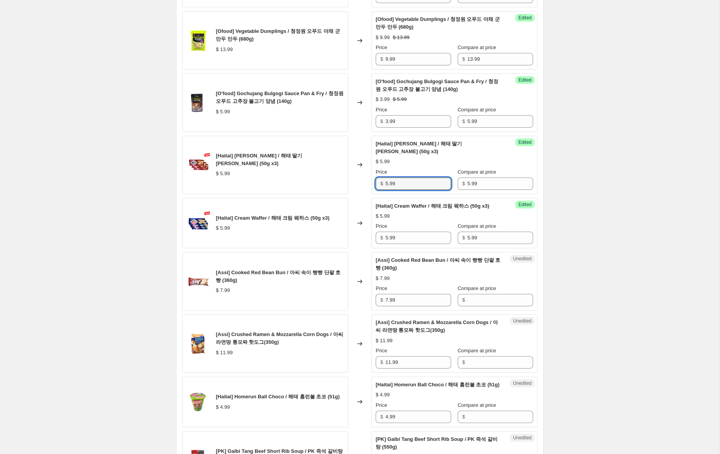
click at [367, 183] on div "[Haitai] Strawberry Waffer / 해태 딸기 [PERSON_NAME] (50g x3) $ 5.99 Changed to Suc…" at bounding box center [359, 165] width 355 height 58
type input "3.99"
drag, startPoint x: 388, startPoint y: 247, endPoint x: 351, endPoint y: 246, distance: 37.6
click at [351, 246] on div "[Haitai] Cream Waffer / 해태 크림 웨하스 (50g x3) $ 5.99 Changed to Success Edited [Ha…" at bounding box center [359, 223] width 355 height 51
type input "3.99"
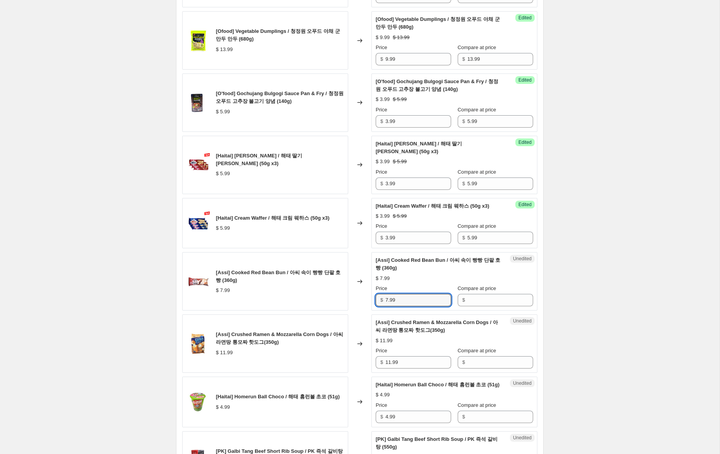
drag, startPoint x: 383, startPoint y: 308, endPoint x: 355, endPoint y: 305, distance: 28.9
click at [355, 305] on div "[Assi] Cooked Red Bean Bun / 아씨 속이 빵빵 단팥 호빵 (360g) $ 7.99 Changed to Unedited […" at bounding box center [359, 281] width 355 height 58
drag, startPoint x: 476, startPoint y: 308, endPoint x: 453, endPoint y: 313, distance: 23.9
click at [476, 307] on input "Compare at price" at bounding box center [501, 300] width 66 height 12
paste input "7.99"
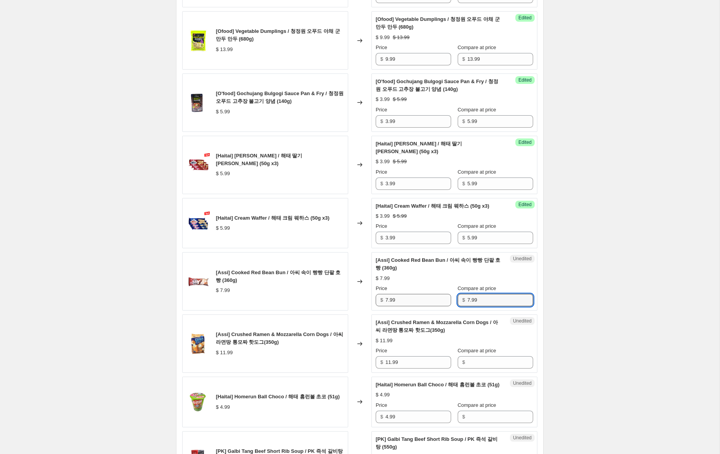
type input "7.99"
drag, startPoint x: 388, startPoint y: 310, endPoint x: 364, endPoint y: 303, distance: 24.5
click at [365, 303] on div "[Assi] Cooked Red Bean Bun / 아씨 속이 빵빵 단팥 호빵 (360g) $ 7.99 Changed to Unedited […" at bounding box center [359, 281] width 355 height 58
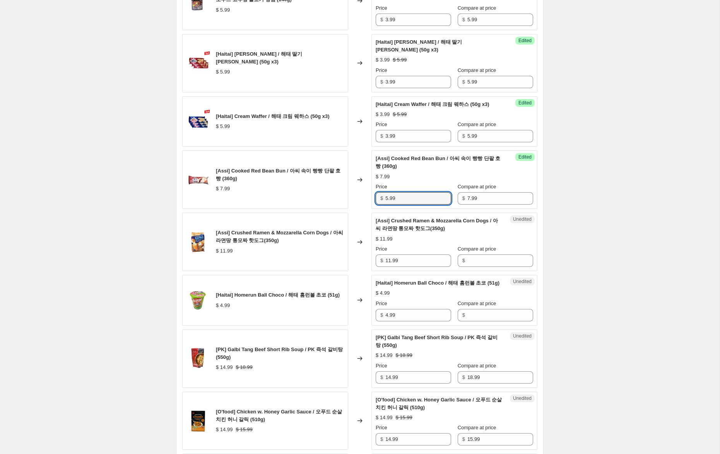
scroll to position [672, 0]
type input "5.99"
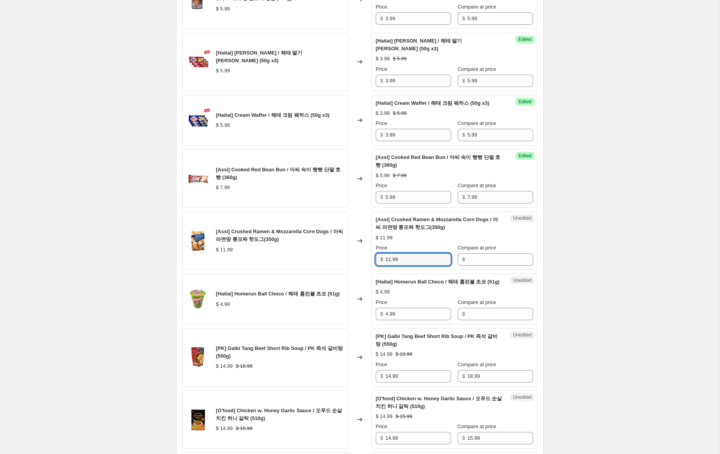
drag, startPoint x: 358, startPoint y: 264, endPoint x: 353, endPoint y: 264, distance: 5.0
click at [353, 264] on div "[Assi] Crushed Ramen & Mozzarella Corn Dogs / 아씨 라면땅 통모짜 핫도그(350g) $ 11.99 Chan…" at bounding box center [359, 241] width 355 height 58
drag, startPoint x: 490, startPoint y: 265, endPoint x: 465, endPoint y: 267, distance: 24.9
click at [490, 265] on input "Compare at price" at bounding box center [501, 260] width 66 height 12
paste input "11.99"
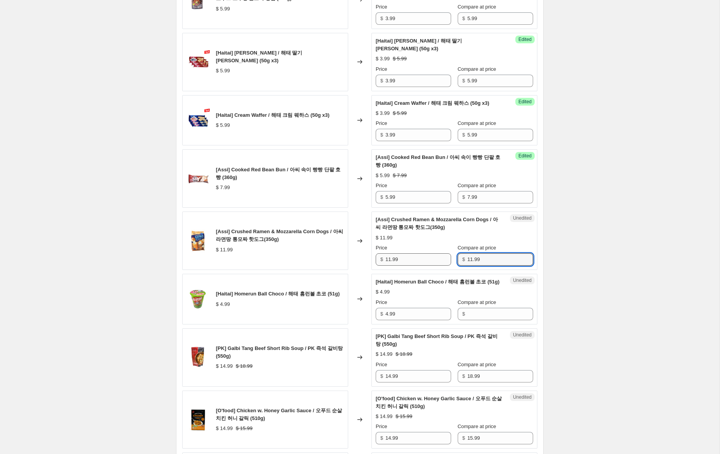
type input "11.99"
drag, startPoint x: 389, startPoint y: 268, endPoint x: 334, endPoint y: 262, distance: 56.0
click at [337, 262] on div "[Assi] Crushed Ramen & Mozzarella Corn Dogs / 아씨 라면땅 통모짜 핫도그(350g) $ 11.99 Chan…" at bounding box center [359, 241] width 355 height 58
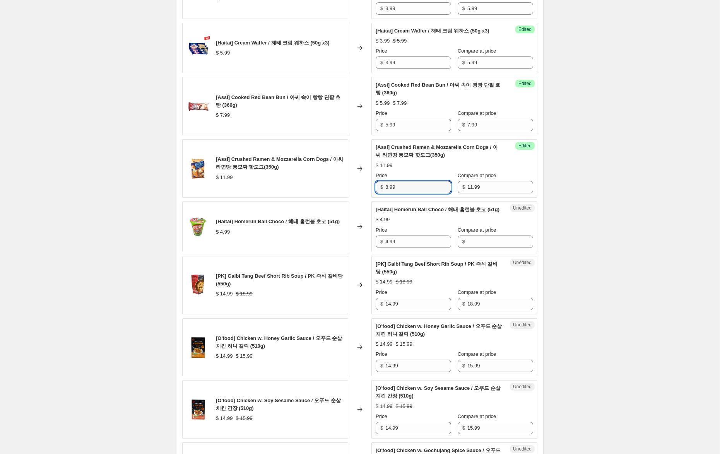
scroll to position [751, 0]
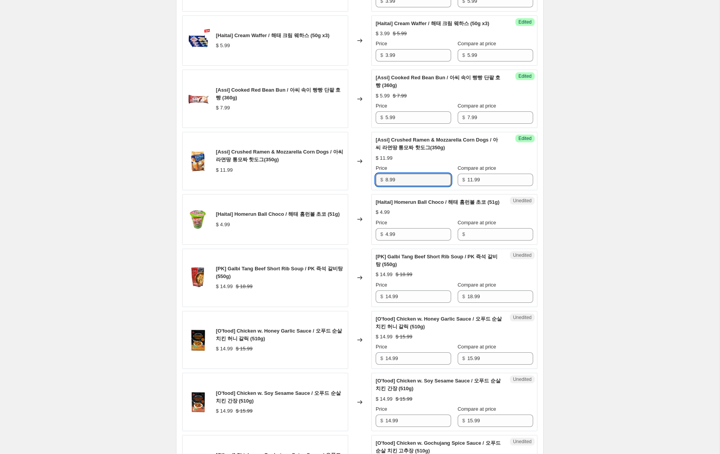
type input "8.99"
drag, startPoint x: 368, startPoint y: 248, endPoint x: 440, endPoint y: 250, distance: 71.6
click at [361, 245] on div "[Haitai] Homerun Ball Choco / 해태 홈런볼 초코 (51g) $ 4.99 Changed to Unedited [Haita…" at bounding box center [359, 219] width 355 height 51
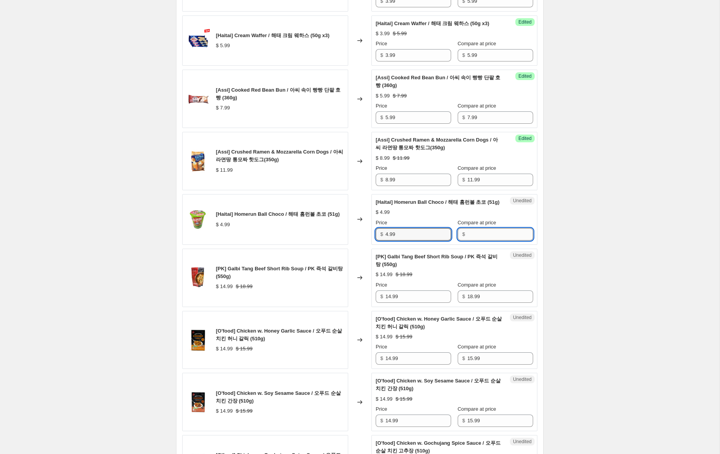
click at [475, 241] on input "Compare at price" at bounding box center [501, 234] width 66 height 12
paste input "4.99"
type input "4.99"
drag, startPoint x: 388, startPoint y: 250, endPoint x: 351, endPoint y: 252, distance: 37.6
click at [350, 245] on div "[Haitai] Homerun Ball Choco / 해태 홈런볼 초코 (51g) $ 4.99 Changed to Success Edited …" at bounding box center [359, 219] width 355 height 51
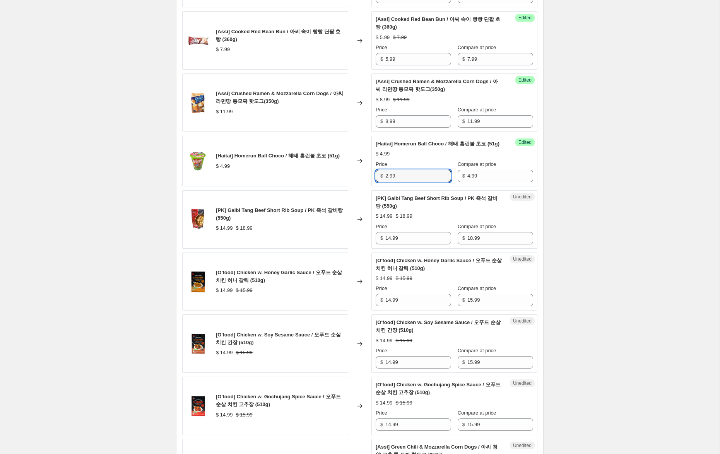
scroll to position [811, 0]
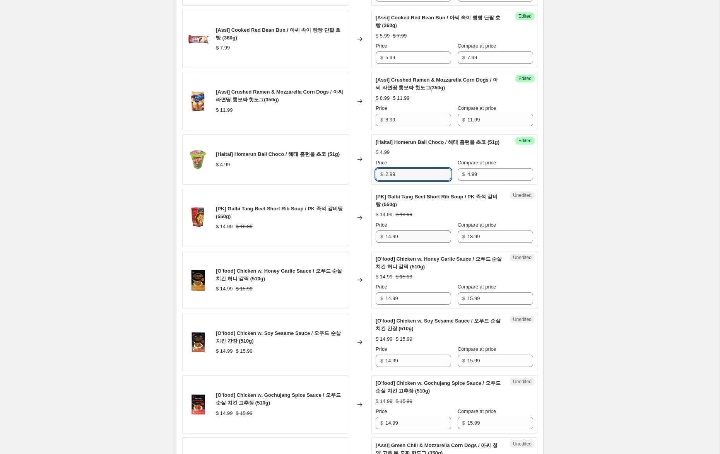
type input "2.99"
click at [388, 243] on input "14.99" at bounding box center [419, 237] width 66 height 12
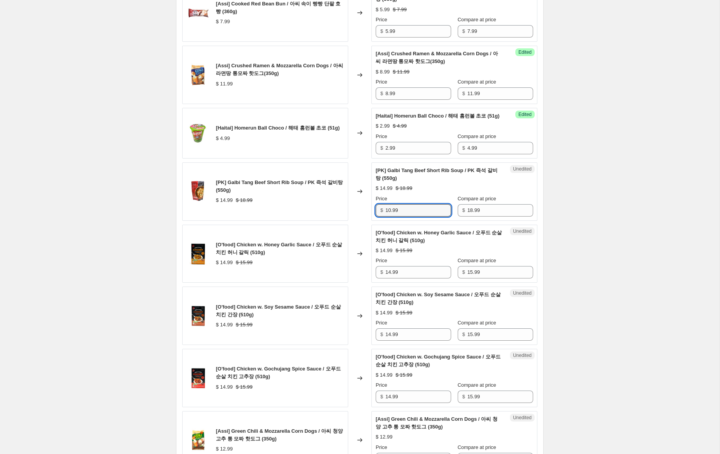
scroll to position [839, 0]
type input "11.99"
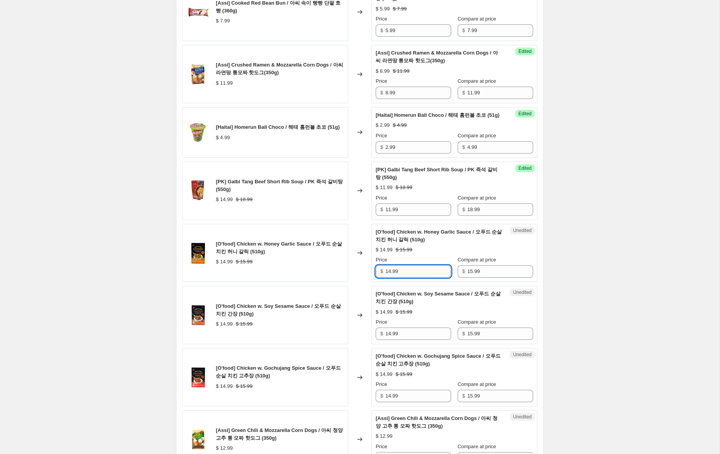
click at [388, 278] on input "14.99" at bounding box center [419, 272] width 66 height 12
type input "10.99"
click at [390, 340] on input "14.99" at bounding box center [419, 334] width 66 height 12
type input "10.99"
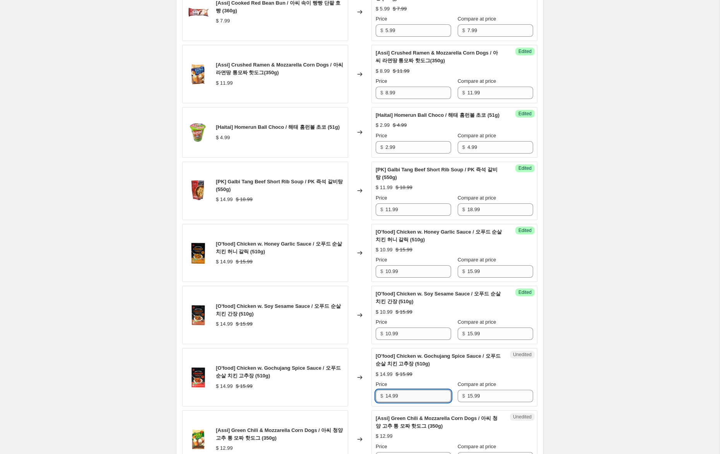
click at [392, 403] on input "14.99" at bounding box center [419, 396] width 66 height 12
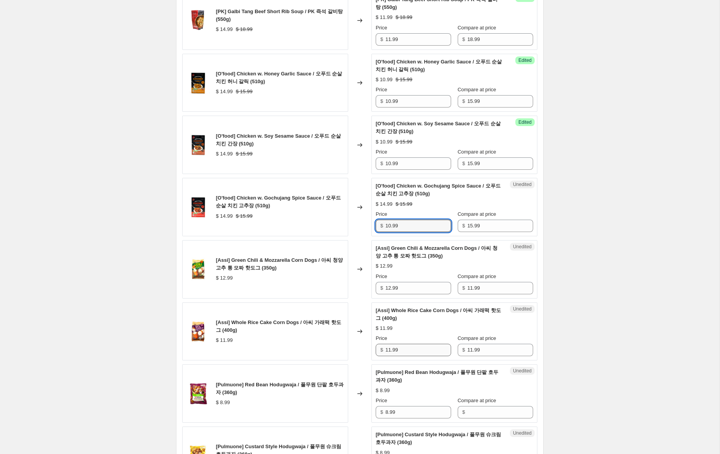
scroll to position [1012, 0]
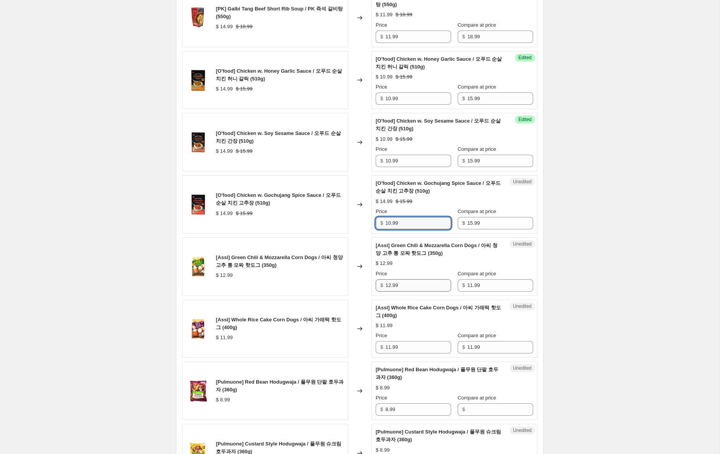
type input "10.99"
drag, startPoint x: 387, startPoint y: 301, endPoint x: 361, endPoint y: 298, distance: 26.1
click at [362, 296] on div "[Assi] Green Chili & Mozzarella Corn Dogs / 아씨 청양 고추 통 모짜 핫도그 (350g) $ 12.99 Ch…" at bounding box center [359, 267] width 355 height 58
type input "8.99"
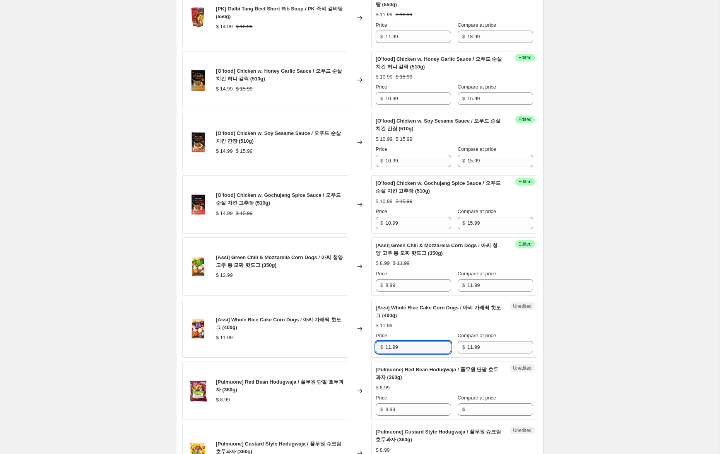
drag, startPoint x: 390, startPoint y: 364, endPoint x: 336, endPoint y: 361, distance: 53.5
click at [336, 358] on div "[Assi] Whole Rice Cake Corn Dogs / 아씨 가래떡 핫도그 (400g) $ 11.99 Changed to Unedite…" at bounding box center [359, 329] width 355 height 58
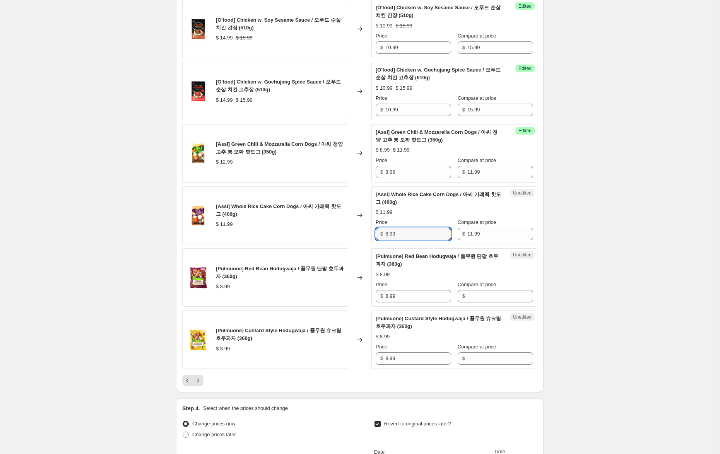
scroll to position [1128, 0]
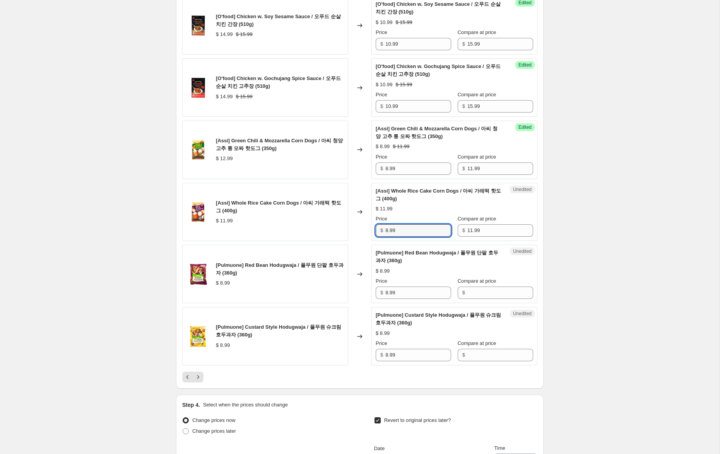
type input "8.99"
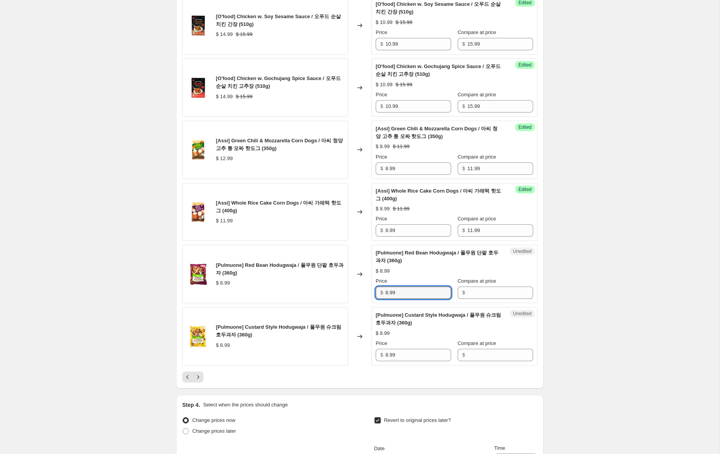
drag, startPoint x: 376, startPoint y: 308, endPoint x: 362, endPoint y: 307, distance: 14.7
click at [362, 304] on div "[Pulmuone] Red Bean Hodugwaja / 풀무원 단팥 호두과자 (360g) $ 8.99 Changed to Unedited […" at bounding box center [359, 274] width 355 height 58
drag, startPoint x: 484, startPoint y: 309, endPoint x: 484, endPoint y: 315, distance: 6.6
click at [484, 299] on input "Compare at price" at bounding box center [501, 293] width 66 height 12
paste input "8.99"
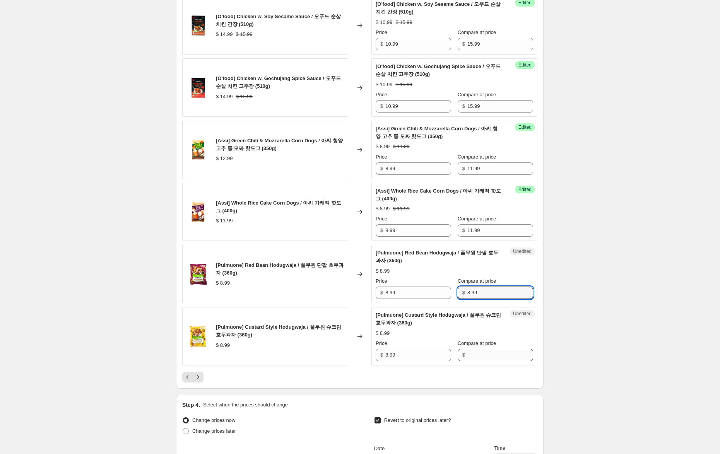
type input "8.99"
drag, startPoint x: 482, startPoint y: 373, endPoint x: 471, endPoint y: 372, distance: 10.9
click at [482, 362] on input "Compare at price" at bounding box center [501, 355] width 66 height 12
paste input "8.99"
type input "8.99"
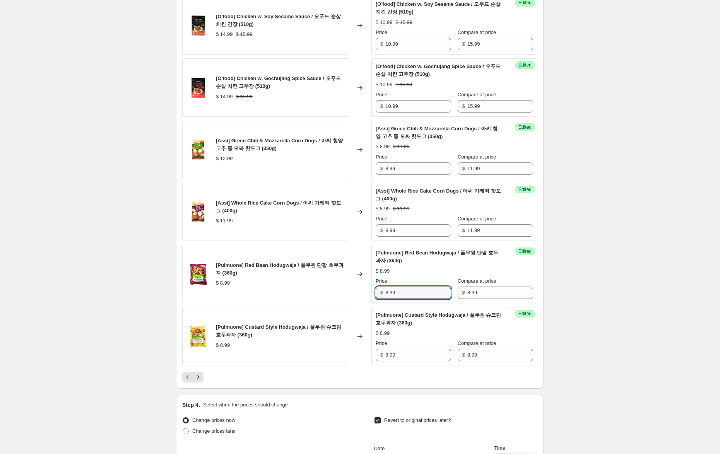
drag, startPoint x: 384, startPoint y: 309, endPoint x: 360, endPoint y: 306, distance: 24.9
click at [360, 304] on div "[Pulmuone] Red Bean Hodugwaja / 풀무원 단팥 호두과자 (360g) $ 8.99 Changed to Success Ed…" at bounding box center [359, 274] width 355 height 58
type input "5.99"
drag, startPoint x: 383, startPoint y: 370, endPoint x: 347, endPoint y: 366, distance: 36.7
click at [349, 366] on div "[Pulmuone] Custard Style Hodugwaja / 풀무원 슈크림 호두과자 (360g) $ 8.99 Changed to Succ…" at bounding box center [359, 336] width 355 height 58
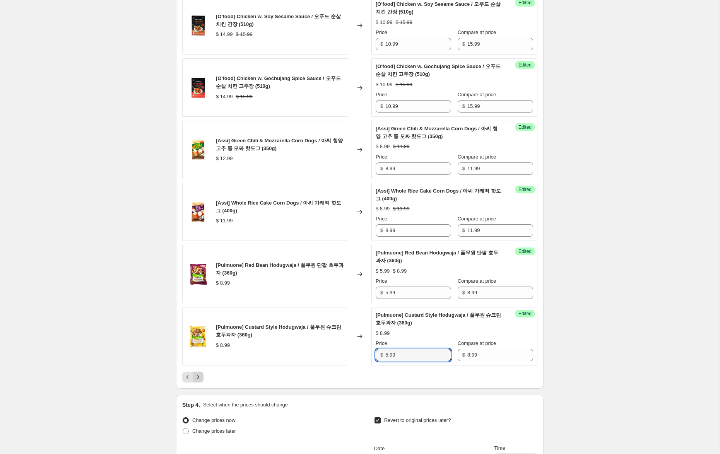
type input "5.99"
drag, startPoint x: 198, startPoint y: 393, endPoint x: 200, endPoint y: 397, distance: 4.2
click at [198, 381] on icon "Next" at bounding box center [198, 378] width 8 height 8
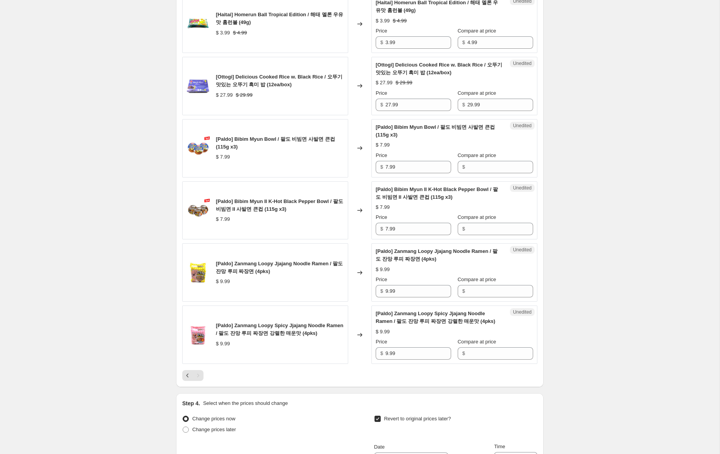
scroll to position [919, 0]
drag, startPoint x: 404, startPoint y: 344, endPoint x: 333, endPoint y: 337, distance: 71.1
click at [333, 337] on div "[Paldo] Zanmang Loopy Spicy Jjajang Noodle Ramen / 팔도 잔망 루피 짜장면 강렬한 매운맛 (4pks) …" at bounding box center [359, 336] width 355 height 58
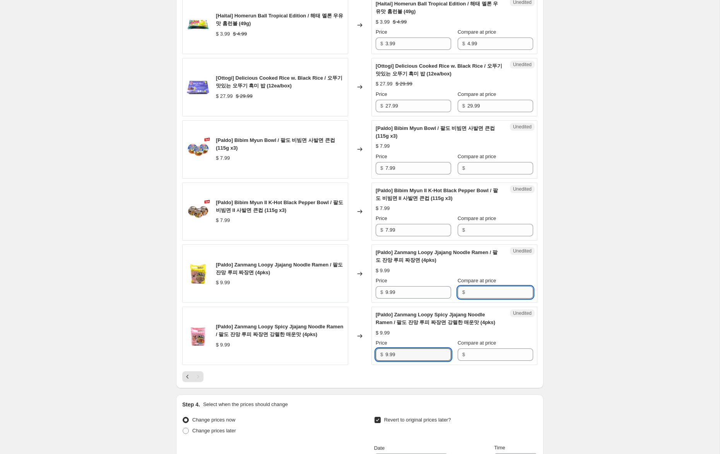
click at [490, 286] on input "Compare at price" at bounding box center [501, 292] width 66 height 12
paste input "9.99"
type input "9.99"
click at [482, 340] on span "Compare at price" at bounding box center [477, 343] width 39 height 6
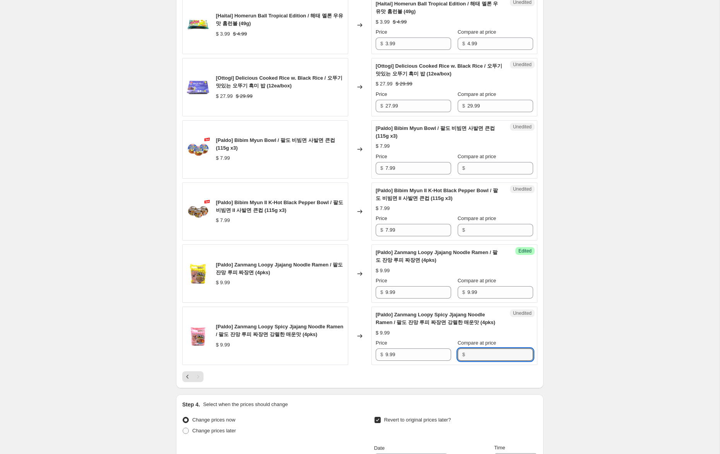
click at [482, 349] on input "Compare at price" at bounding box center [501, 355] width 66 height 12
paste input "9.99"
type input "9.99"
drag, startPoint x: 389, startPoint y: 287, endPoint x: 347, endPoint y: 275, distance: 43.0
click at [348, 275] on div "[Paldo] Zanmang Loopy Jjajang Noodle Ramen / 팔도 잔망 루피 짜장면 (4pks) $ 9.99 Changed…" at bounding box center [359, 274] width 355 height 58
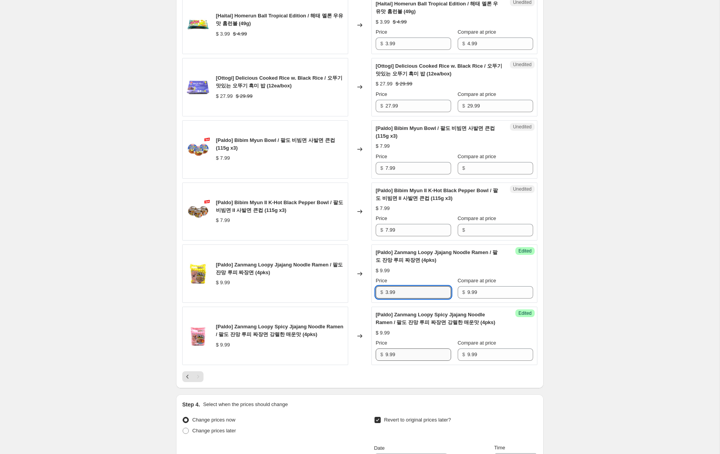
type input "3.99"
drag, startPoint x: 388, startPoint y: 347, endPoint x: 361, endPoint y: 342, distance: 27.6
click at [361, 343] on div "[Paldo] Zanmang Loopy Spicy Jjajang Noodle Ramen / 팔도 잔망 루피 짜장면 강렬한 매운맛 (4pks) …" at bounding box center [359, 336] width 355 height 58
type input "3.99"
drag, startPoint x: 400, startPoint y: 223, endPoint x: 406, endPoint y: 196, distance: 27.1
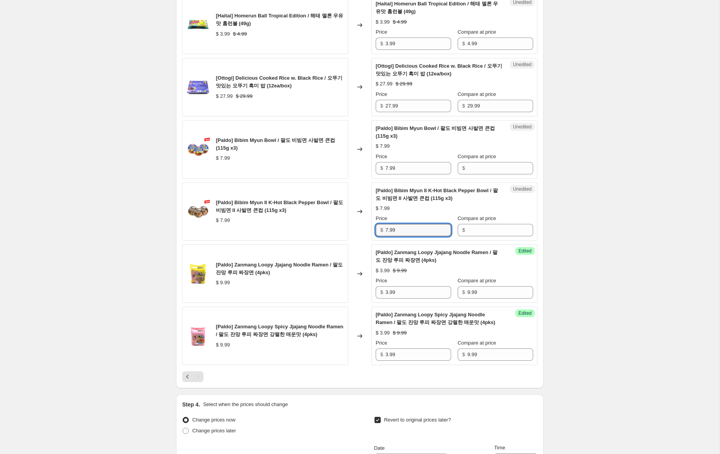
click at [366, 216] on div "[Paldo] Bibim Myun II K-Hot Black Pepper Bowl / 팔도 비빔면 II 사발면 큰컵 (115g x3) $ 7.…" at bounding box center [359, 212] width 355 height 58
click at [468, 162] on input "Compare at price" at bounding box center [501, 168] width 66 height 12
paste input "7.99"
type input "7.99"
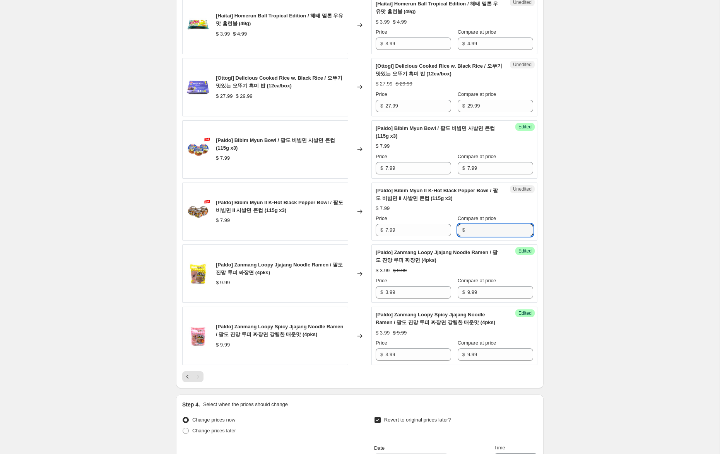
drag, startPoint x: 468, startPoint y: 223, endPoint x: 413, endPoint y: 195, distance: 62.0
click at [468, 224] on input "Compare at price" at bounding box center [501, 230] width 66 height 12
paste input "7.99"
type input "7.99"
drag, startPoint x: 386, startPoint y: 159, endPoint x: 358, endPoint y: 155, distance: 28.2
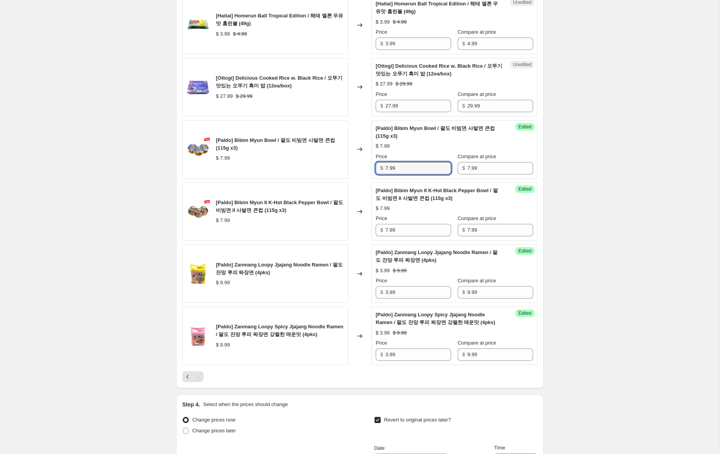
click at [358, 155] on div "[Paldo] Bibim Myun Bowl / 팔도 비빔면 사발면 큰컵 (115g x3) $ 7.99 Changed to Success Edi…" at bounding box center [359, 149] width 355 height 58
type input "3.99"
drag, startPoint x: 388, startPoint y: 221, endPoint x: 332, endPoint y: 219, distance: 55.8
click at [332, 219] on div "[Paldo] Bibim Myun II K-Hot Black Pepper Bowl / 팔도 비빔면 II 사발면 큰컵 (115g x3) $ 7.…" at bounding box center [359, 212] width 355 height 58
type input "3.99"
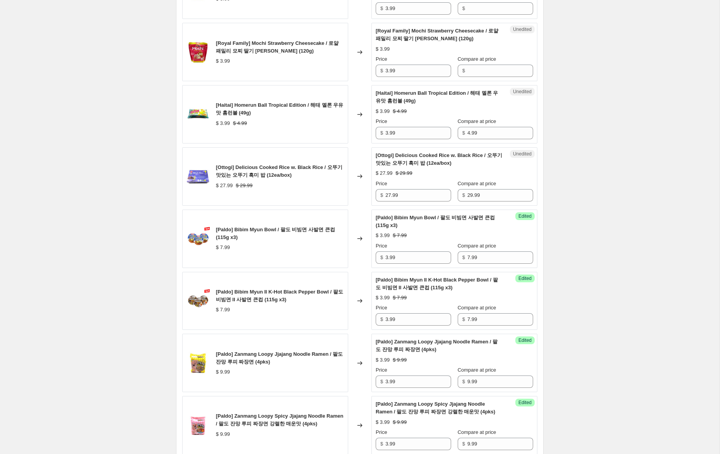
scroll to position [828, 0]
drag, startPoint x: 391, startPoint y: 189, endPoint x: 386, endPoint y: 189, distance: 4.7
click at [387, 190] on input "27.99" at bounding box center [419, 196] width 66 height 12
type input "19.99"
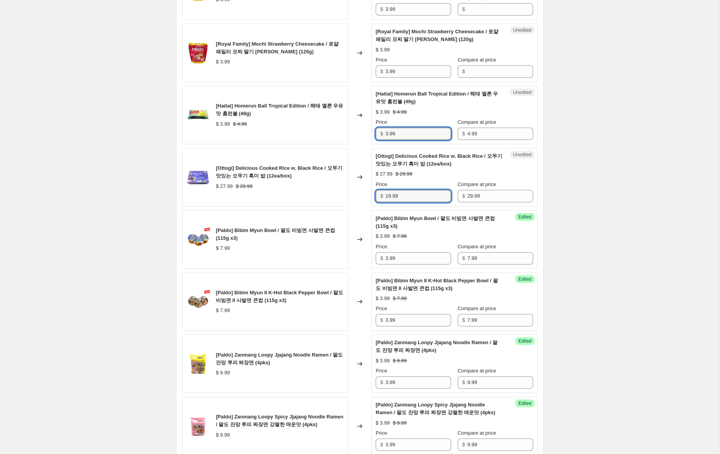
drag, startPoint x: 388, startPoint y: 127, endPoint x: 376, endPoint y: 125, distance: 12.5
click at [376, 128] on div "$ 3.99" at bounding box center [413, 134] width 75 height 12
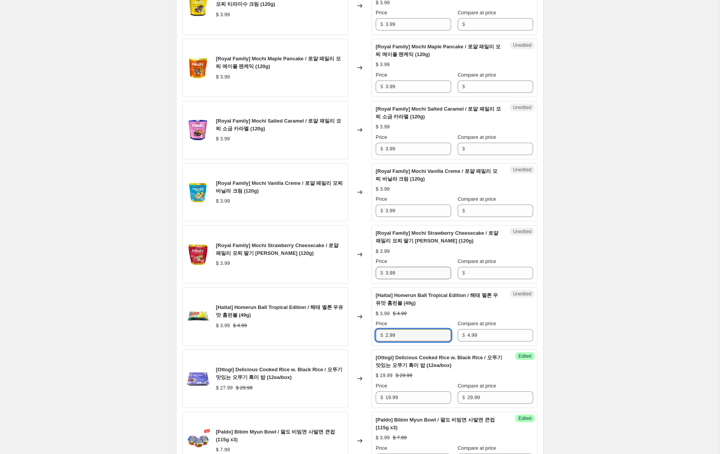
scroll to position [624, 0]
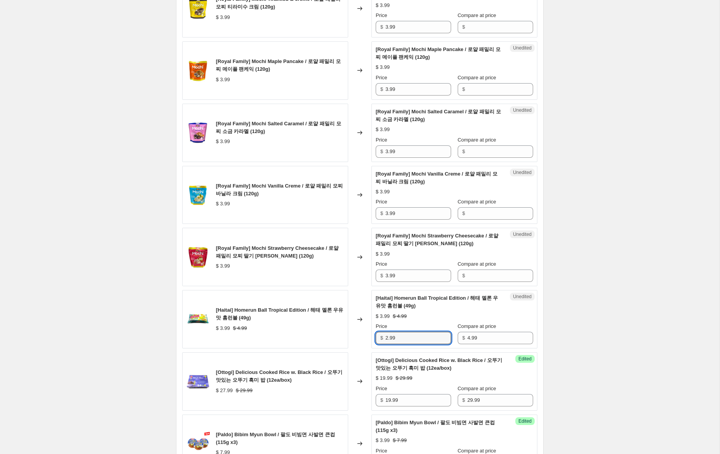
type input "2.99"
drag, startPoint x: 381, startPoint y: 269, endPoint x: 354, endPoint y: 264, distance: 27.2
click at [354, 266] on div "[Royal Family] Mochi Strawberry Cheesecake / 로얄 패밀리 모찌 딸기 치즈케익 (120g) $ 3.99 Ch…" at bounding box center [359, 257] width 355 height 58
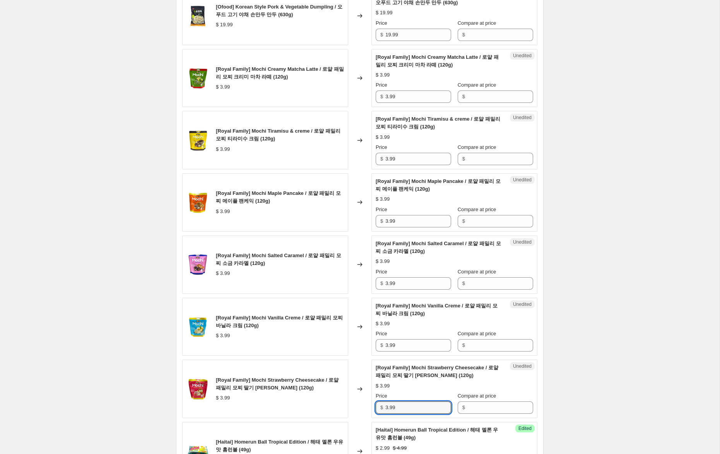
scroll to position [491, 0]
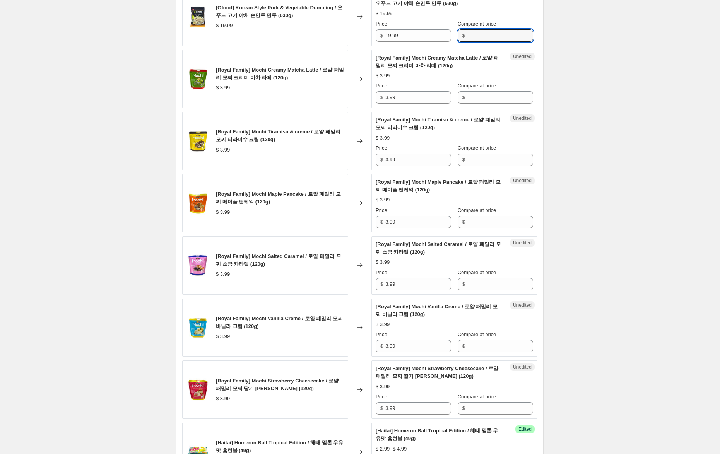
drag, startPoint x: 485, startPoint y: 28, endPoint x: 478, endPoint y: 55, distance: 28.5
click at [485, 29] on input "Compare at price" at bounding box center [501, 35] width 66 height 12
paste input "3.99"
type input "3.99"
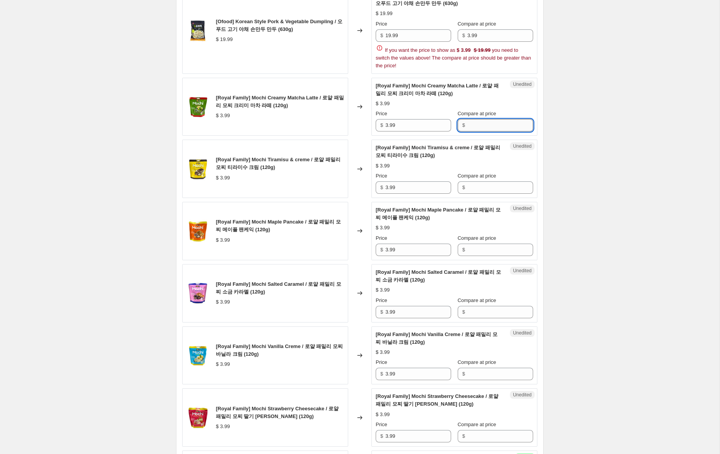
click at [477, 92] on div "[Royal Family] Mochi Creamy Matcha Latte / 로얄 패밀리 모찌 크리미 마차 라떼 (120g) $ 3.99 Pr…" at bounding box center [455, 107] width 158 height 50
paste input "3.99"
type input "3.99"
click at [474, 191] on div "[Trenzy] Milk Classic Rice Snack Cheese Flavor / 밀크 클래식 쌀과자 치즈맛 (241.8g) $ 6.99…" at bounding box center [359, 307] width 355 height 1028
click at [480, 182] on input "Compare at price" at bounding box center [501, 188] width 66 height 12
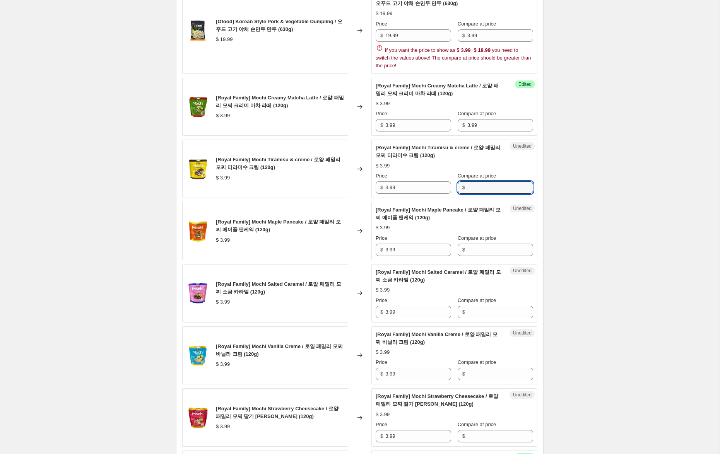
paste input "3.99"
type input "3.99"
click at [478, 244] on input "Compare at price" at bounding box center [501, 250] width 66 height 12
paste input "3.99"
type input "3.99"
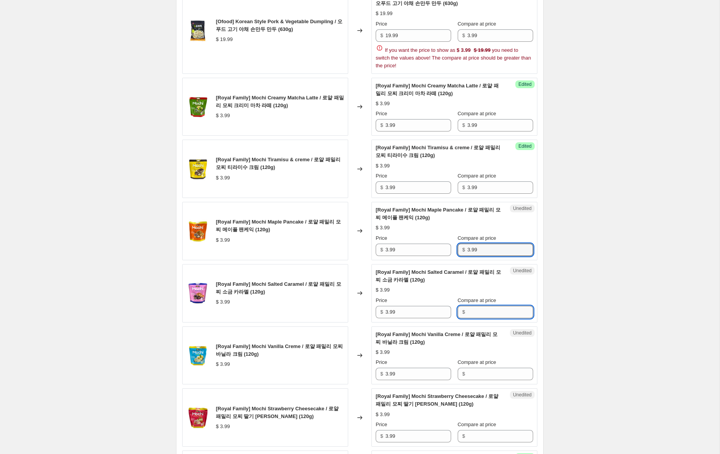
click at [480, 306] on input "Compare at price" at bounding box center [501, 312] width 66 height 12
paste input "3.99"
type input "3.99"
click at [482, 371] on input "Compare at price" at bounding box center [501, 374] width 66 height 12
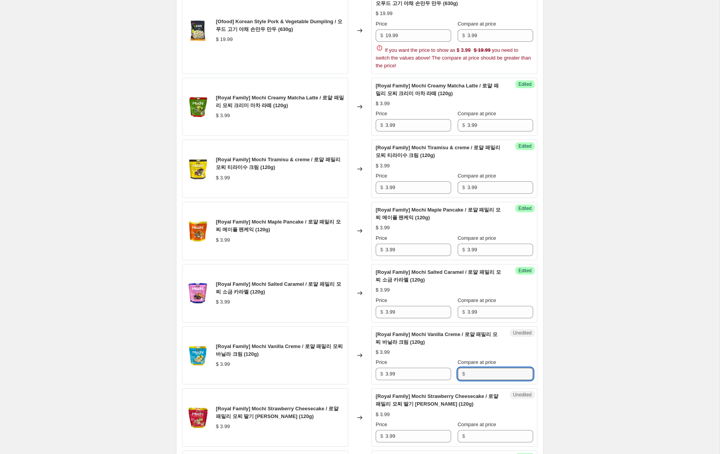
paste input "3.99"
type input "3.99"
click at [479, 430] on input "Compare at price" at bounding box center [501, 436] width 66 height 12
paste input "3.99"
type input "3.99"
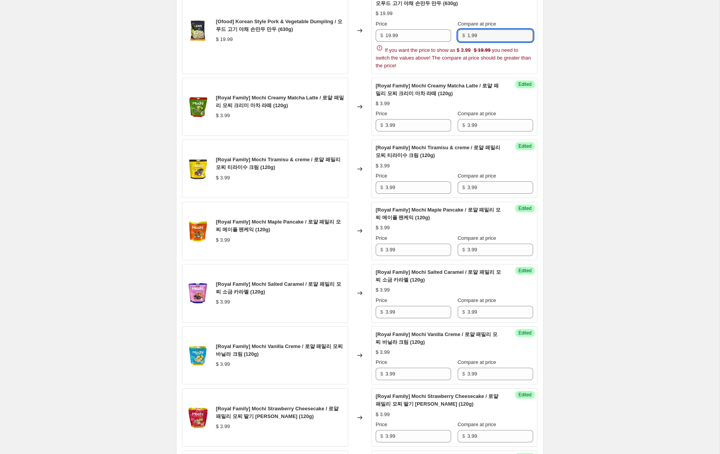
drag, startPoint x: 471, startPoint y: 27, endPoint x: 454, endPoint y: 25, distance: 16.4
click at [454, 25] on div "Price $ 19.99 Compare at price $ 1.99" at bounding box center [455, 31] width 158 height 22
type input "19.99"
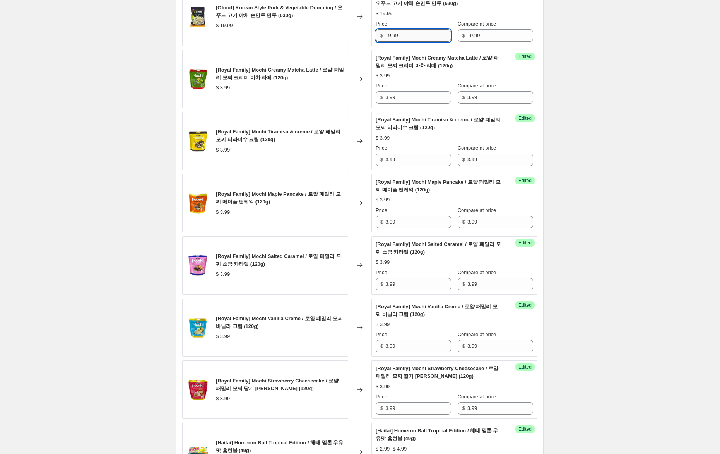
click at [391, 29] on input "19.99" at bounding box center [419, 35] width 66 height 12
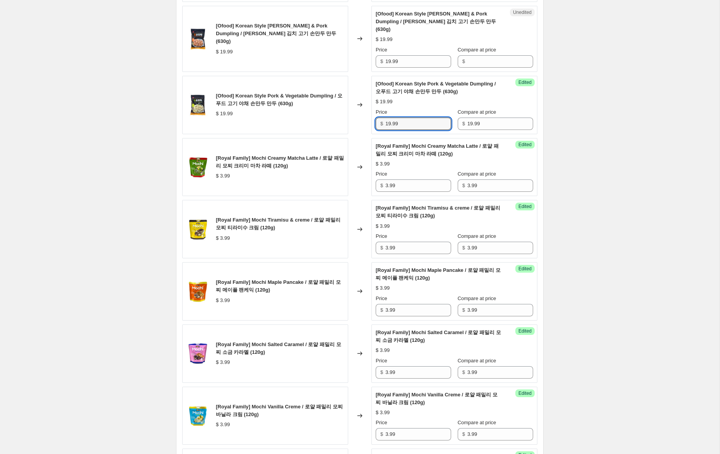
scroll to position [367, 0]
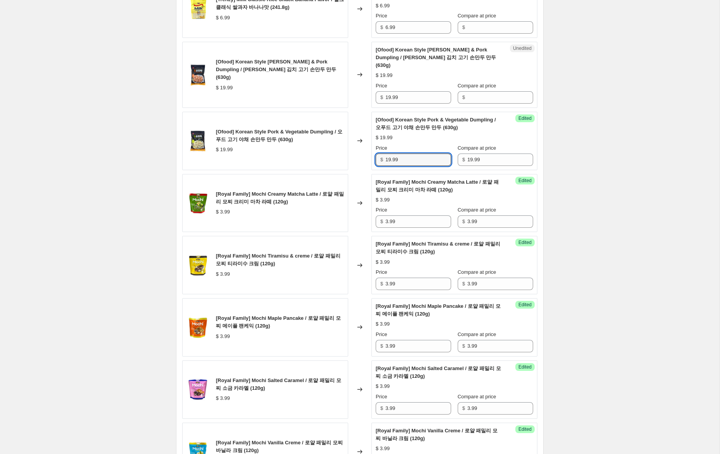
drag, startPoint x: 371, startPoint y: 147, endPoint x: 444, endPoint y: 110, distance: 82.8
click at [344, 143] on div "[Ofood] Korean Style Pork & Vegetable Dumpling / 오푸드 고기 야채 손만두 만두 (630g) $ 19.9…" at bounding box center [359, 141] width 355 height 58
drag, startPoint x: 486, startPoint y: 89, endPoint x: 470, endPoint y: 84, distance: 17.5
click at [486, 91] on input "Compare at price" at bounding box center [501, 97] width 66 height 12
paste input "19.99"
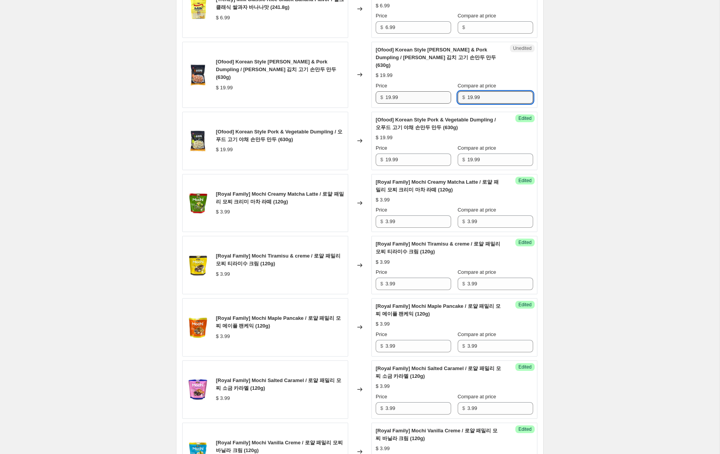
type input "19.99"
click at [389, 91] on input "19.99" at bounding box center [419, 97] width 66 height 12
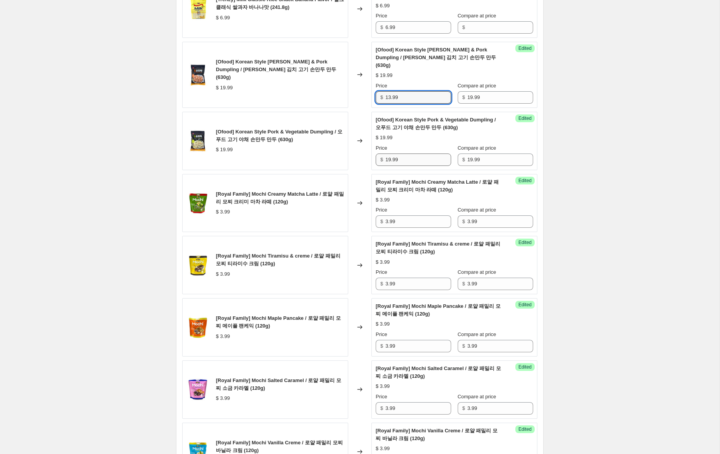
type input "13.99"
click at [389, 154] on input "19.99" at bounding box center [419, 160] width 66 height 12
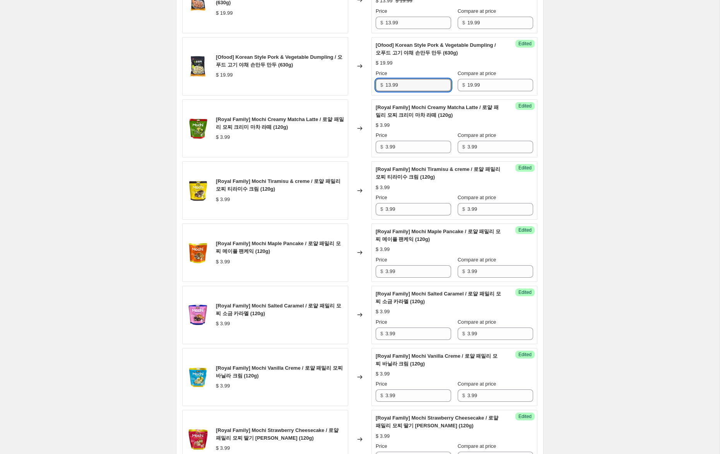
scroll to position [442, 0]
type input "13.99"
drag, startPoint x: 388, startPoint y: 140, endPoint x: 376, endPoint y: 139, distance: 12.0
click at [376, 141] on div "$ 3.99" at bounding box center [413, 147] width 75 height 12
type input "2.99"
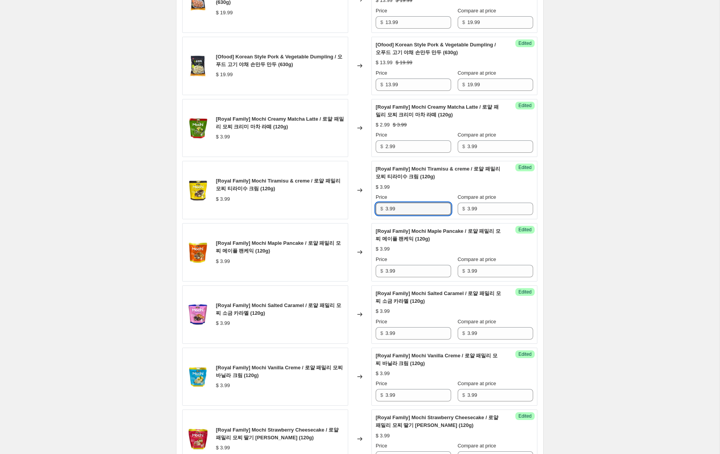
drag, startPoint x: 388, startPoint y: 202, endPoint x: 345, endPoint y: 206, distance: 42.8
click at [349, 201] on div "[Royal Family] Mochi Tiramisu & creme / 로얄 패밀리 모찌 티라미수 크림 (120g) $ 3.99 Changed…" at bounding box center [359, 190] width 355 height 58
type input "2.99"
drag, startPoint x: 381, startPoint y: 262, endPoint x: 352, endPoint y: 261, distance: 29.8
click at [353, 261] on div "[Royal Family] Mochi Maple Pancake / 로얄 패밀리 모찌 메이플 팬케익 (120g) $ 3.99 Changed to…" at bounding box center [359, 252] width 355 height 58
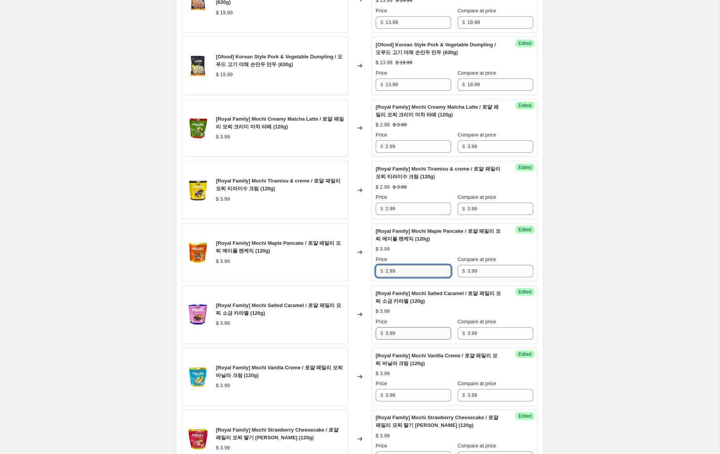
type input "2.99"
drag, startPoint x: 388, startPoint y: 325, endPoint x: 357, endPoint y: 324, distance: 31.8
click at [357, 324] on div "[Royal Family] Mochi Salted Caramel / 로얄 패밀리 모찌 소금 카라멜 (120g) $ 3.99 Changed to…" at bounding box center [359, 315] width 355 height 58
type input "2.99"
drag, startPoint x: 388, startPoint y: 388, endPoint x: 356, endPoint y: 388, distance: 32.1
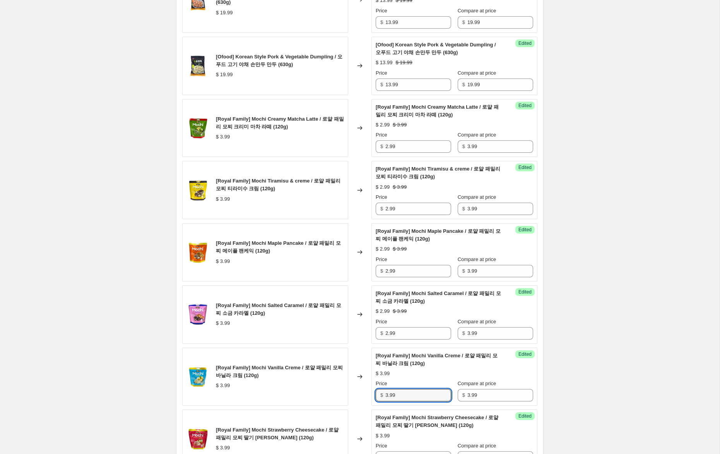
click at [356, 388] on div "[Royal Family] Mochi Vanilla Creme / 로얄 패밀리 모찌 바닐라 크림 (120g) $ 3.99 Changed to …" at bounding box center [359, 377] width 355 height 58
type input "2.99"
drag, startPoint x: 388, startPoint y: 449, endPoint x: 376, endPoint y: 444, distance: 12.7
click at [375, 447] on div "Success Edited [Royal Family] Mochi Strawberry Cheesecake / 로얄 패밀리 모찌 딸기 [PERSO…" at bounding box center [455, 439] width 166 height 58
type input "2.99"
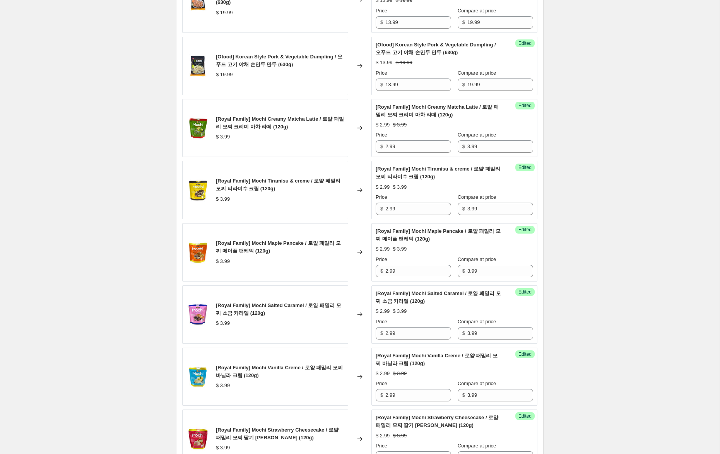
click at [623, 285] on div "Create new price [MEDICAL_DATA]. This page is ready Create new price [MEDICAL_D…" at bounding box center [360, 338] width 720 height 1560
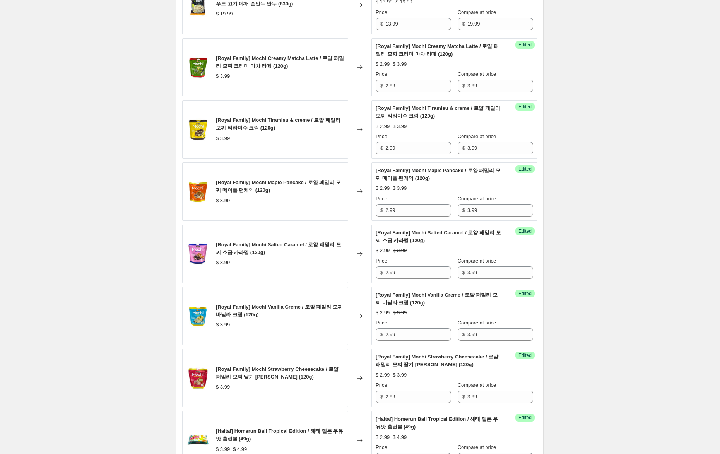
scroll to position [513, 0]
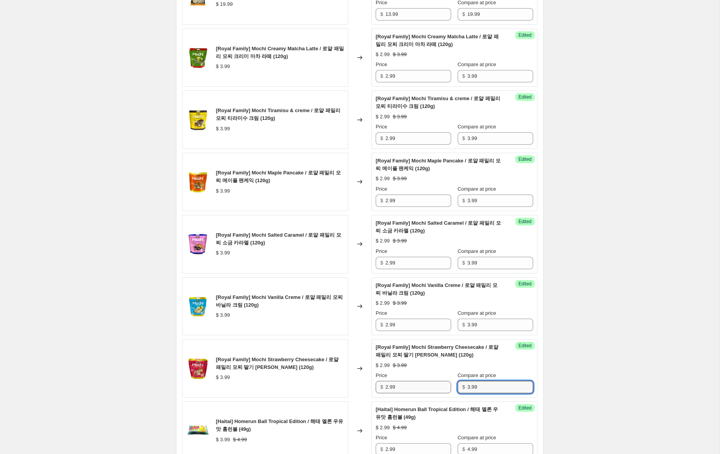
drag, startPoint x: 470, startPoint y: 381, endPoint x: 439, endPoint y: 376, distance: 31.3
click at [440, 377] on div "Price $ 2.99 Compare at price $ 3.99" at bounding box center [455, 383] width 158 height 22
drag, startPoint x: 455, startPoint y: 378, endPoint x: 442, endPoint y: 374, distance: 13.7
click at [440, 377] on div "Price $ 2.99 Compare at price $ 4.99" at bounding box center [455, 383] width 158 height 22
type input "4.99"
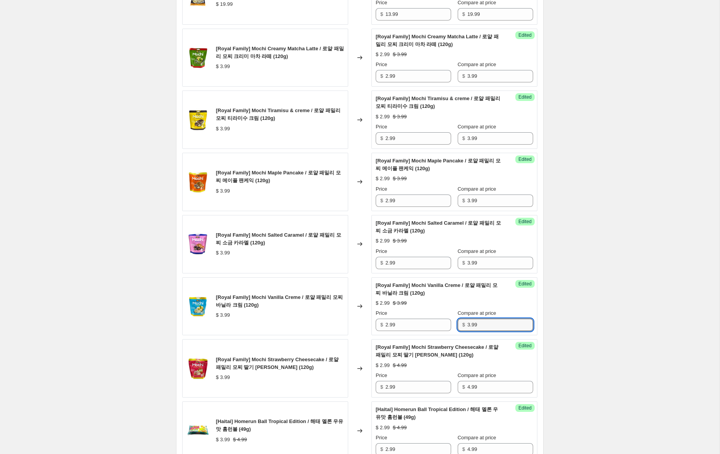
drag, startPoint x: 505, startPoint y: 314, endPoint x: 463, endPoint y: 285, distance: 51.1
click at [415, 310] on div "Price $ 2.99 Compare at price $ 3.99" at bounding box center [455, 321] width 158 height 22
paste input "4"
type input "4.99"
drag, startPoint x: 487, startPoint y: 256, endPoint x: 446, endPoint y: 247, distance: 42.5
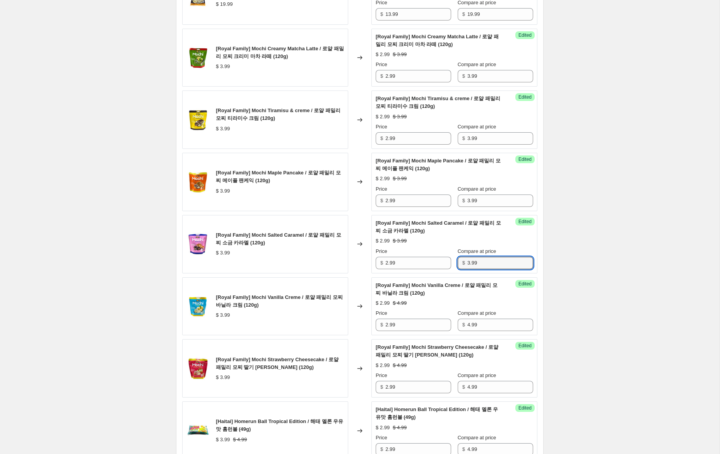
click at [444, 248] on div "Price $ 2.99 Compare at price $ 3.99" at bounding box center [455, 259] width 158 height 22
paste input "4"
type input "4.99"
drag, startPoint x: 477, startPoint y: 192, endPoint x: 449, endPoint y: 182, distance: 30.3
click at [434, 186] on div "Price $ 2.99 Compare at price $ 3.99" at bounding box center [455, 196] width 158 height 22
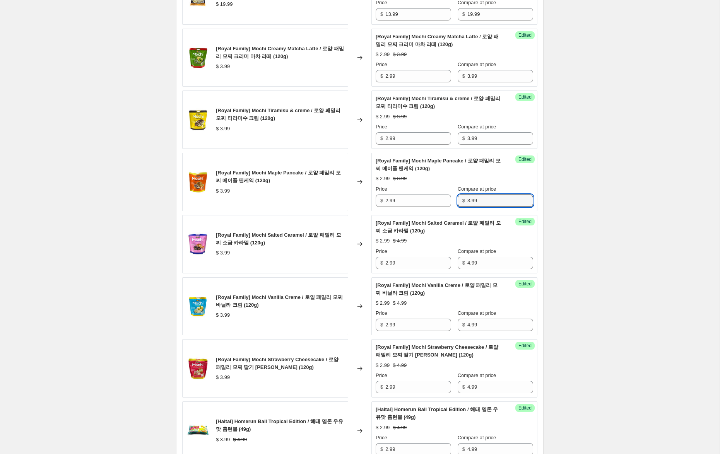
paste input "4"
type input "4.99"
drag, startPoint x: 470, startPoint y: 129, endPoint x: 440, endPoint y: 120, distance: 31.4
click at [438, 123] on div "Price $ 2.99 Compare at price $ 3.99" at bounding box center [455, 134] width 158 height 22
paste input "4"
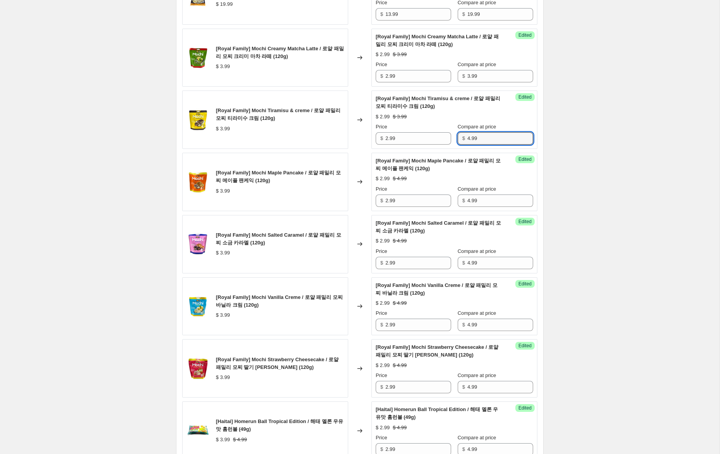
type input "4.99"
drag, startPoint x: 461, startPoint y: 65, endPoint x: 472, endPoint y: 42, distance: 25.3
click at [436, 62] on div "Price $ 2.99 Compare at price $ 3.99" at bounding box center [455, 72] width 158 height 22
paste input "4"
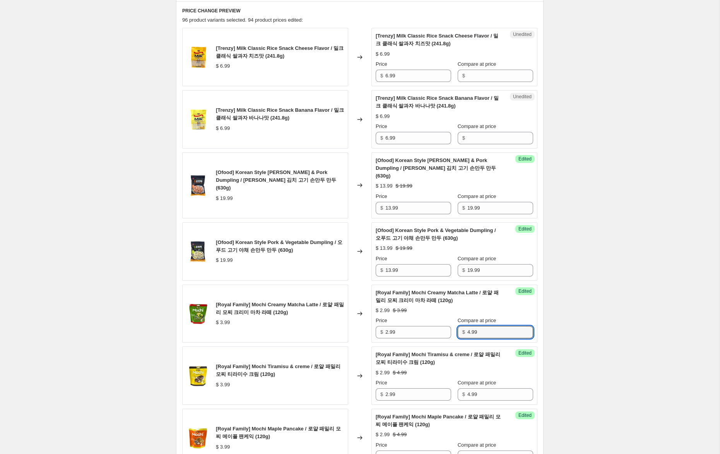
scroll to position [160, 0]
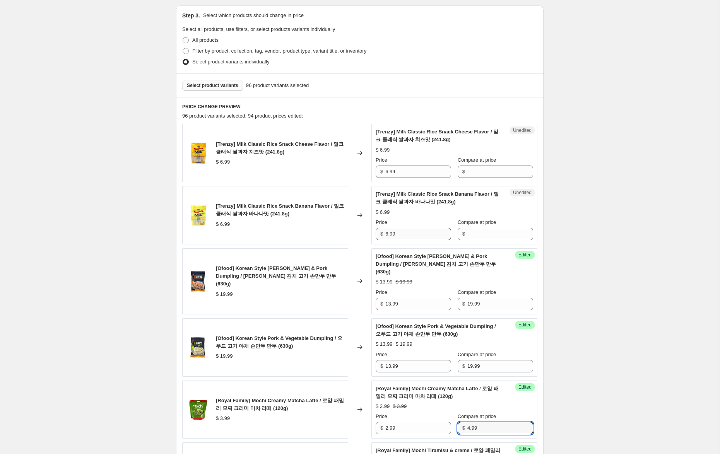
type input "4.99"
drag, startPoint x: 394, startPoint y: 234, endPoint x: 366, endPoint y: 230, distance: 28.1
click at [366, 231] on div "[Trenzy] Milk Classic Rice Snack Banana Flavor / 밀크 클래식 쌀과자 바나나맛 (241.8g) $ 6.9…" at bounding box center [359, 215] width 355 height 58
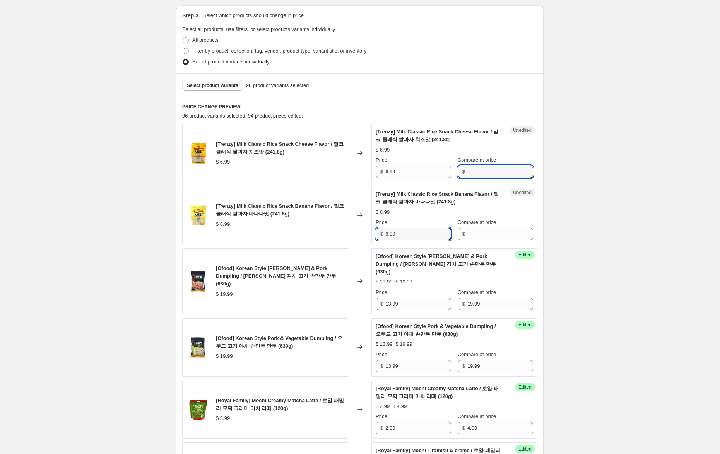
drag, startPoint x: 489, startPoint y: 172, endPoint x: 490, endPoint y: 185, distance: 12.8
click at [489, 172] on input "Compare at price" at bounding box center [501, 172] width 66 height 12
paste input "6.99"
type input "6.99"
click at [485, 238] on input "Compare at price" at bounding box center [501, 234] width 66 height 12
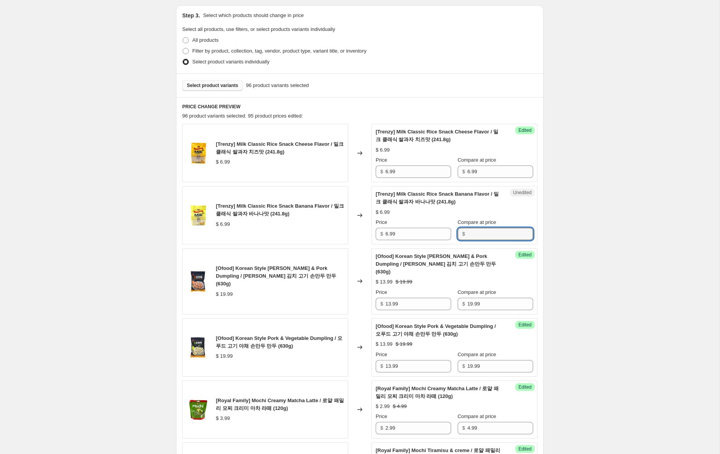
paste input "6.99"
type input "6.99"
drag, startPoint x: 385, startPoint y: 171, endPoint x: 355, endPoint y: 165, distance: 30.8
click at [355, 165] on div "[Trenzy] Milk Classic Rice Snack Cheese Flavor / 밀크 클래식 쌀과자 치즈맛 (241.8g) $ 6.99…" at bounding box center [359, 153] width 355 height 58
type input "4.99"
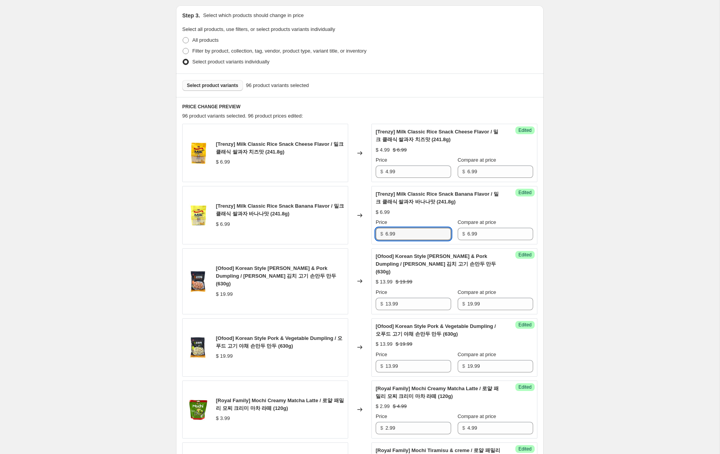
drag, startPoint x: 388, startPoint y: 233, endPoint x: 329, endPoint y: 223, distance: 59.6
click at [329, 223] on div "[Trenzy] Milk Classic Rice Snack Banana Flavor / 밀크 클래식 쌀과자 바나나맛 (241.8g) $ 6.9…" at bounding box center [359, 215] width 355 height 58
type input "4.99"
drag, startPoint x: 611, startPoint y: 222, endPoint x: 666, endPoint y: 311, distance: 104.6
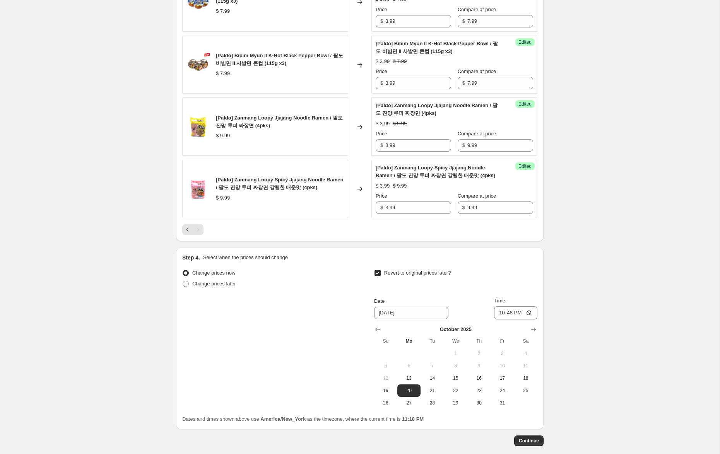
scroll to position [1098, 0]
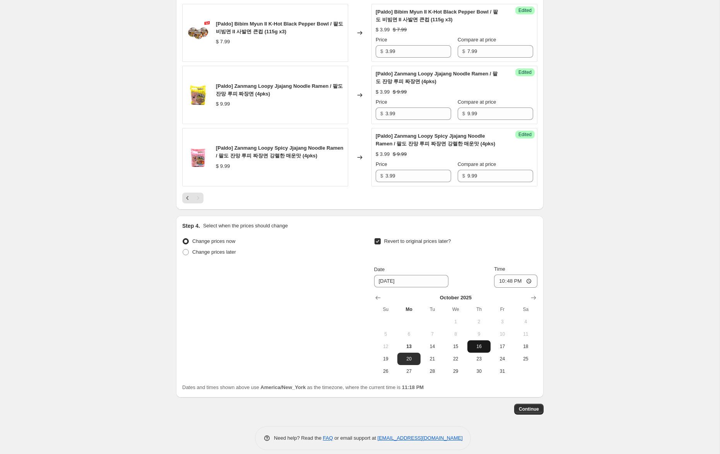
click at [480, 344] on span "16" at bounding box center [479, 347] width 17 height 6
type input "[DATE]"
click at [500, 275] on input "22:48" at bounding box center [515, 281] width 43 height 13
type input "23:59"
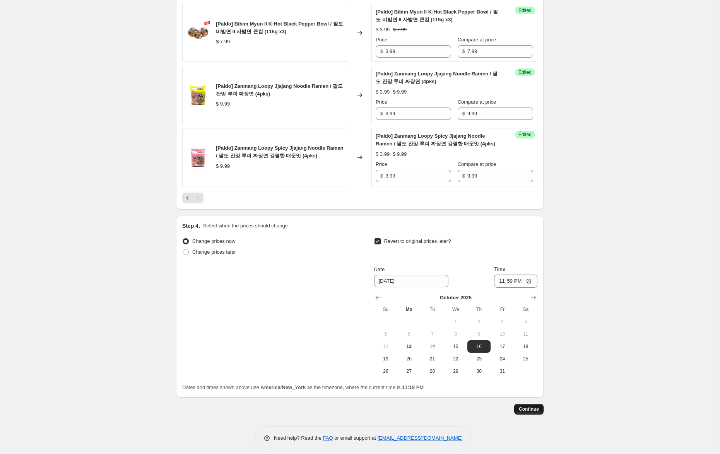
click at [533, 406] on span "Continue" at bounding box center [529, 409] width 20 height 6
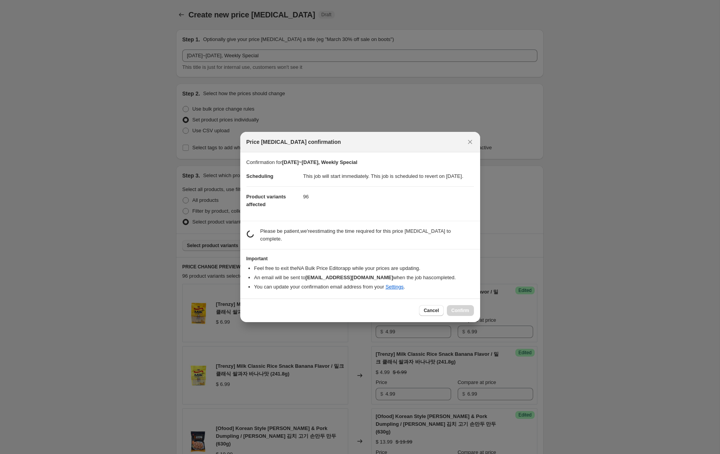
scroll to position [0, 0]
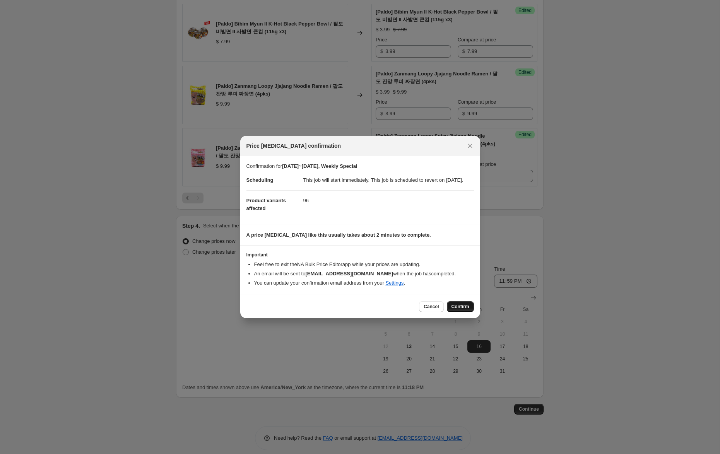
click at [456, 310] on span "Confirm" at bounding box center [461, 307] width 18 height 6
